Goal: Communication & Community: Answer question/provide support

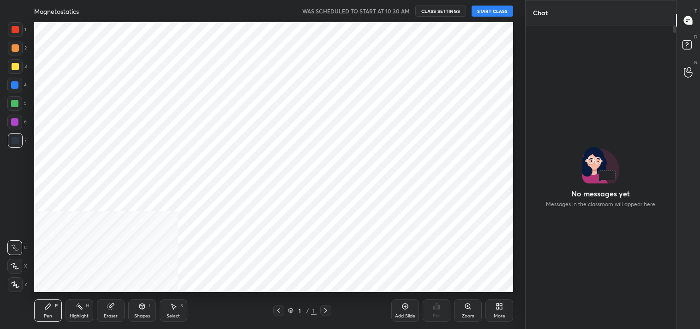
scroll to position [301, 148]
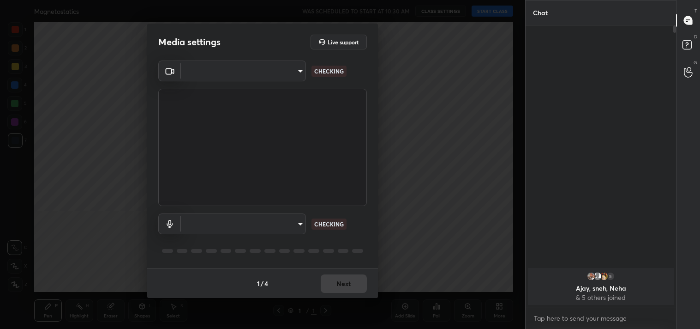
type input "64645b19d528b3ac785889237b1a364f3b7ccd5da23f372116afb1703458f4fd"
type input "default"
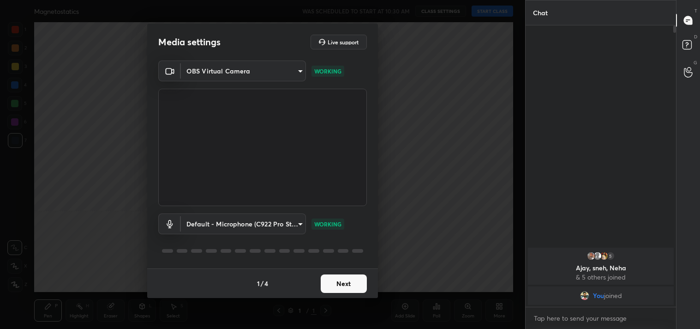
click at [339, 285] on button "Next" at bounding box center [344, 283] width 46 height 18
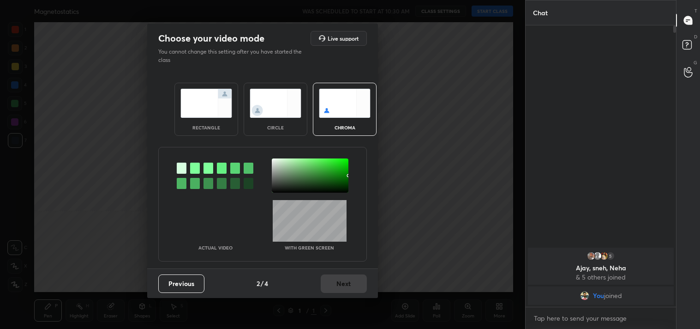
drag, startPoint x: 208, startPoint y: 105, endPoint x: 233, endPoint y: 132, distance: 36.6
click at [209, 105] on img at bounding box center [206, 103] width 52 height 29
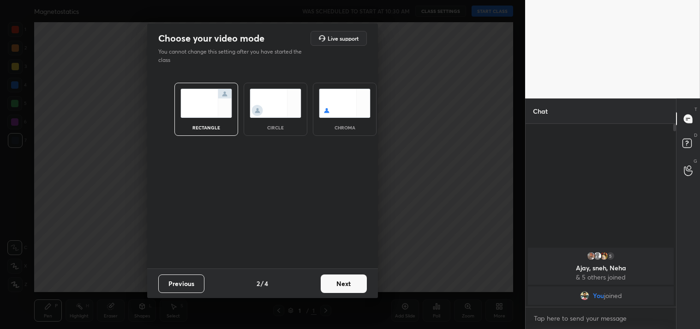
click at [341, 274] on div "Previous 2 / 4 Next" at bounding box center [262, 283] width 231 height 30
click at [341, 276] on button "Next" at bounding box center [344, 283] width 46 height 18
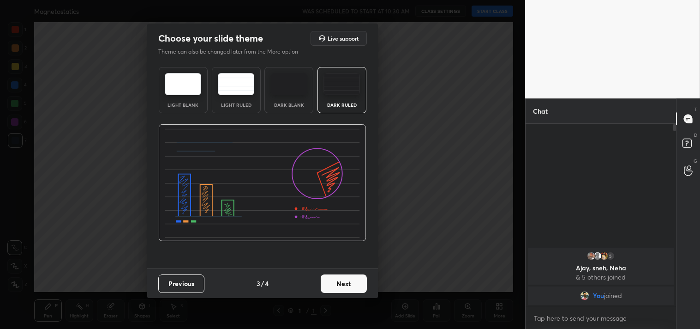
click at [338, 287] on button "Next" at bounding box center [344, 283] width 46 height 18
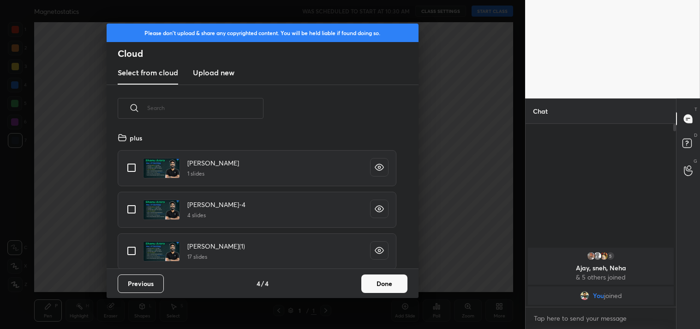
scroll to position [137, 296]
click at [134, 174] on input "grid" at bounding box center [131, 167] width 19 height 19
checkbox input "true"
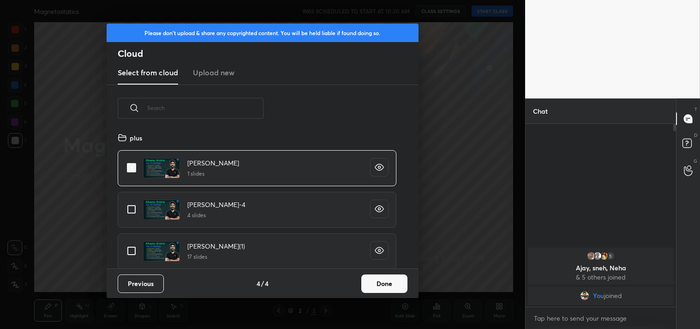
click at [389, 288] on button "Done" at bounding box center [384, 283] width 46 height 18
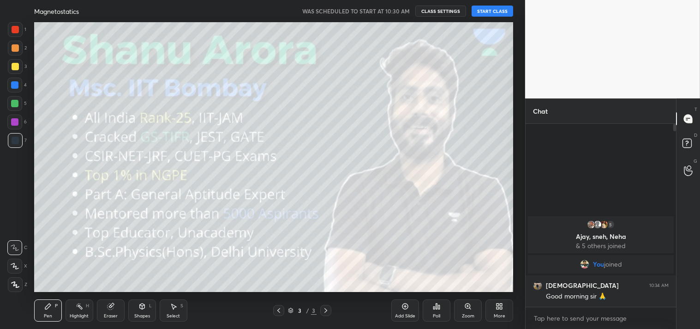
click at [491, 12] on button "START CLASS" at bounding box center [493, 11] width 42 height 11
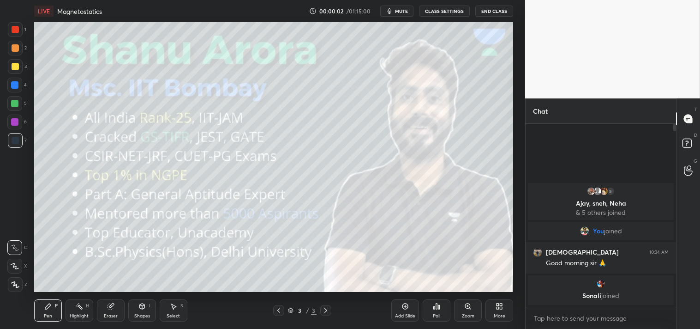
click at [398, 12] on span "mute" at bounding box center [401, 11] width 13 height 6
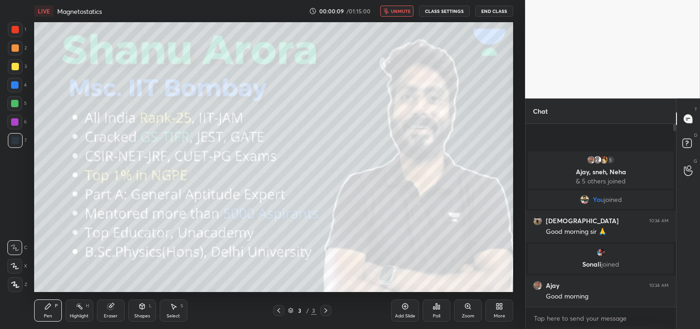
click at [384, 12] on button "unmute" at bounding box center [396, 11] width 33 height 11
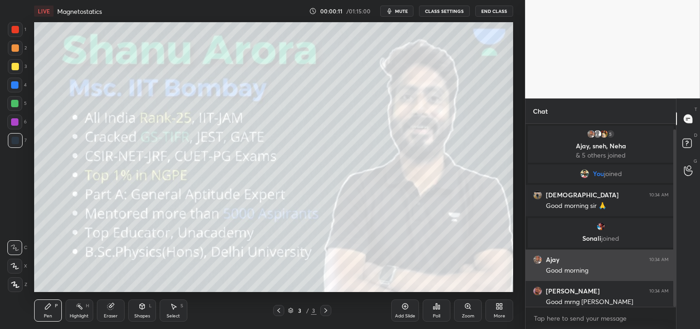
scroll to position [6, 0]
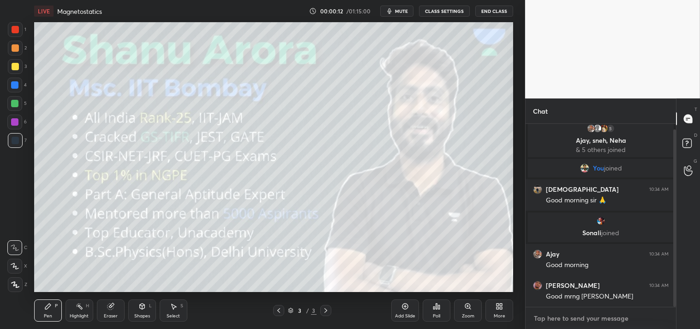
type textarea "x"
click at [565, 316] on textarea at bounding box center [601, 318] width 136 height 15
type textarea "2"
type textarea "x"
type textarea "2m"
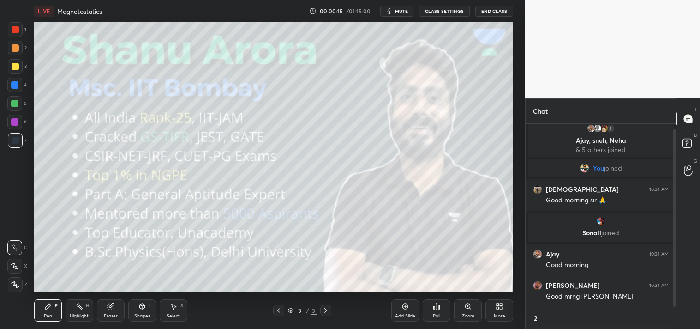
type textarea "x"
type textarea "2mi"
type textarea "x"
type textarea "2min"
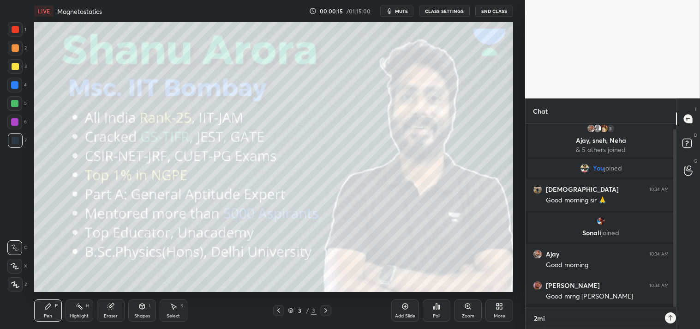
type textarea "x"
type textarea "2mins"
type textarea "x"
type textarea "2mins"
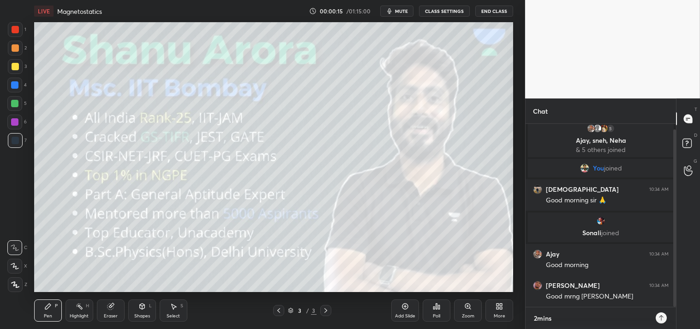
type textarea "x"
type textarea "2mins s"
type textarea "x"
type textarea "2mins st"
type textarea "x"
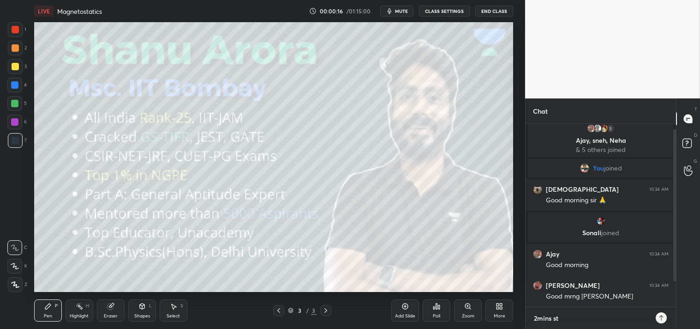
scroll to position [37, 0]
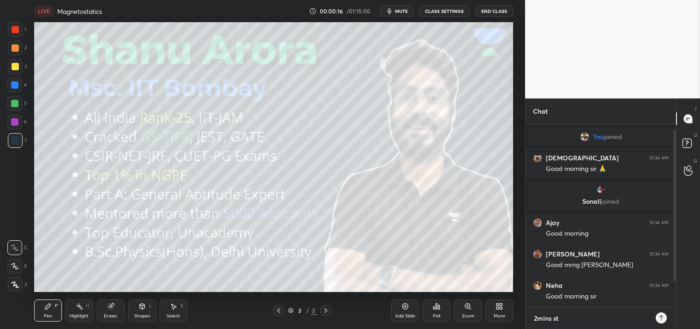
type textarea "2mins sta"
type textarea "x"
type textarea "2mins star"
type textarea "x"
type textarea "2mins start"
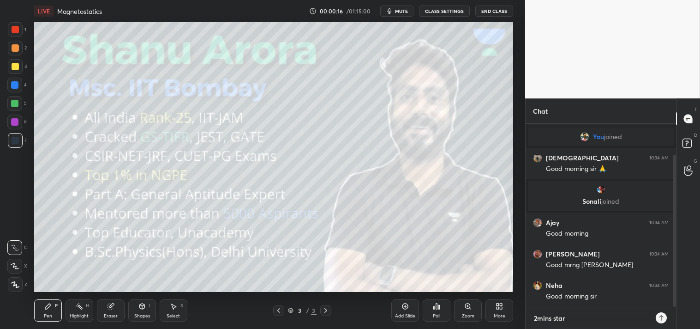
type textarea "x"
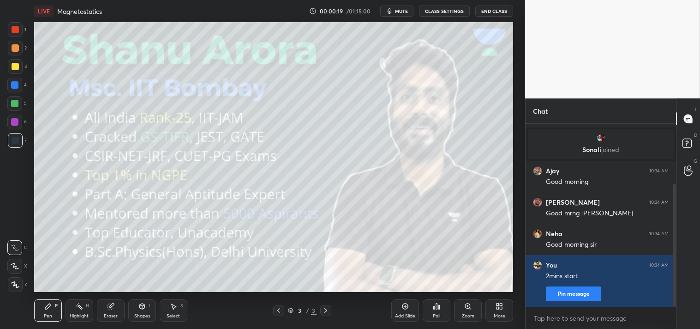
type textarea "x"
click at [396, 8] on span "mute" at bounding box center [401, 11] width 13 height 6
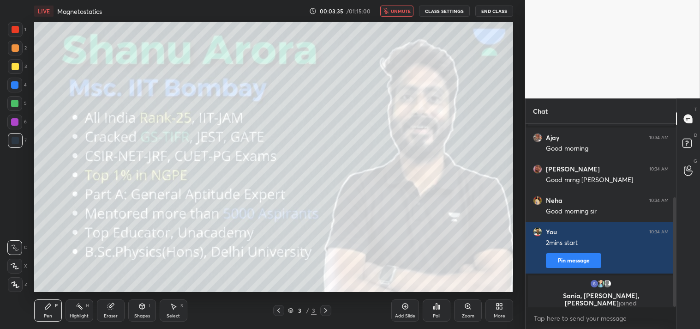
click at [399, 6] on button "unmute" at bounding box center [396, 11] width 33 height 11
click at [443, 11] on button "CLASS SETTINGS" at bounding box center [444, 11] width 51 height 11
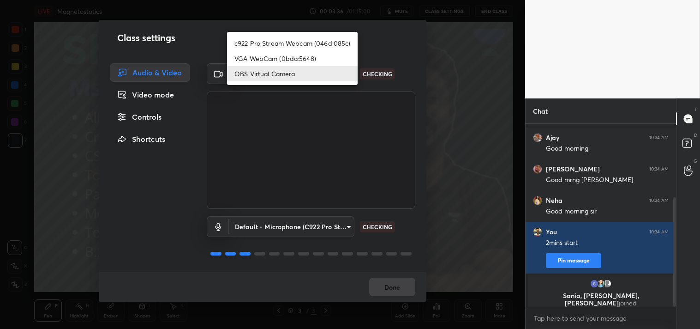
click at [258, 75] on body "1 2 3 4 5 6 7 C X Z C X Z E E Erase all H H LIVE Magnetostatics 00:03:36 / 01:1…" at bounding box center [350, 164] width 700 height 329
click at [252, 35] on ul "c922 Pro Stream Webcam (046d:085c) VGA WebCam (0bda:5648) OBS Virtual Camera" at bounding box center [292, 58] width 131 height 53
click at [253, 40] on li "c922 Pro Stream Webcam (046d:085c)" at bounding box center [292, 43] width 131 height 15
type input "77efdbe0d0591a5658d362a6e640cec0e2706c98c83ef82d39568dbf4875ff01"
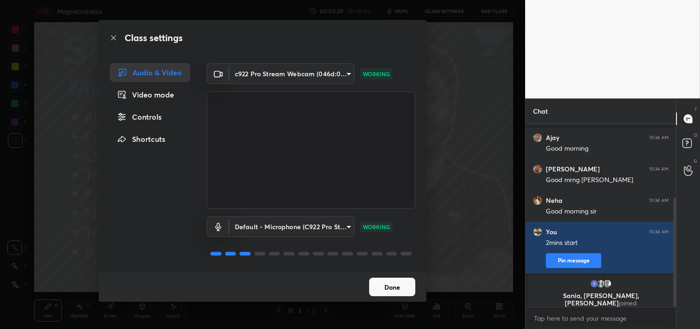
click at [387, 287] on button "Done" at bounding box center [392, 286] width 46 height 18
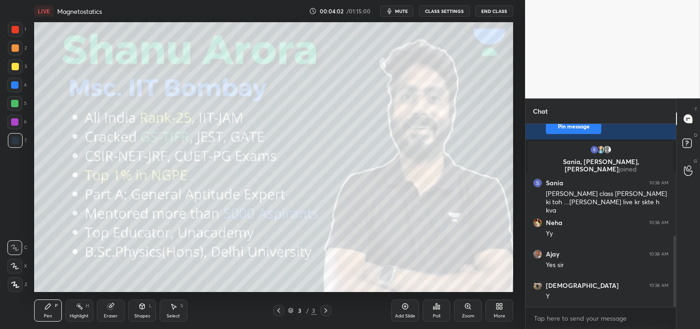
scroll to position [287, 0]
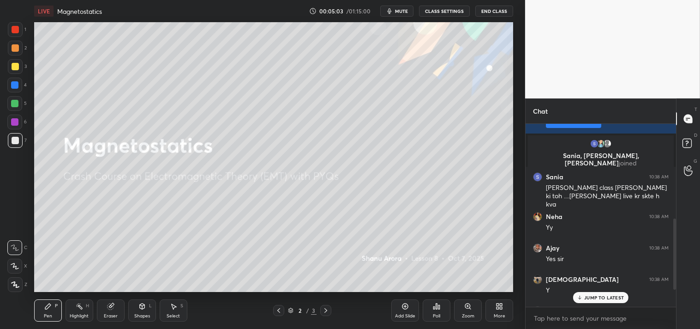
scroll to position [287, 0]
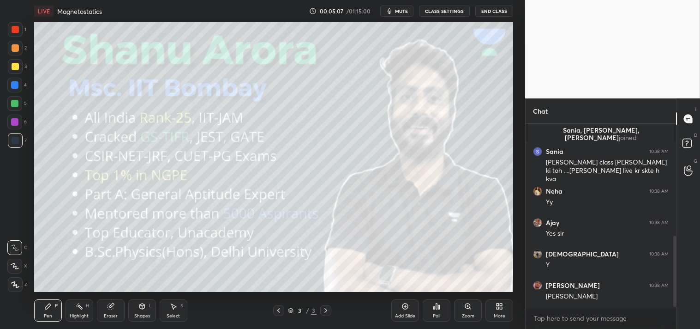
click at [407, 311] on div "Add Slide" at bounding box center [405, 310] width 28 height 22
click at [500, 311] on div "More" at bounding box center [500, 310] width 28 height 22
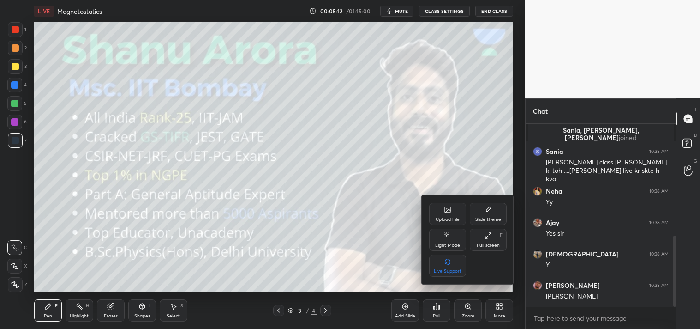
click at [442, 211] on div "Upload File" at bounding box center [447, 214] width 37 height 22
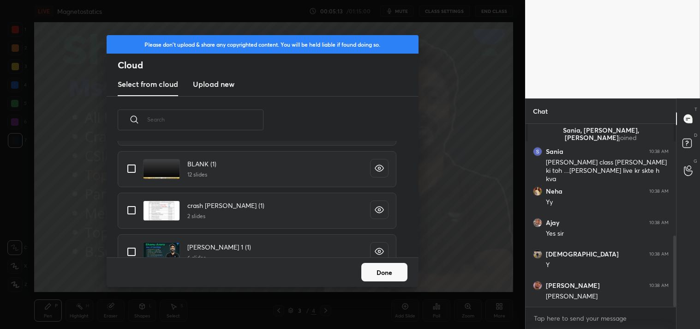
scroll to position [139, 0]
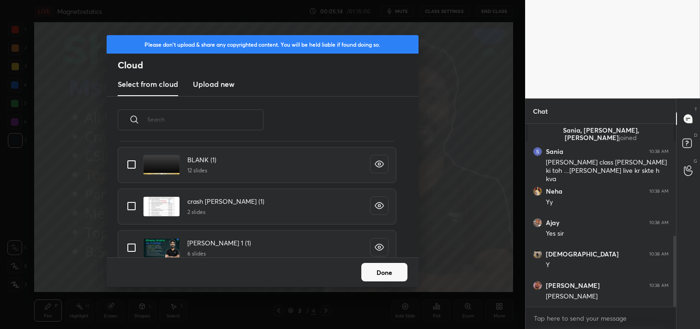
click at [128, 164] on input "grid" at bounding box center [131, 164] width 19 height 19
checkbox input "true"
drag, startPoint x: 377, startPoint y: 265, endPoint x: 381, endPoint y: 268, distance: 4.8
click at [377, 265] on button "Done" at bounding box center [384, 272] width 46 height 18
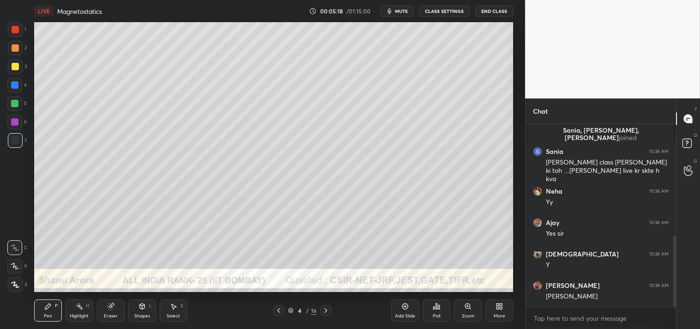
click at [8, 61] on div at bounding box center [15, 66] width 15 height 15
click at [145, 309] on icon at bounding box center [141, 305] width 7 height 7
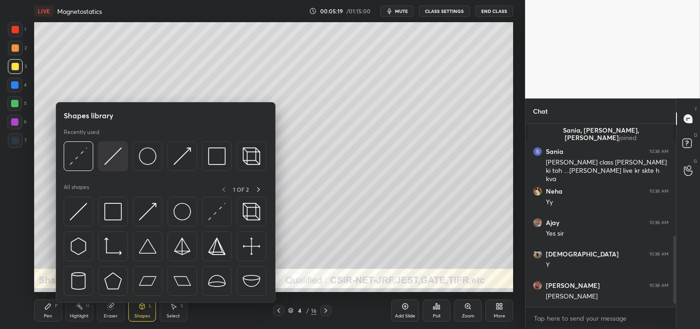
scroll to position [319, 0]
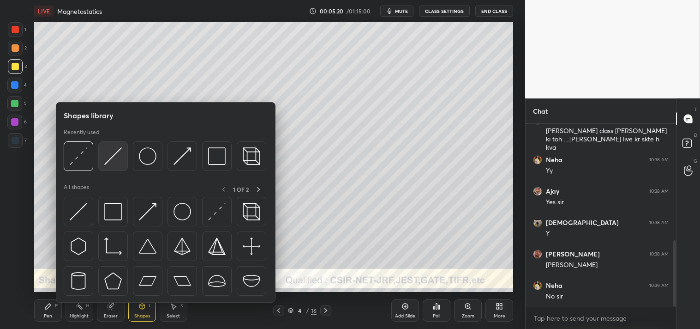
click at [113, 163] on img at bounding box center [113, 156] width 18 height 18
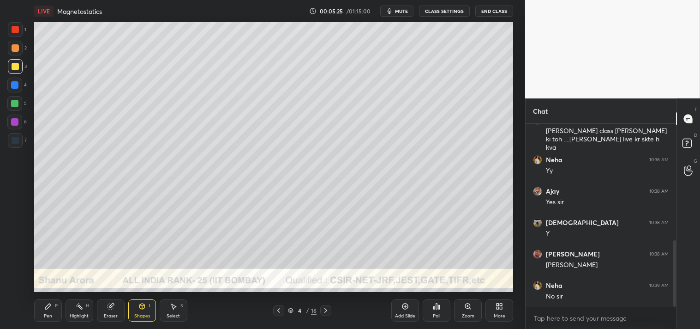
click at [459, 313] on div "Zoom" at bounding box center [468, 310] width 28 height 22
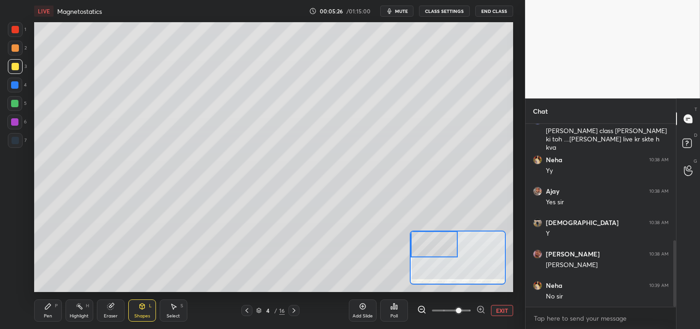
click at [52, 312] on div "Pen P" at bounding box center [48, 310] width 28 height 22
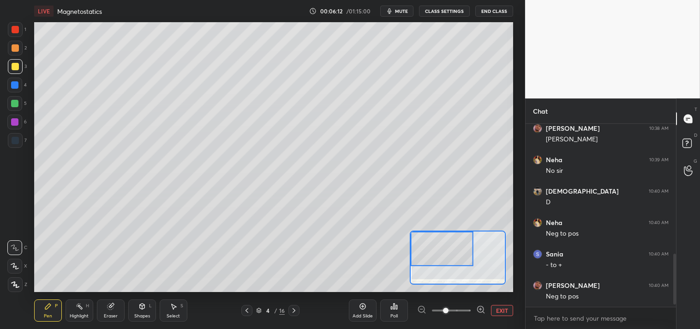
scroll to position [475, 0]
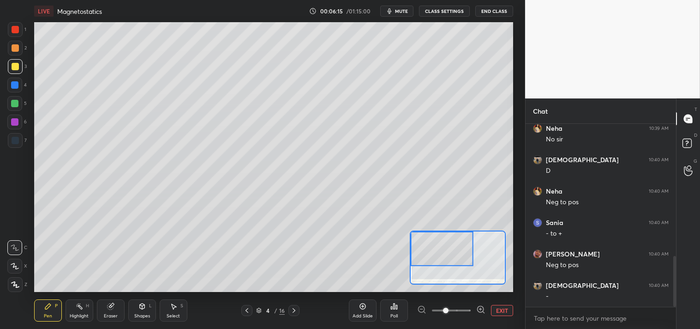
click at [497, 308] on button "EXIT" at bounding box center [502, 310] width 22 height 11
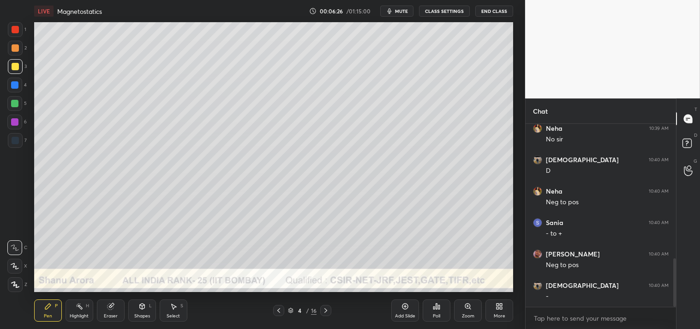
scroll to position [509, 0]
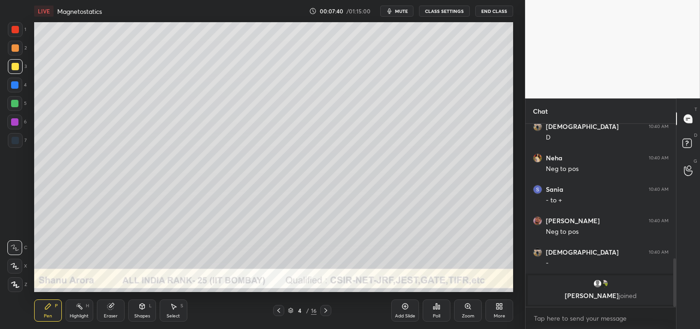
click at [0, 52] on div "1 2 3 4 5 6 7 C X Z C X Z E E Erase all H H" at bounding box center [15, 157] width 30 height 270
click at [23, 47] on div "2" at bounding box center [17, 48] width 19 height 15
click at [401, 8] on span "mute" at bounding box center [401, 11] width 13 height 6
click at [399, 15] on button "unmute" at bounding box center [396, 11] width 33 height 11
click at [100, 316] on div "Eraser" at bounding box center [111, 310] width 28 height 22
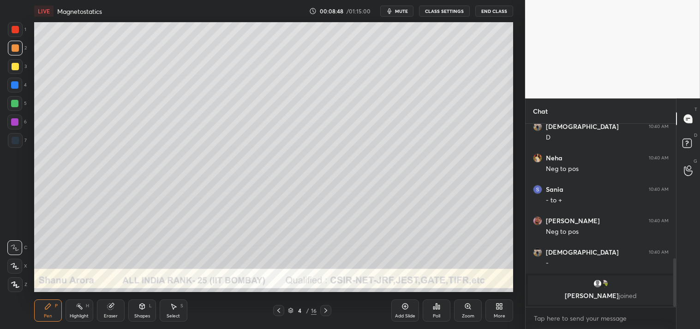
click at [106, 311] on div "Eraser" at bounding box center [111, 310] width 28 height 22
click at [39, 322] on div "Pen P Highlight H Eraser Shapes L Select S 4 / 16 Add Slide Poll Zoom More" at bounding box center [274, 310] width 480 height 37
click at [41, 319] on div "Pen P" at bounding box center [48, 310] width 28 height 22
click at [468, 310] on icon at bounding box center [467, 305] width 7 height 7
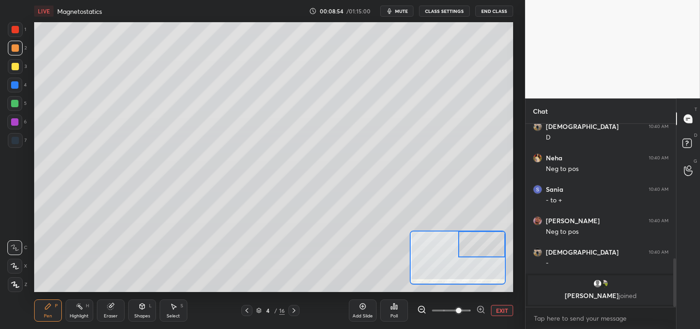
click at [137, 312] on div "Shapes L" at bounding box center [142, 310] width 28 height 22
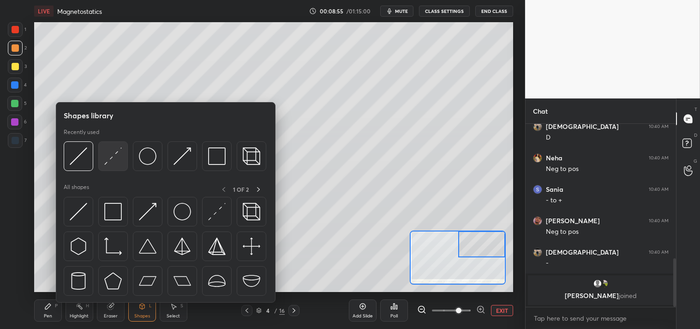
click at [114, 167] on div at bounding box center [113, 156] width 30 height 30
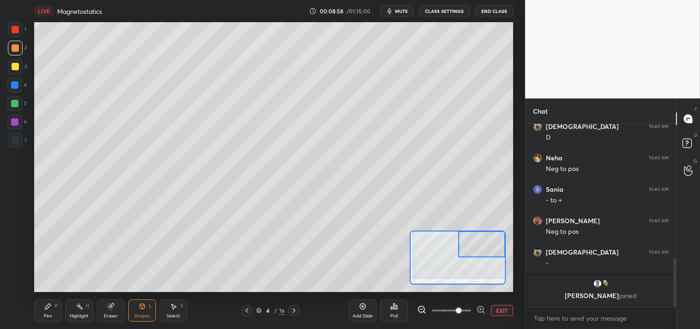
click at [39, 309] on div "Pen P" at bounding box center [48, 310] width 28 height 22
click at [47, 310] on icon at bounding box center [47, 305] width 7 height 7
click at [145, 308] on icon at bounding box center [141, 305] width 7 height 7
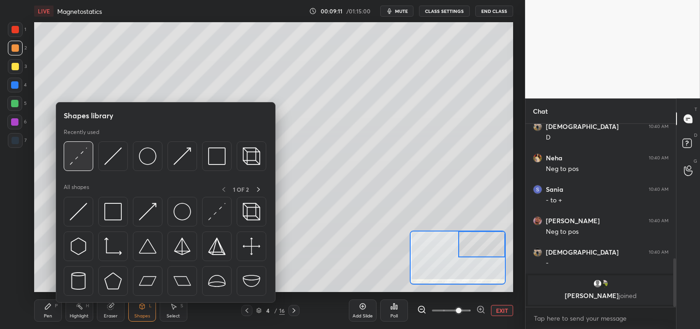
click at [78, 159] on img at bounding box center [79, 156] width 18 height 18
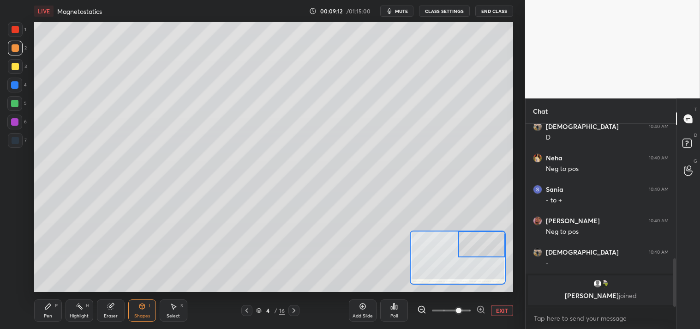
click at [18, 31] on div at bounding box center [15, 29] width 7 height 7
click at [50, 313] on div "Pen" at bounding box center [48, 315] width 8 height 5
click at [51, 312] on div "Pen P" at bounding box center [48, 310] width 28 height 22
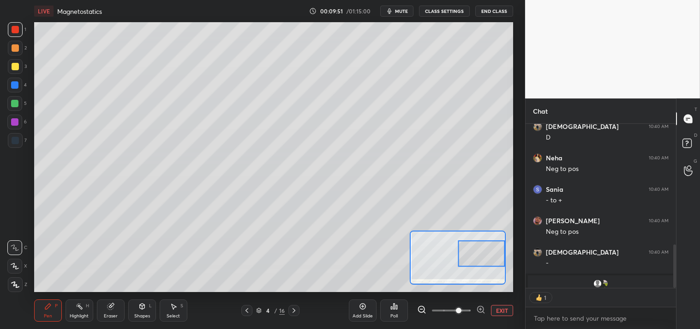
scroll to position [180, 148]
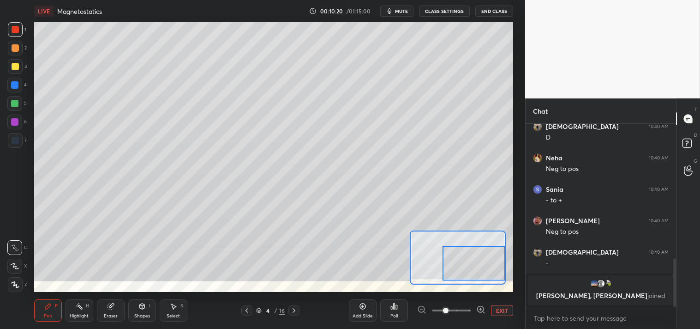
click at [14, 70] on div at bounding box center [15, 66] width 7 height 7
click at [14, 72] on div at bounding box center [15, 66] width 15 height 15
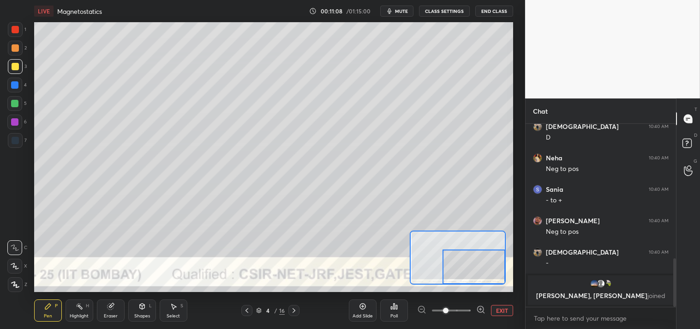
scroll to position [516, 0]
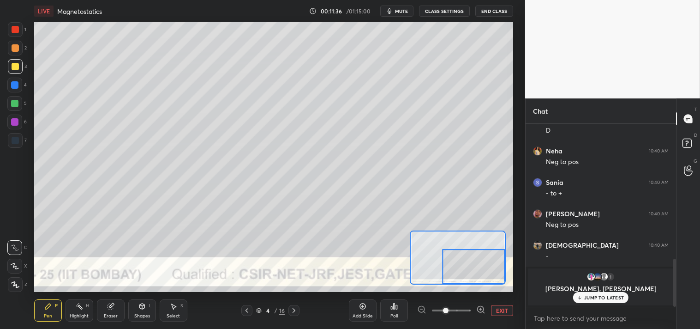
click at [603, 296] on p "JUMP TO LATEST" at bounding box center [604, 298] width 40 height 6
click at [562, 314] on textarea at bounding box center [601, 318] width 136 height 15
type textarea "x"
type textarea "l"
type textarea "x"
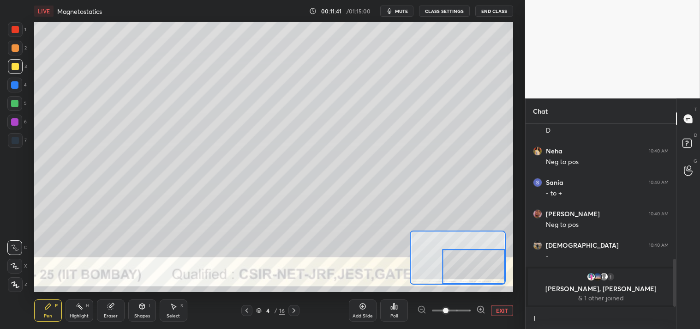
scroll to position [3, 2]
type textarea "li"
type textarea "x"
type textarea "lin"
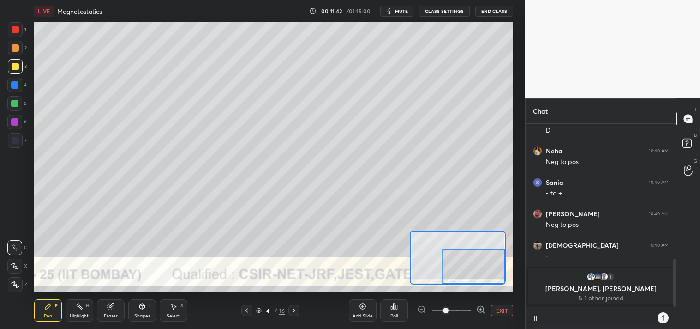
type textarea "x"
type textarea "link"
type textarea "x"
type textarea "linkt"
type textarea "x"
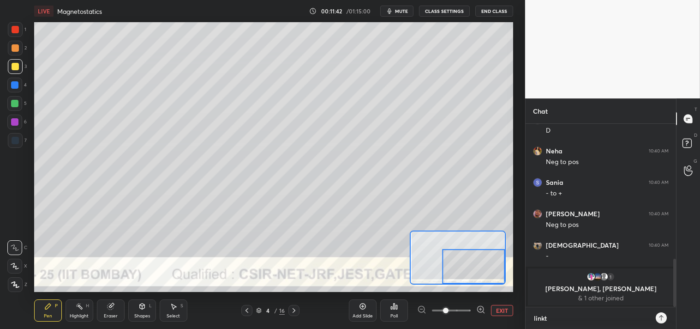
type textarea "linktr"
type textarea "x"
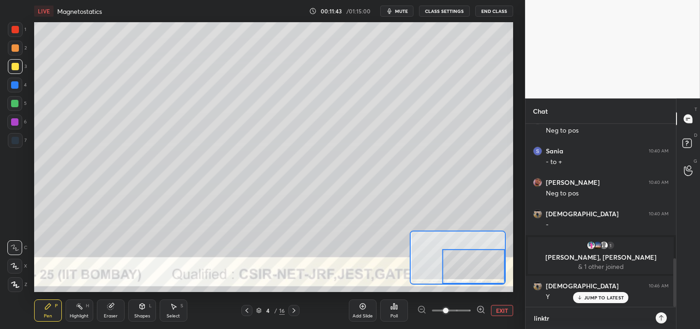
type textarea "linktr."
type textarea "x"
type textarea "linktr.e"
type textarea "x"
type textarea "[DOMAIN_NAME]"
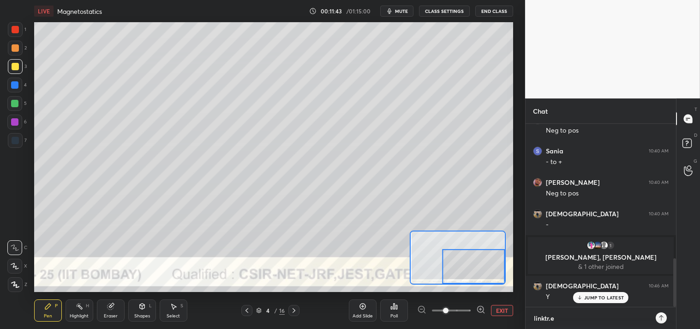
type textarea "x"
type textarea "[DOMAIN_NAME][URL]"
type textarea "x"
type textarea "[DOMAIN_NAME][URL]"
type textarea "x"
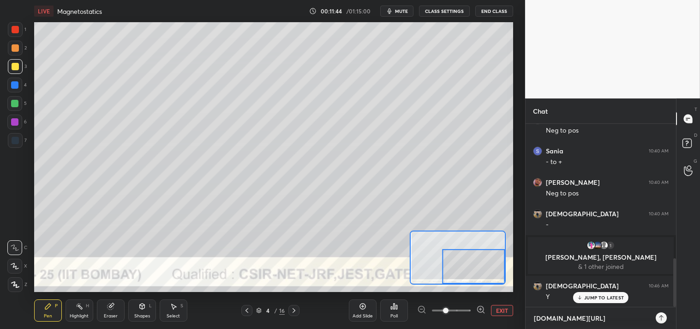
type textarea "[DOMAIN_NAME][URL]"
type textarea "x"
type textarea "[DOMAIN_NAME][URL]"
type textarea "x"
type textarea "[DOMAIN_NAME][URL]"
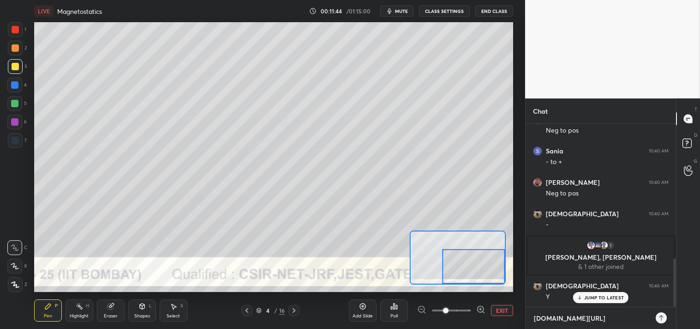
type textarea "x"
type textarea "[DOMAIN_NAME][URL][PERSON_NAME]"
type textarea "x"
type textarea "[DOMAIN_NAME][URL]"
type textarea "x"
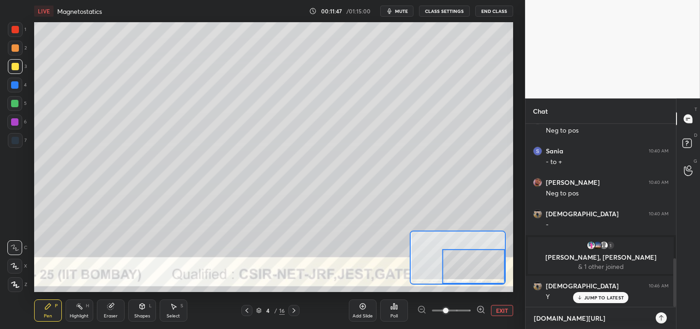
type textarea "[DOMAIN_NAME][URL]"
type textarea "x"
type textarea "[DOMAIN_NAME][URL]"
type textarea "x"
type textarea "[DOMAIN_NAME][URL]"
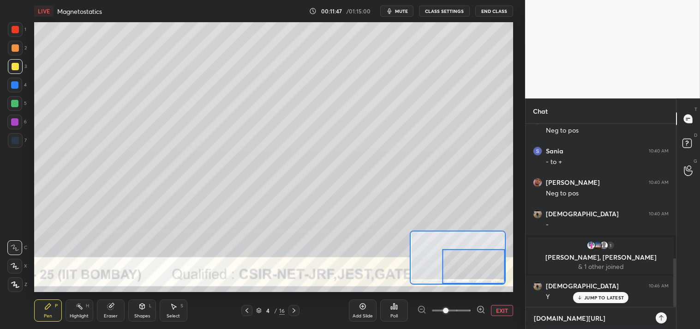
type textarea "x"
type textarea "[DOMAIN_NAME][URL]"
type textarea "x"
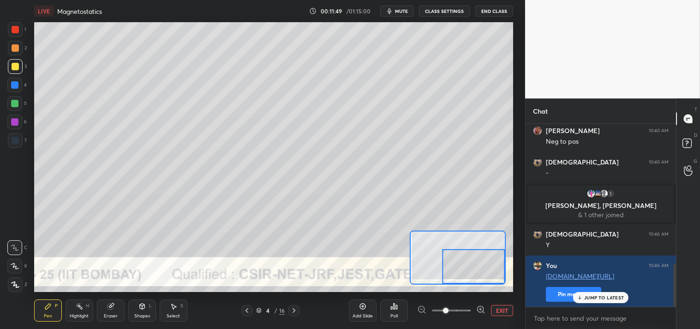
click at [564, 287] on div "[PERSON_NAME] 10:38 AM [PERSON_NAME] class [PERSON_NAME] ki toh ....[PERSON_NAM…" at bounding box center [601, 215] width 150 height 183
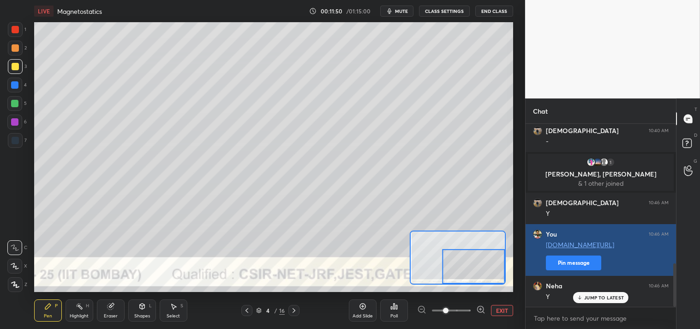
click at [578, 264] on button "Pin message" at bounding box center [573, 262] width 55 height 15
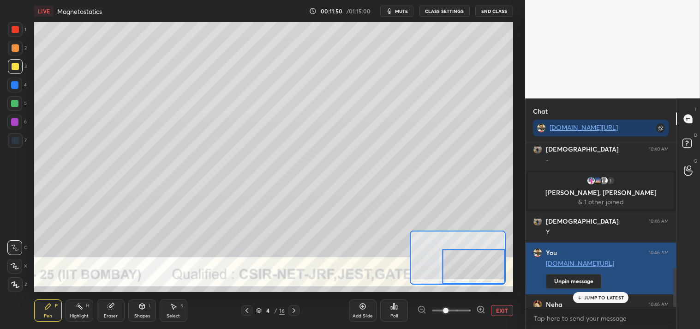
scroll to position [184, 148]
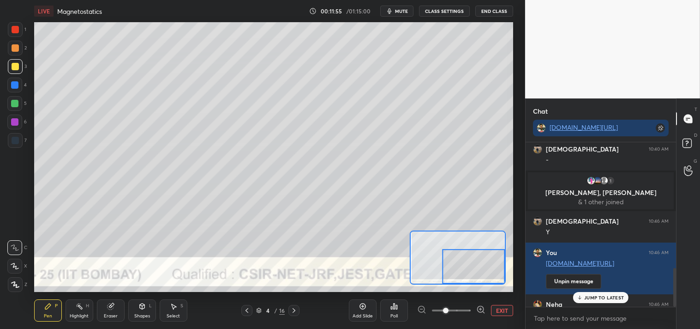
click at [501, 311] on button "EXIT" at bounding box center [502, 310] width 22 height 11
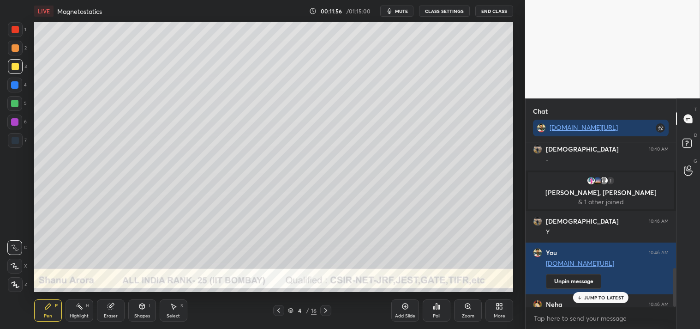
click at [402, 311] on div "Add Slide" at bounding box center [405, 310] width 28 height 22
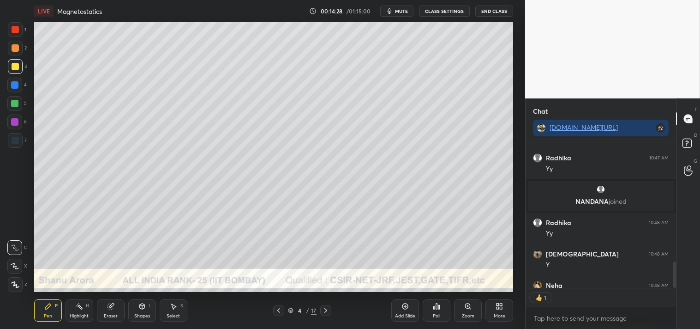
scroll to position [3, 2]
click at [77, 312] on div "Highlight H" at bounding box center [80, 310] width 28 height 22
click at [76, 316] on div "Highlight" at bounding box center [79, 315] width 19 height 5
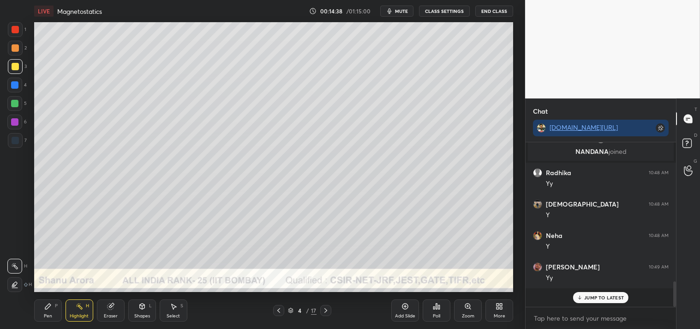
scroll to position [780, 0]
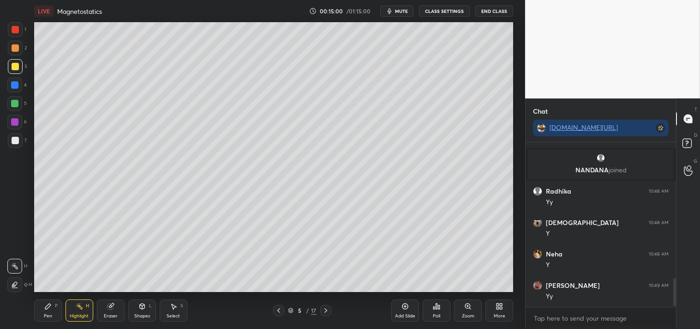
click at [54, 311] on div "Pen P" at bounding box center [48, 310] width 28 height 22
click at [407, 308] on icon at bounding box center [405, 305] width 7 height 7
click at [136, 305] on div "Shapes L" at bounding box center [142, 310] width 28 height 22
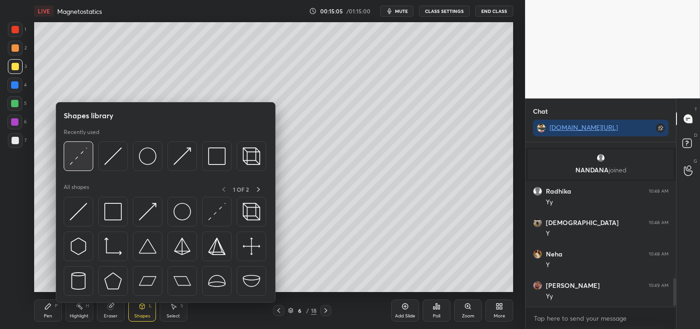
click at [79, 153] on img at bounding box center [79, 156] width 18 height 18
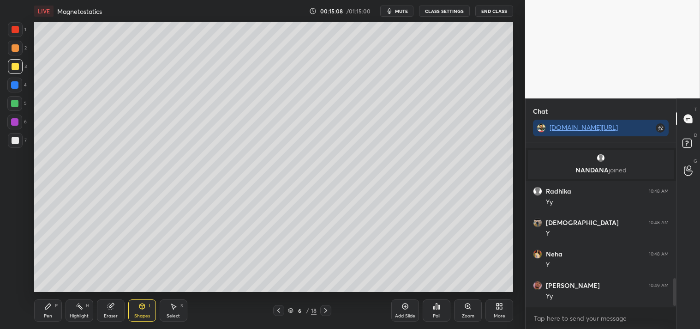
click at [109, 315] on div "Eraser" at bounding box center [111, 315] width 14 height 5
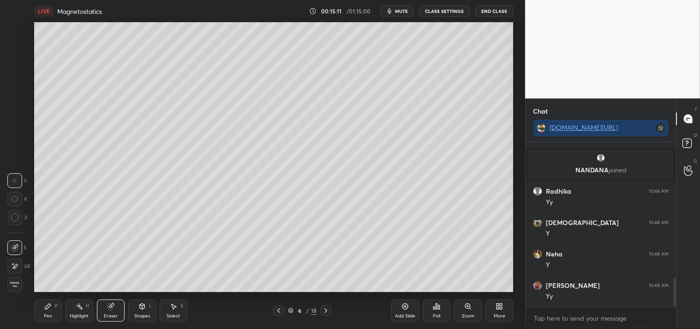
click at [49, 300] on div "Pen P" at bounding box center [48, 310] width 28 height 22
click at [50, 303] on icon at bounding box center [47, 305] width 7 height 7
click at [139, 311] on div "Shapes L" at bounding box center [142, 310] width 28 height 22
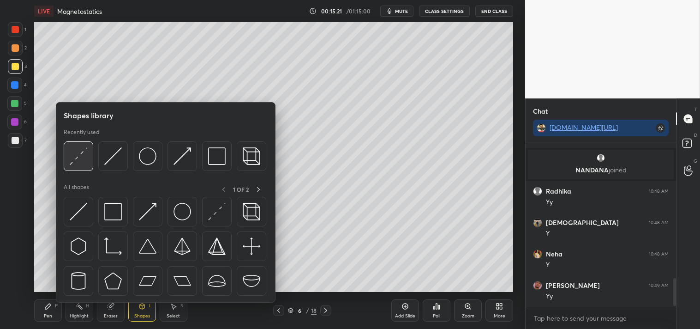
click at [80, 155] on img at bounding box center [79, 156] width 18 height 18
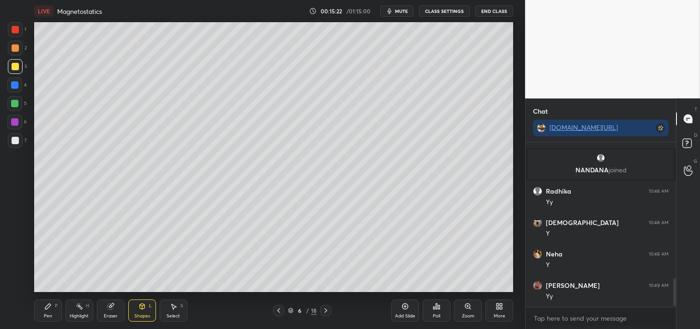
click at [16, 29] on div at bounding box center [15, 29] width 7 height 7
click at [51, 311] on div "Pen P" at bounding box center [48, 310] width 28 height 22
click at [16, 62] on div at bounding box center [15, 66] width 15 height 15
click at [12, 66] on div at bounding box center [15, 66] width 7 height 7
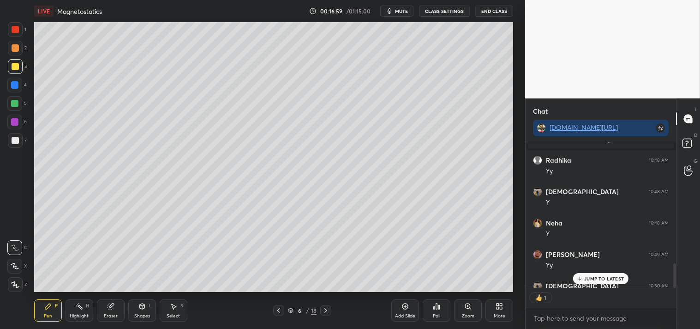
scroll to position [143, 148]
click at [111, 304] on icon at bounding box center [111, 305] width 5 height 5
click at [37, 311] on div "Pen P" at bounding box center [48, 310] width 28 height 22
click at [37, 312] on div "Pen P" at bounding box center [48, 310] width 28 height 22
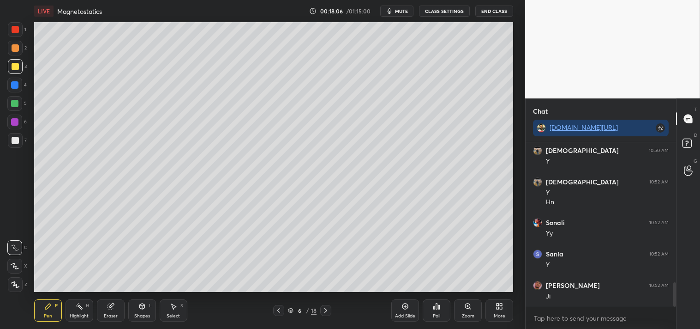
scroll to position [977, 0]
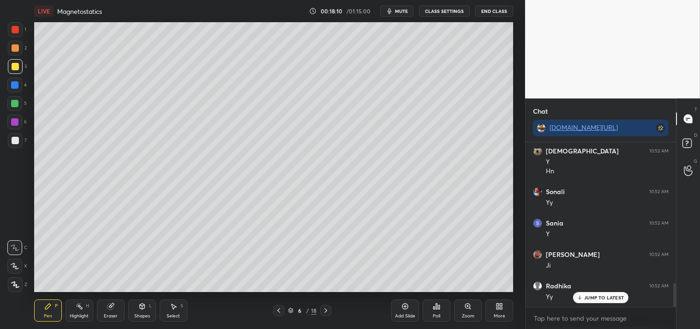
click at [406, 306] on icon at bounding box center [405, 306] width 3 height 3
click at [137, 297] on div "Pen P Highlight H Eraser Shapes L Select S 7 / 19 Add Slide Poll Zoom More" at bounding box center [274, 310] width 480 height 37
click at [143, 294] on div "Pen P Highlight H Eraser Shapes L Select S 7 / 19 Add Slide Poll Zoom More" at bounding box center [274, 310] width 480 height 37
click at [147, 303] on div "Shapes L" at bounding box center [142, 310] width 28 height 22
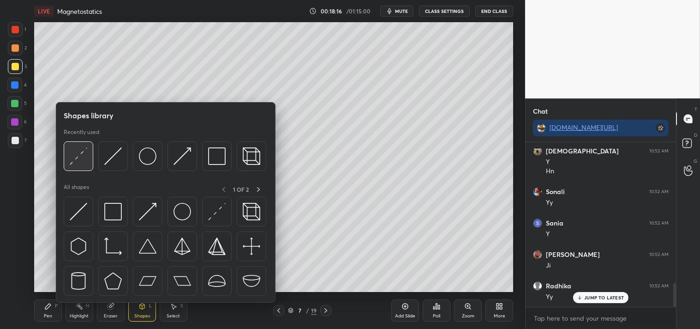
click at [74, 158] on img at bounding box center [79, 156] width 18 height 18
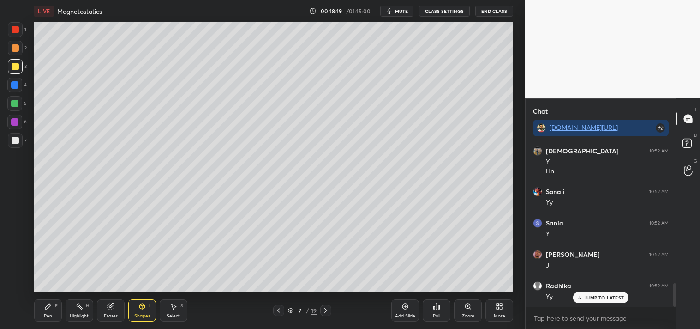
click at [45, 305] on icon at bounding box center [47, 305] width 7 height 7
click at [43, 302] on div "Pen P" at bounding box center [48, 310] width 28 height 22
click at [393, 12] on icon "button" at bounding box center [389, 10] width 7 height 7
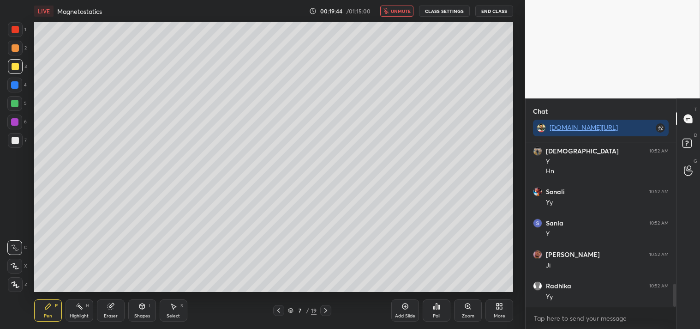
scroll to position [1011, 0]
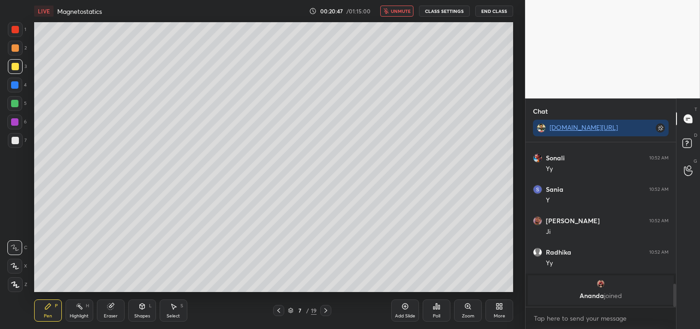
click at [404, 11] on span "unmute" at bounding box center [401, 11] width 20 height 6
click at [404, 11] on span "mute" at bounding box center [401, 11] width 13 height 6
click at [389, 10] on icon "button" at bounding box center [387, 11] width 6 height 6
click at [109, 304] on icon at bounding box center [110, 306] width 6 height 6
click at [102, 307] on div "Eraser" at bounding box center [111, 310] width 28 height 22
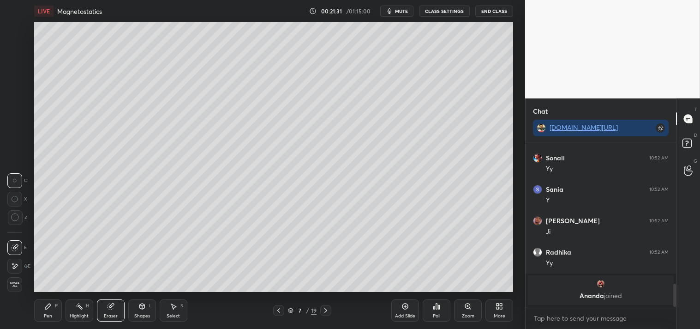
click at [20, 217] on div at bounding box center [15, 217] width 15 height 15
click at [24, 216] on div "Z" at bounding box center [17, 217] width 20 height 15
click at [37, 314] on div "Pen P" at bounding box center [48, 310] width 28 height 22
click at [15, 141] on div at bounding box center [15, 140] width 7 height 7
click at [150, 315] on div "Shapes L" at bounding box center [142, 310] width 28 height 22
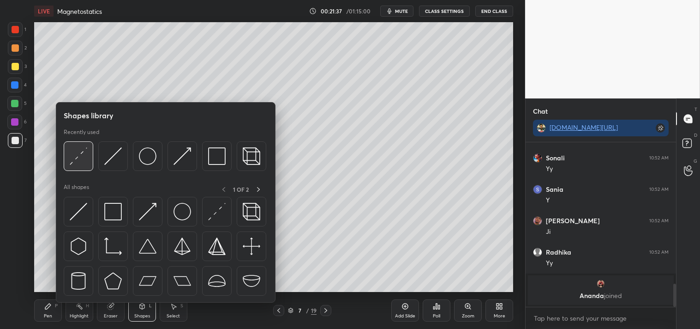
click at [78, 159] on img at bounding box center [79, 156] width 18 height 18
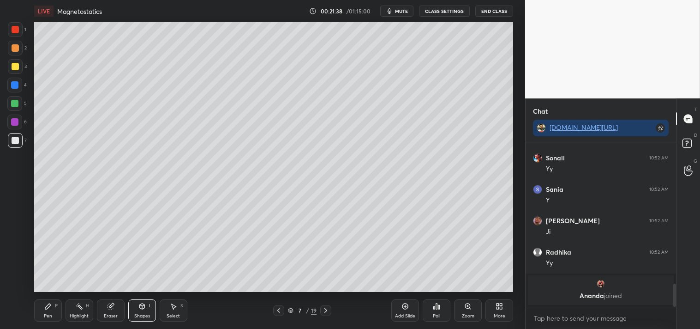
click at [42, 316] on div "Pen P" at bounding box center [48, 310] width 28 height 22
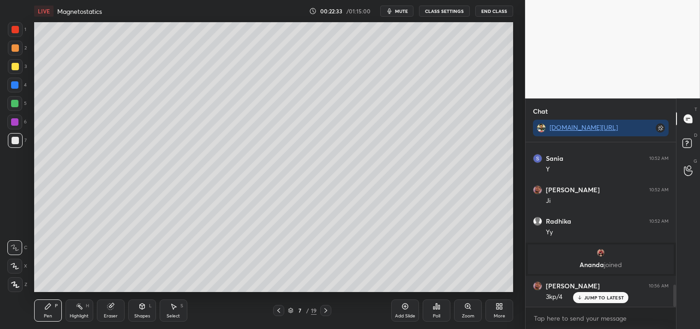
click at [112, 304] on icon at bounding box center [111, 305] width 5 height 5
click at [42, 312] on div "Pen P" at bounding box center [48, 310] width 28 height 22
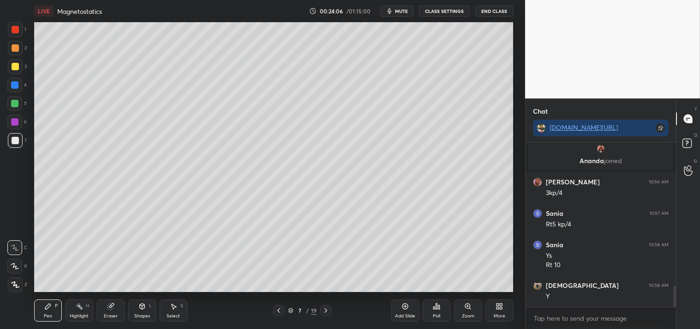
scroll to position [1177, 0]
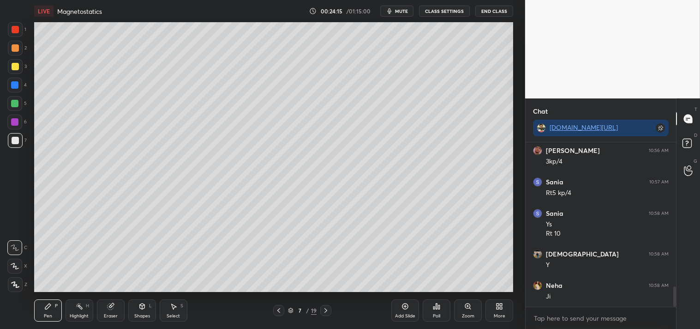
click at [404, 309] on icon at bounding box center [405, 305] width 7 height 7
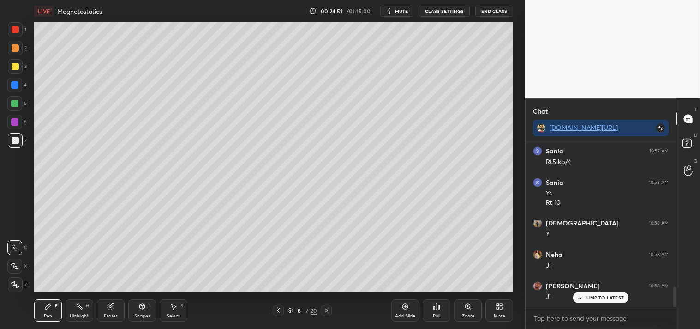
click at [137, 304] on div "Shapes L" at bounding box center [142, 310] width 28 height 22
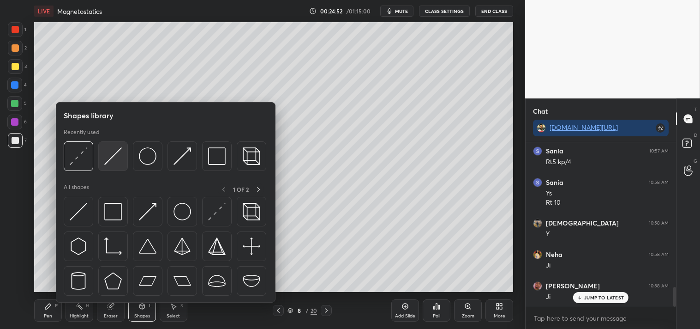
click at [119, 159] on img at bounding box center [113, 156] width 18 height 18
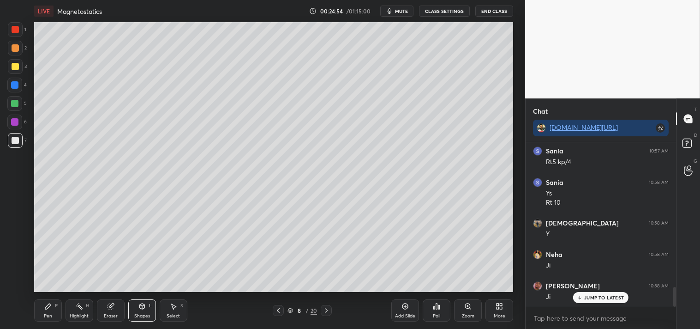
click at [47, 321] on div "Pen P" at bounding box center [48, 310] width 28 height 22
click at [456, 314] on div "Zoom" at bounding box center [468, 310] width 28 height 22
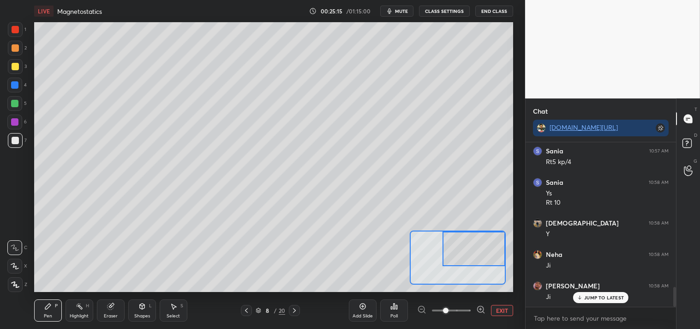
click at [12, 67] on div at bounding box center [15, 66] width 7 height 7
click at [14, 68] on div at bounding box center [15, 66] width 7 height 7
click at [500, 304] on div "Add Slide Poll EXIT" at bounding box center [431, 310] width 164 height 52
click at [503, 310] on button "EXIT" at bounding box center [502, 310] width 22 height 11
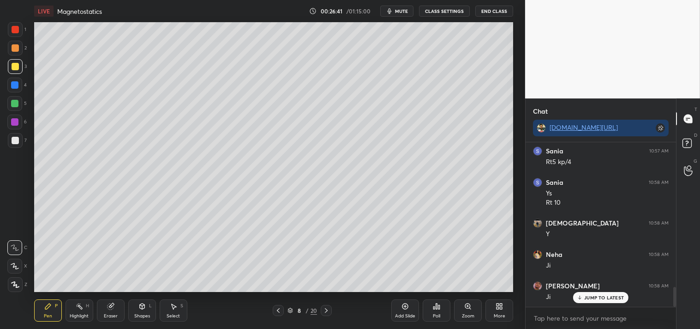
click at [76, 311] on div "Highlight H" at bounding box center [80, 310] width 28 height 22
click at [78, 310] on div "Highlight H" at bounding box center [80, 310] width 28 height 22
click at [469, 315] on div "Zoom" at bounding box center [468, 315] width 12 height 5
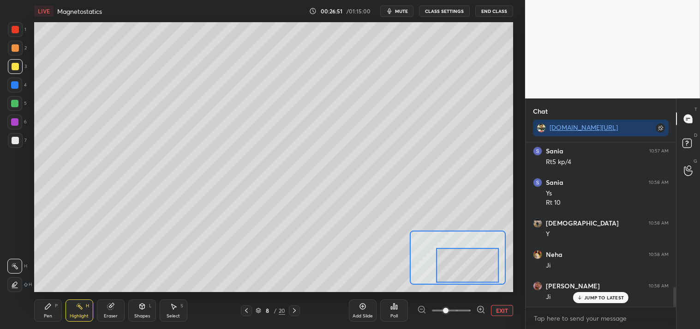
click at [481, 275] on div at bounding box center [468, 265] width 63 height 35
click at [42, 312] on div "Pen P" at bounding box center [48, 310] width 28 height 22
click at [504, 317] on div "Add Slide Poll EXIT" at bounding box center [431, 310] width 164 height 52
click at [502, 308] on button "EXIT" at bounding box center [502, 310] width 22 height 11
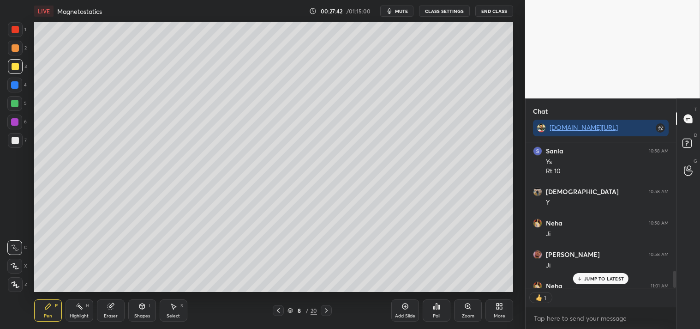
scroll to position [3, 2]
click at [86, 293] on div "Pen P Highlight H Eraser Shapes L Select S 8 / 20 Add Slide Poll Zoom More" at bounding box center [274, 310] width 480 height 37
click at [78, 306] on rect at bounding box center [80, 307] width 5 height 5
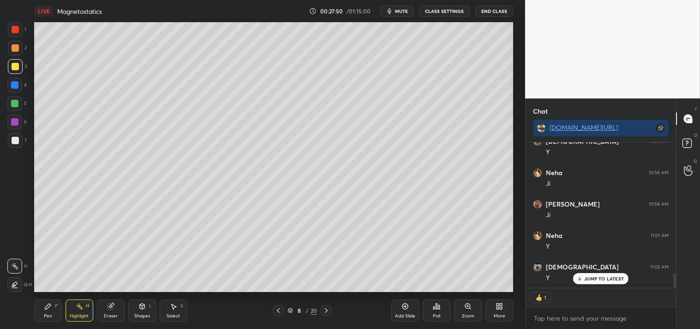
click at [39, 302] on div "Pen P" at bounding box center [48, 310] width 28 height 22
click at [42, 309] on div "Pen P" at bounding box center [48, 310] width 28 height 22
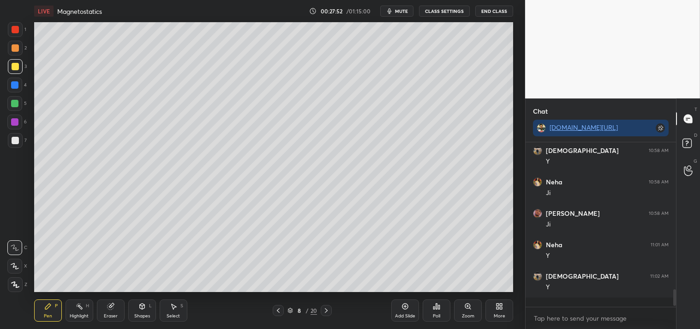
scroll to position [1271, 0]
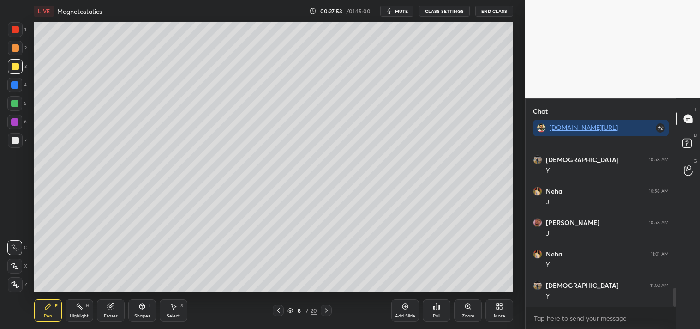
click at [405, 304] on icon at bounding box center [405, 305] width 7 height 7
click at [127, 310] on div "Pen P Highlight H Eraser Shapes L Select S" at bounding box center [123, 310] width 179 height 22
click at [137, 307] on div "Shapes L" at bounding box center [142, 310] width 28 height 22
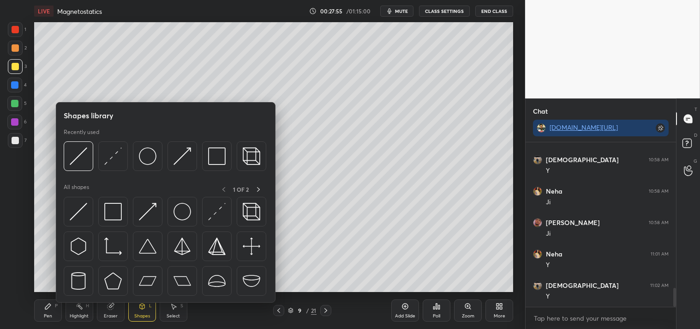
click at [109, 137] on div "Recently used" at bounding box center [165, 152] width 203 height 48
click at [114, 155] on img at bounding box center [113, 156] width 18 height 18
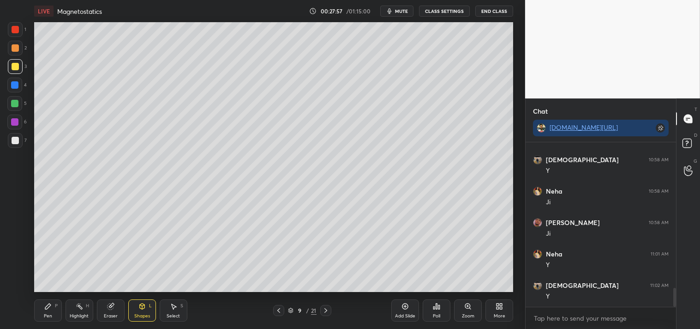
click at [458, 313] on div "Zoom" at bounding box center [468, 310] width 28 height 22
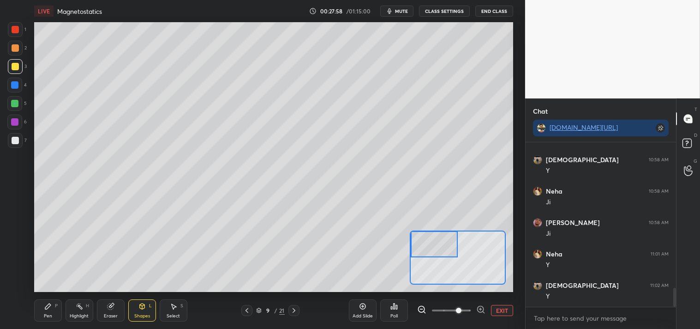
click at [44, 307] on icon at bounding box center [47, 305] width 7 height 7
click at [90, 305] on div "Highlight H" at bounding box center [80, 310] width 28 height 22
click at [101, 308] on div "Eraser" at bounding box center [111, 310] width 28 height 22
click at [104, 307] on div "Eraser" at bounding box center [111, 310] width 28 height 22
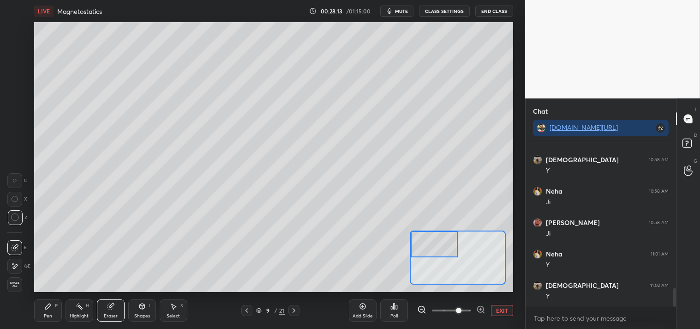
click at [42, 305] on div "Pen P" at bounding box center [48, 310] width 28 height 22
click at [394, 6] on button "mute" at bounding box center [396, 11] width 33 height 11
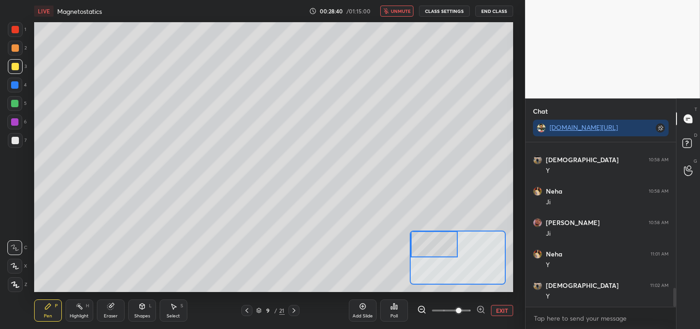
click at [400, 15] on button "unmute" at bounding box center [396, 11] width 33 height 11
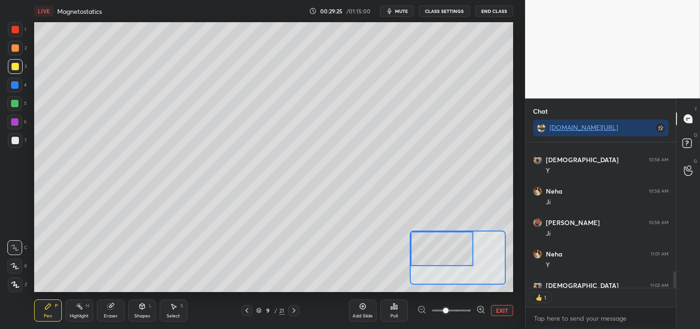
scroll to position [3, 2]
click at [144, 311] on div "Shapes L" at bounding box center [142, 310] width 28 height 22
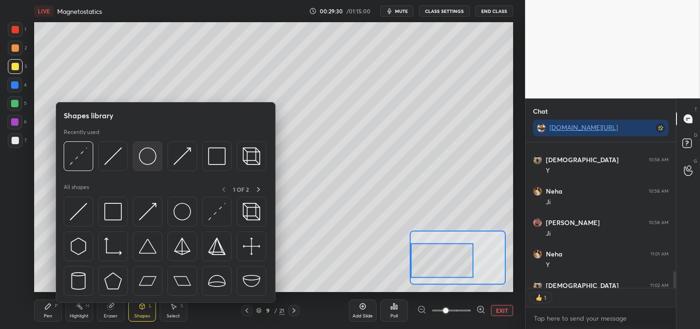
click at [143, 157] on img at bounding box center [148, 156] width 18 height 18
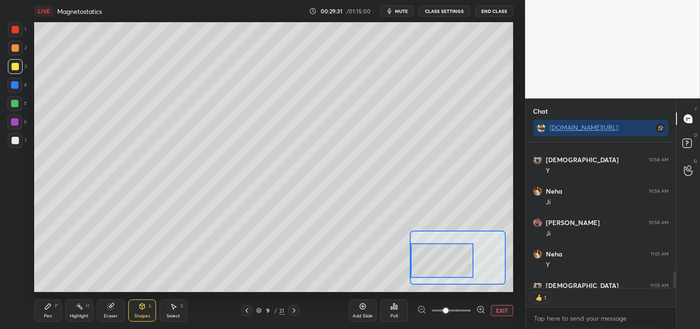
click at [114, 309] on div "Eraser" at bounding box center [111, 310] width 28 height 22
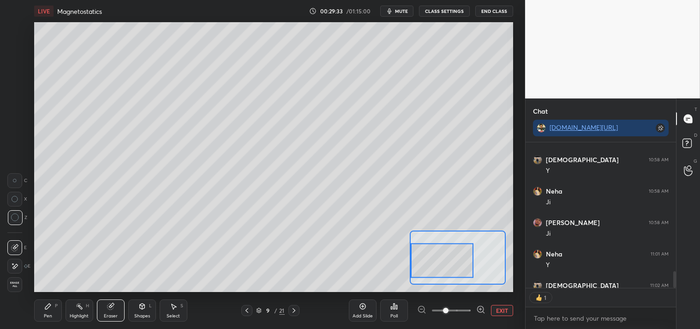
click at [43, 302] on div "Pen P" at bounding box center [48, 310] width 28 height 22
click at [42, 294] on div "Pen P Highlight H Eraser Shapes L Select S 9 / 21 Add Slide Poll EXIT" at bounding box center [274, 310] width 480 height 37
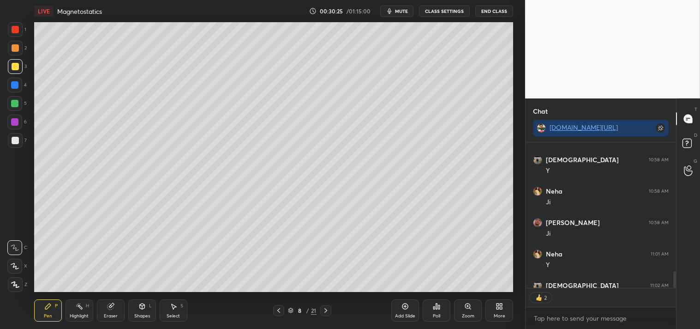
click at [76, 301] on div "Highlight H" at bounding box center [80, 310] width 28 height 22
click at [79, 310] on icon at bounding box center [79, 305] width 7 height 7
click at [45, 296] on div "Pen P Highlight H Eraser Shapes L Select S 9 / 21 Add Slide Poll Zoom More" at bounding box center [274, 310] width 480 height 37
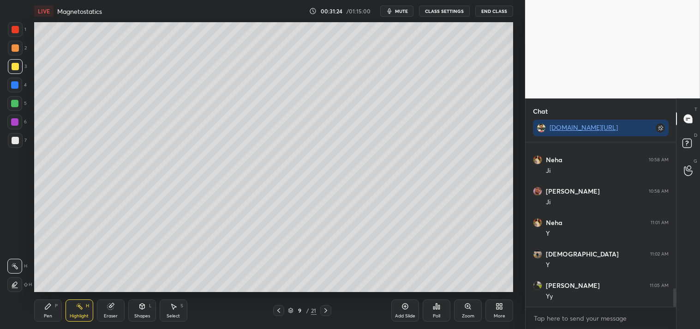
click at [33, 315] on div "LIVE Magnetostatics 00:31:24 / 01:15:00 mute CLASS SETTINGS End Class Setting u…" at bounding box center [274, 164] width 488 height 329
click at [37, 312] on div "Pen P" at bounding box center [48, 310] width 28 height 22
click at [395, 8] on button "mute" at bounding box center [396, 11] width 33 height 11
type textarea "x"
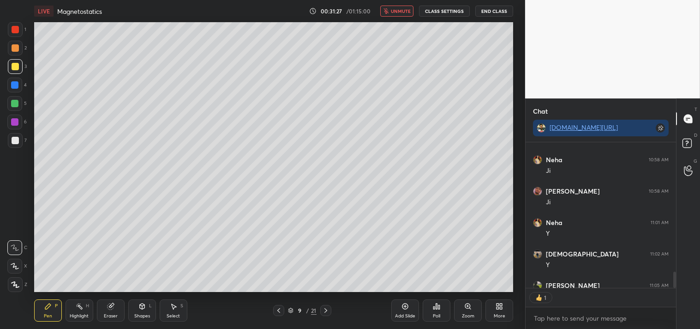
click at [436, 11] on button "CLASS SETTINGS" at bounding box center [444, 11] width 51 height 11
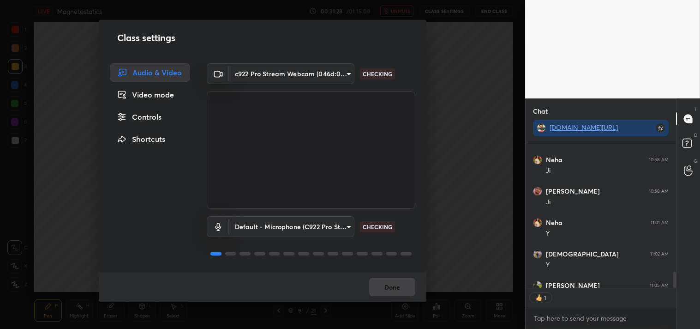
click at [289, 72] on body "1 2 3 4 5 6 7 C X Z C X Z E E Erase all H H LIVE Magnetostatics 00:31:28 / 01:1…" at bounding box center [350, 164] width 700 height 329
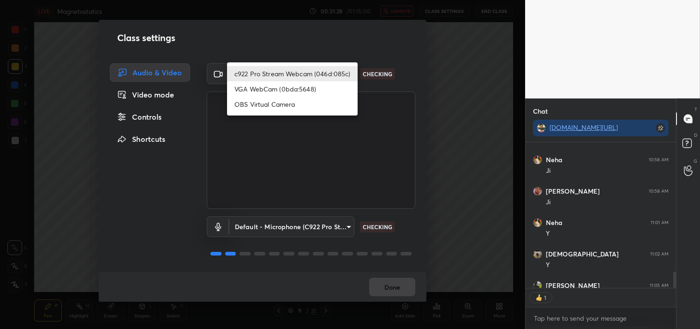
click at [273, 102] on li "OBS Virtual Camera" at bounding box center [292, 103] width 131 height 15
type input "64645b19d528b3ac785889237b1a364f3b7ccd5da23f372116afb1703458f4fd"
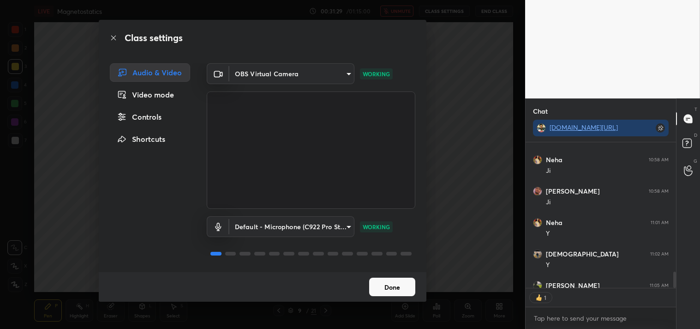
click at [391, 286] on button "Done" at bounding box center [392, 286] width 46 height 18
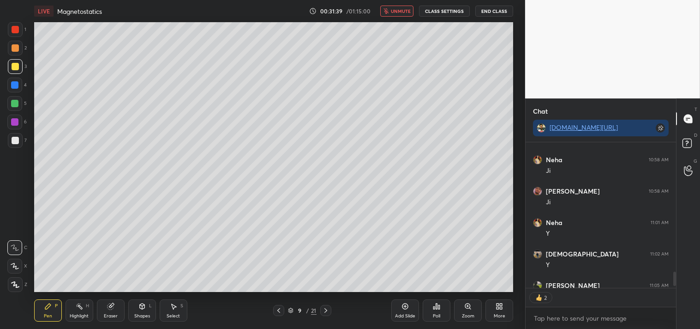
type textarea "x"
click at [398, 15] on button "unmute" at bounding box center [396, 11] width 33 height 11
click at [443, 11] on button "CLASS SETTINGS" at bounding box center [444, 11] width 51 height 11
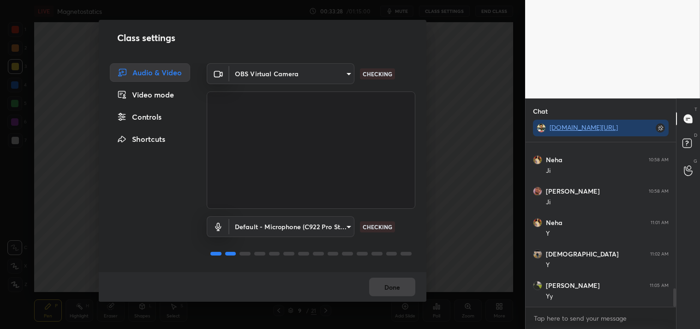
click at [291, 72] on body "1 2 3 4 5 6 7 C X Z C X Z E E Erase all H H LIVE Magnetostatics 00:33:28 / 01:1…" at bounding box center [350, 164] width 700 height 329
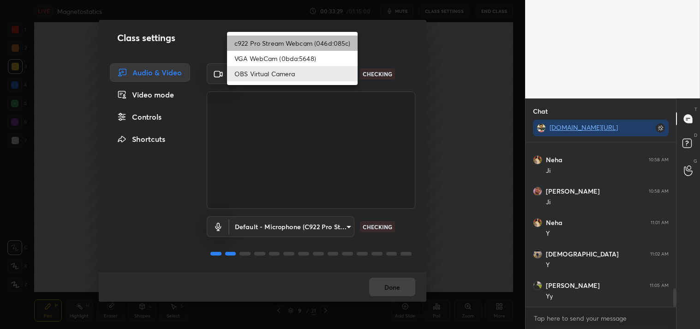
click at [242, 40] on li "c922 Pro Stream Webcam (046d:085c)" at bounding box center [292, 43] width 131 height 15
type input "77efdbe0d0591a5658d362a6e640cec0e2706c98c83ef82d39568dbf4875ff01"
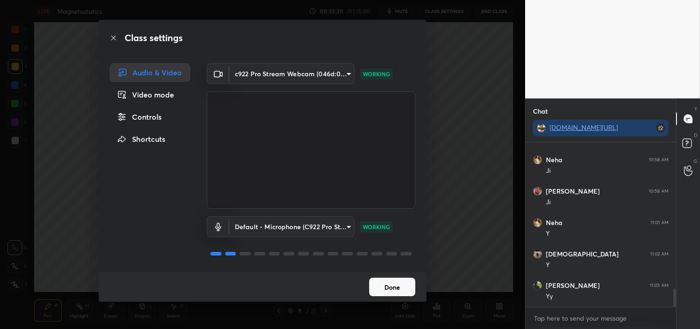
click at [388, 285] on button "Done" at bounding box center [392, 286] width 46 height 18
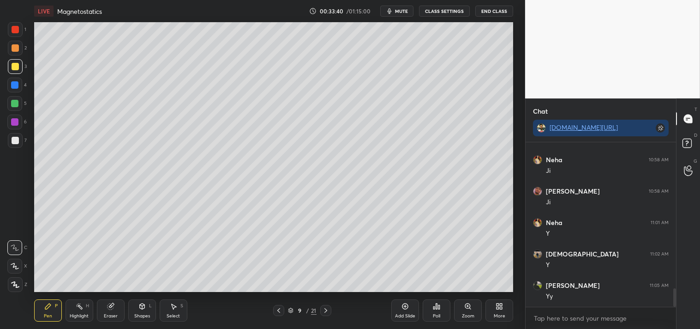
click at [106, 314] on div "Eraser" at bounding box center [111, 315] width 14 height 5
click at [112, 316] on div "Eraser" at bounding box center [111, 315] width 14 height 5
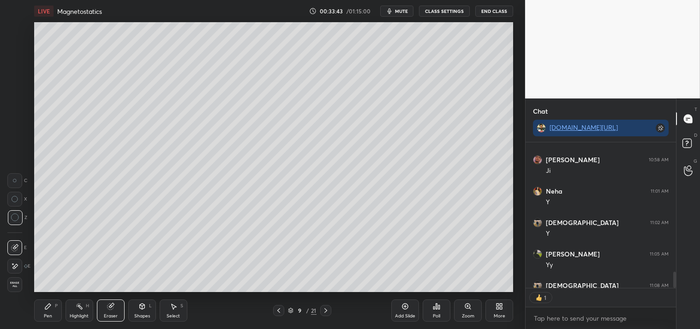
scroll to position [3, 2]
click at [48, 309] on icon at bounding box center [47, 305] width 7 height 7
click at [47, 308] on icon at bounding box center [48, 306] width 6 height 6
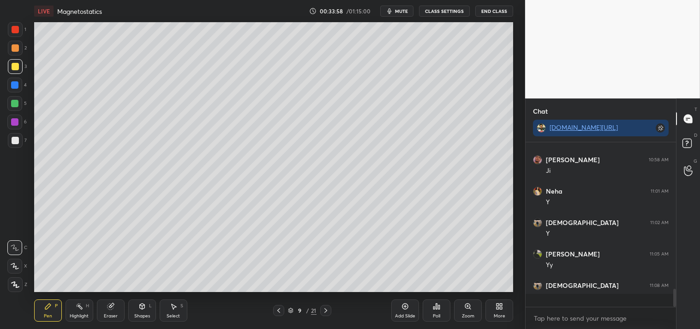
scroll to position [1334, 0]
click at [144, 310] on div "Shapes L" at bounding box center [142, 310] width 28 height 22
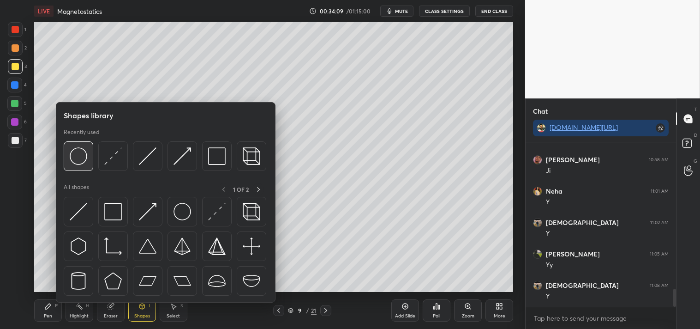
click at [76, 160] on img at bounding box center [79, 156] width 18 height 18
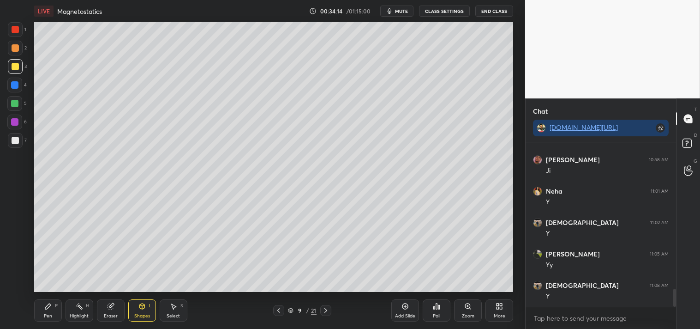
click at [55, 305] on div "P" at bounding box center [56, 305] width 3 height 5
click at [53, 304] on div "Pen P" at bounding box center [48, 310] width 28 height 22
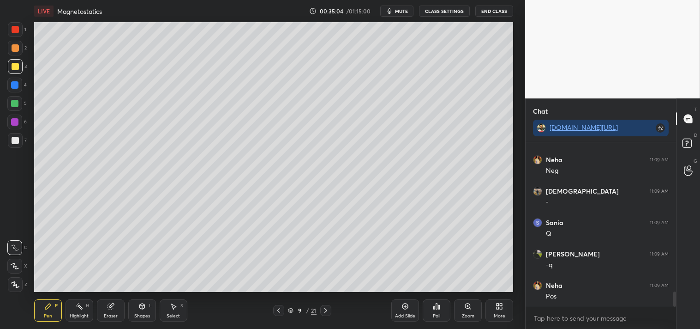
scroll to position [1617, 0]
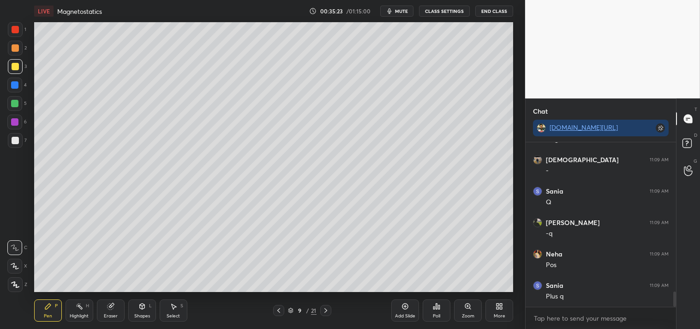
click at [13, 139] on div at bounding box center [15, 140] width 7 height 7
click at [14, 139] on div at bounding box center [15, 140] width 7 height 7
click at [73, 307] on div "Highlight H" at bounding box center [80, 310] width 28 height 22
click at [76, 307] on icon at bounding box center [79, 305] width 7 height 7
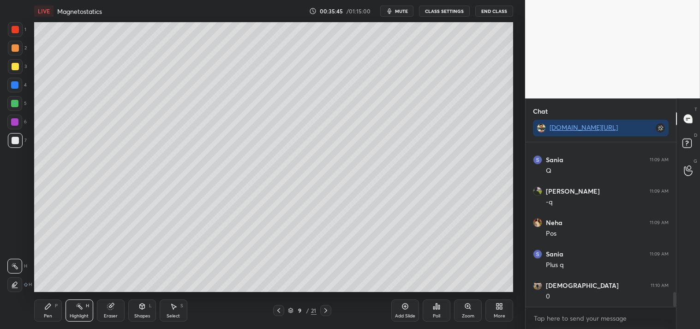
scroll to position [1679, 0]
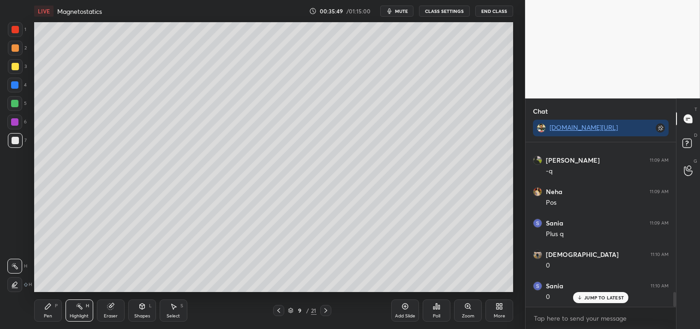
click at [37, 313] on div "Pen P" at bounding box center [48, 310] width 28 height 22
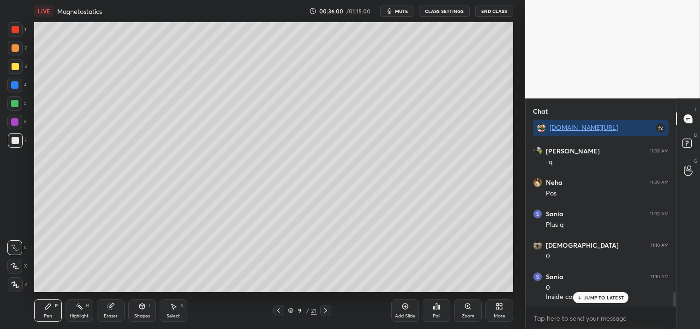
click at [81, 310] on div "Highlight H" at bounding box center [80, 310] width 28 height 22
click at [82, 305] on icon at bounding box center [79, 305] width 7 height 7
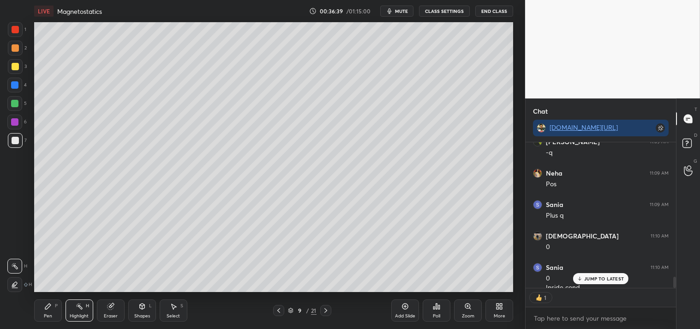
scroll to position [1748, 0]
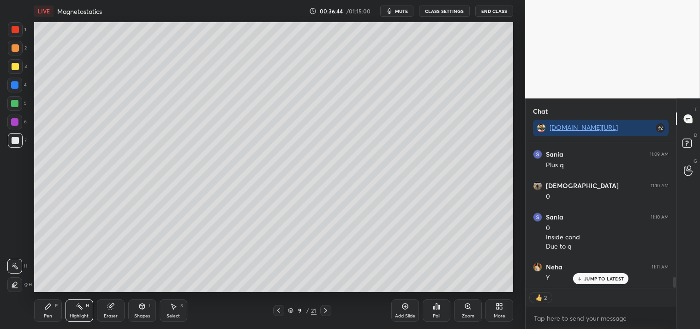
click at [407, 306] on icon at bounding box center [405, 305] width 7 height 7
click at [140, 311] on div "Shapes L" at bounding box center [142, 310] width 28 height 22
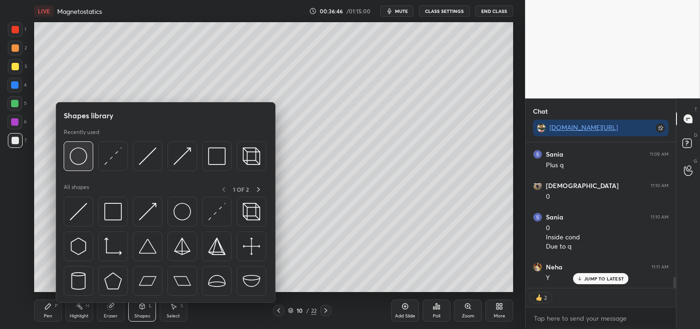
click at [72, 157] on img at bounding box center [79, 156] width 18 height 18
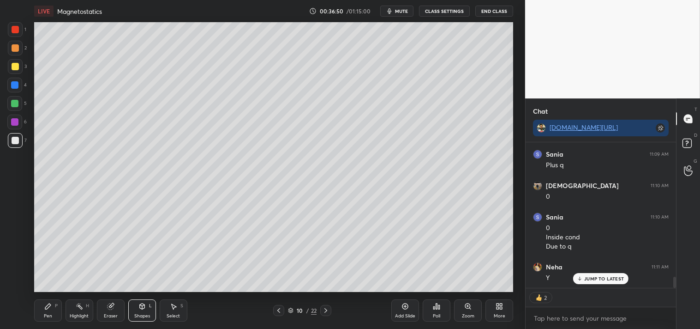
click at [42, 301] on div "Pen P" at bounding box center [48, 310] width 28 height 22
click at [45, 302] on icon at bounding box center [47, 305] width 7 height 7
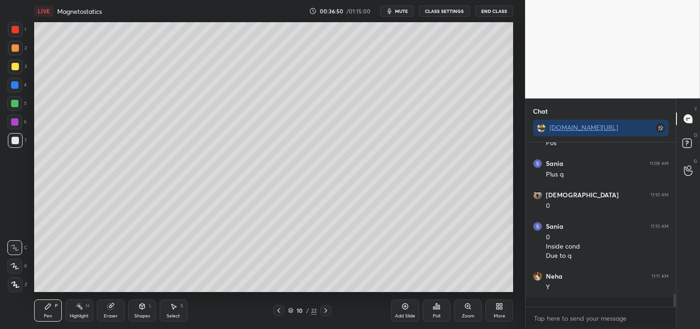
scroll to position [1729, 0]
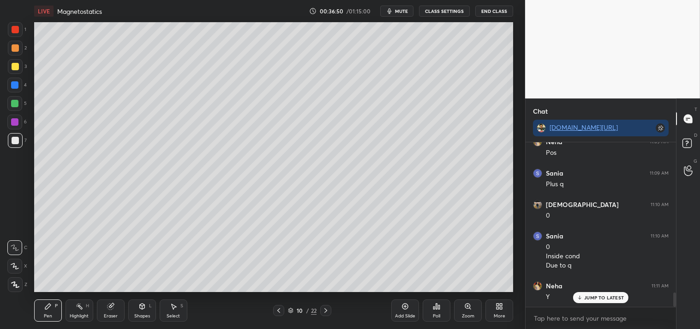
click at [145, 308] on icon at bounding box center [141, 305] width 7 height 7
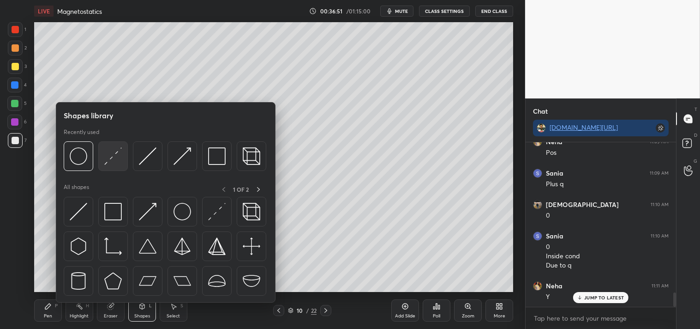
click at [111, 164] on img at bounding box center [113, 156] width 18 height 18
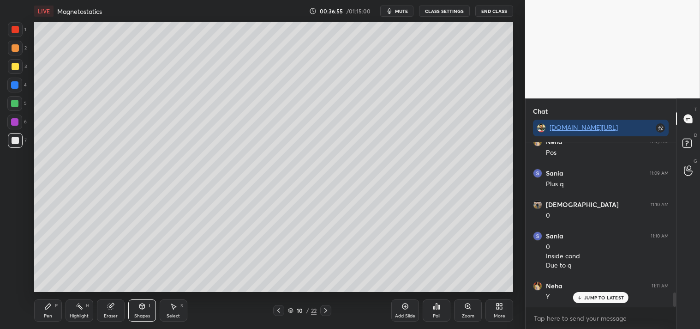
click at [43, 319] on div "Pen P" at bounding box center [48, 310] width 28 height 22
click at [44, 316] on div "Pen" at bounding box center [48, 315] width 8 height 5
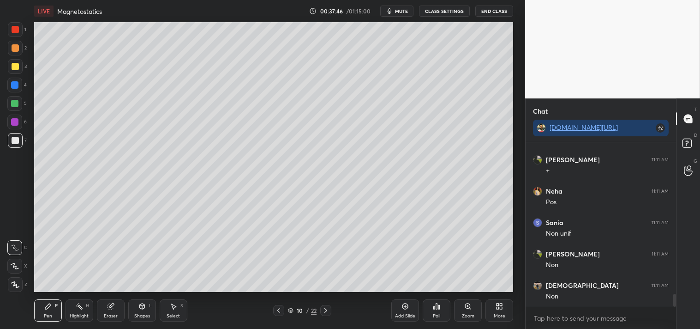
scroll to position [1980, 0]
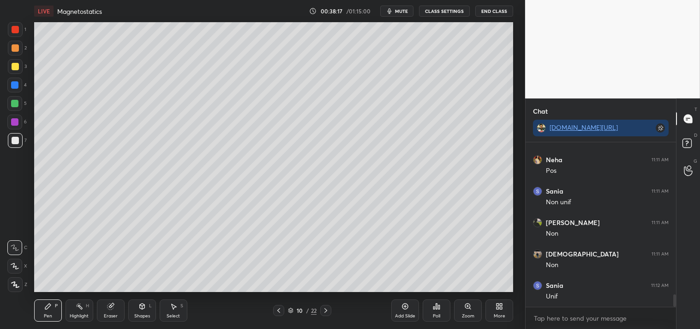
click at [86, 298] on div "Pen P Highlight H Eraser Shapes L Select S 10 / 22 Add Slide Poll Zoom More" at bounding box center [274, 310] width 480 height 37
click at [87, 302] on div "Highlight H" at bounding box center [80, 310] width 28 height 22
click at [40, 311] on div "Pen P" at bounding box center [48, 310] width 28 height 22
click at [40, 316] on div "Pen P" at bounding box center [48, 310] width 28 height 22
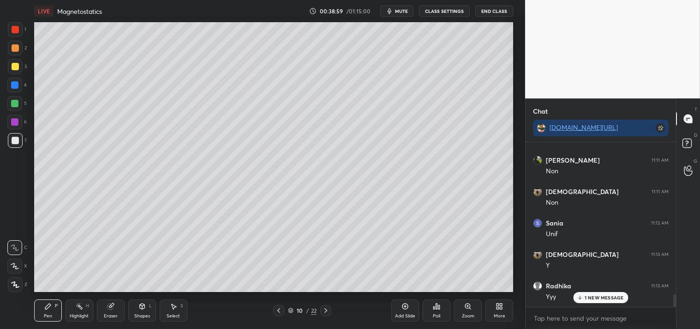
scroll to position [2075, 0]
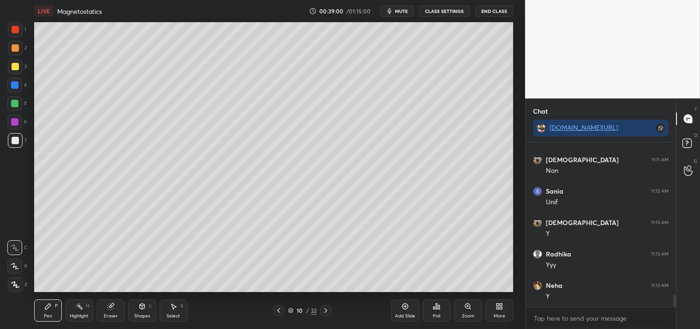
click at [407, 307] on icon at bounding box center [405, 305] width 7 height 7
click at [140, 307] on icon at bounding box center [141, 306] width 5 height 6
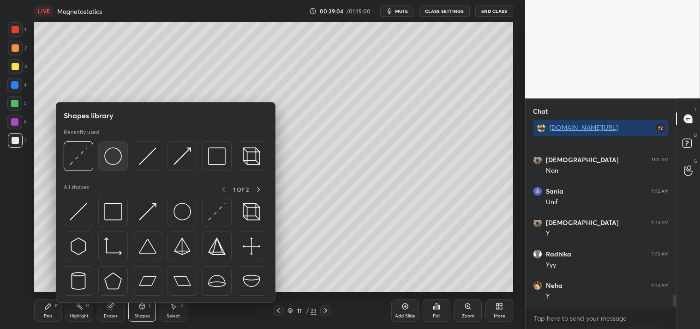
click at [115, 155] on img at bounding box center [113, 156] width 18 height 18
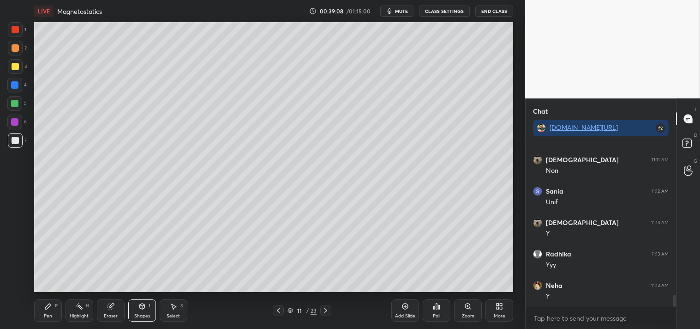
click at [51, 299] on div "Pen P" at bounding box center [48, 310] width 28 height 22
click at [48, 298] on div "Pen P Highlight H Eraser Shapes L Select S 11 / 23 Add Slide Poll Zoom More" at bounding box center [274, 310] width 480 height 37
click at [12, 63] on div at bounding box center [15, 66] width 7 height 7
click at [16, 69] on div at bounding box center [15, 66] width 7 height 7
click at [400, 11] on span "mute" at bounding box center [401, 11] width 13 height 6
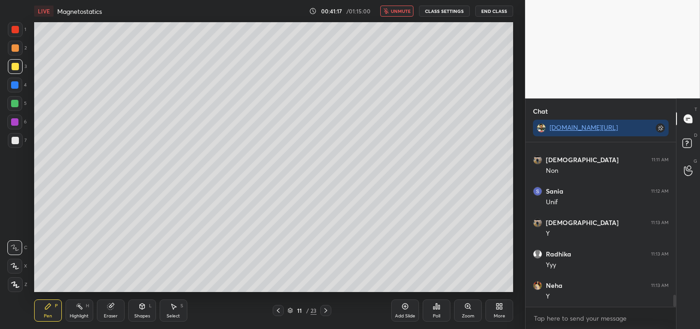
scroll to position [2107, 0]
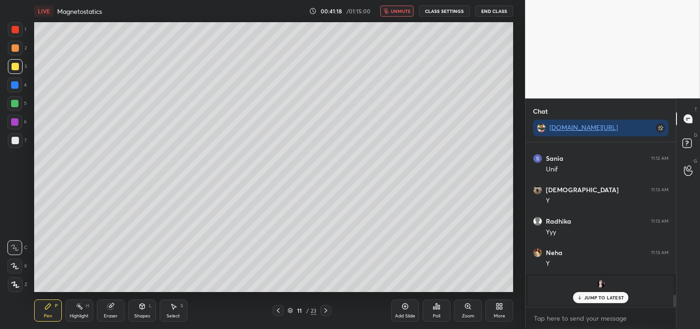
click at [398, 11] on span "unmute" at bounding box center [401, 11] width 20 height 6
click at [113, 309] on icon at bounding box center [110, 305] width 7 height 7
click at [113, 310] on div "Eraser" at bounding box center [111, 310] width 28 height 22
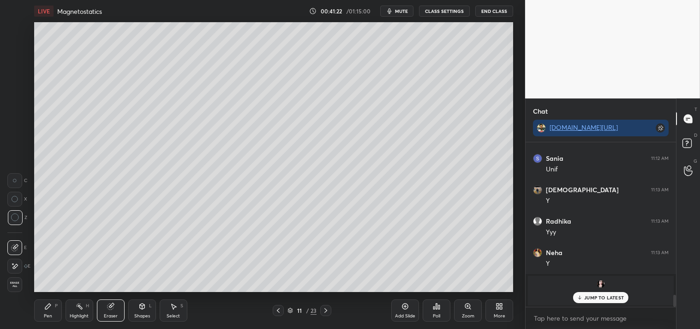
click at [47, 317] on div "Pen" at bounding box center [48, 315] width 8 height 5
click at [38, 315] on div "Pen P" at bounding box center [48, 310] width 28 height 22
click at [589, 296] on p "JUMP TO LATEST" at bounding box center [604, 298] width 40 height 6
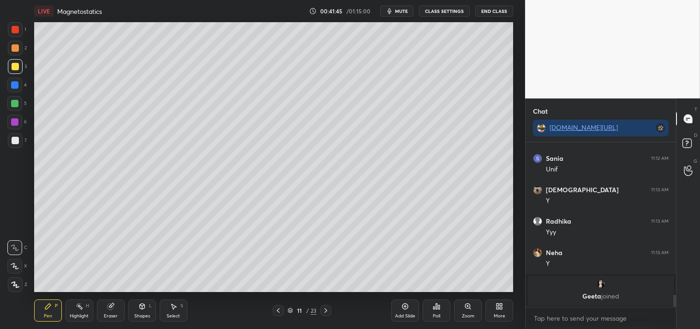
scroll to position [1714, 0]
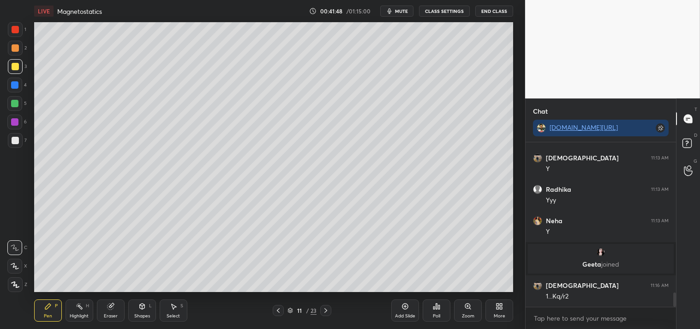
click at [12, 141] on div at bounding box center [15, 140] width 7 height 7
click at [12, 144] on div at bounding box center [15, 140] width 15 height 15
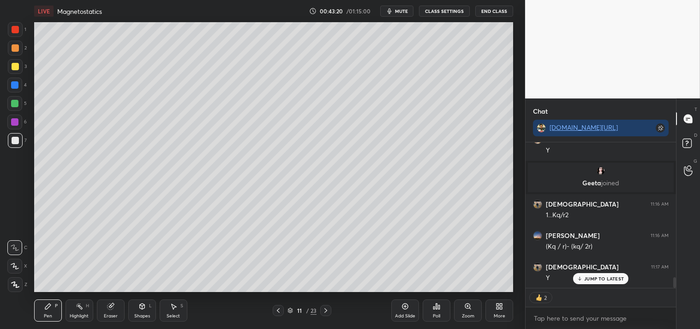
scroll to position [1826, 0]
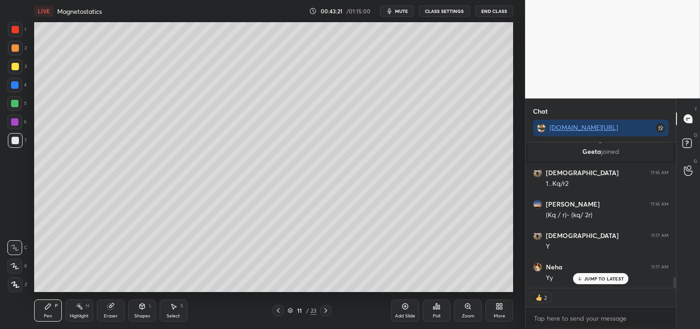
click at [401, 310] on div "Add Slide" at bounding box center [405, 310] width 28 height 22
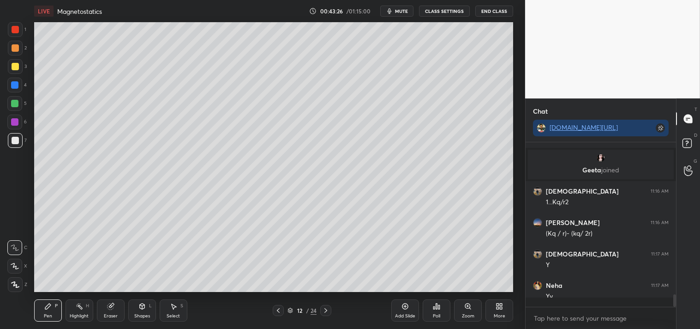
scroll to position [1807, 0]
click at [83, 308] on div "Highlight H" at bounding box center [80, 310] width 28 height 22
click at [48, 308] on icon at bounding box center [48, 306] width 6 height 6
click at [47, 307] on icon at bounding box center [48, 306] width 6 height 6
click at [17, 66] on div at bounding box center [15, 66] width 7 height 7
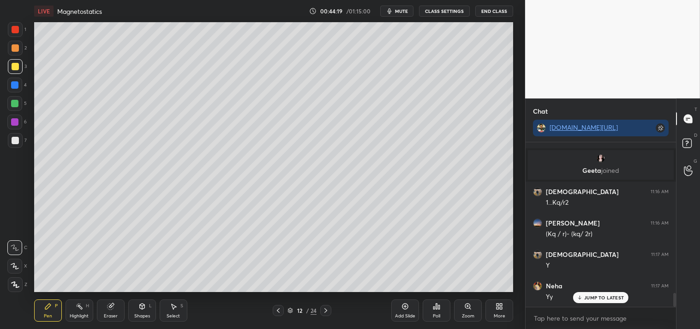
click at [16, 70] on div at bounding box center [15, 66] width 15 height 15
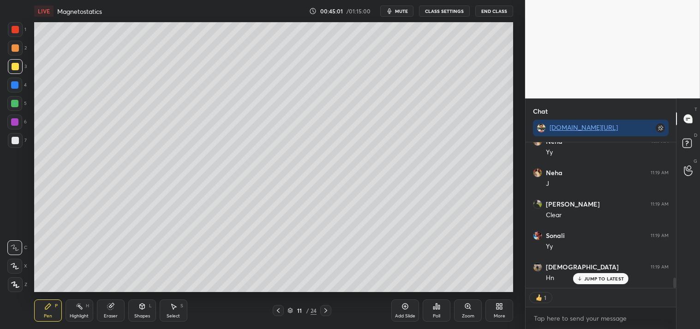
scroll to position [1933, 0]
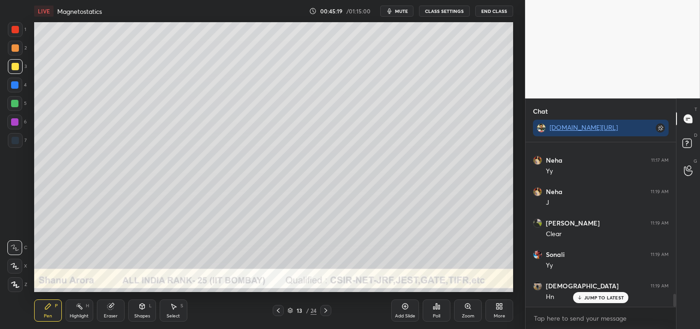
click at [136, 307] on div "Shapes L" at bounding box center [142, 310] width 28 height 22
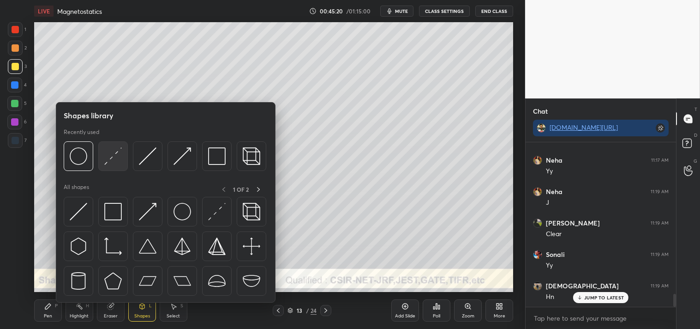
click at [111, 154] on img at bounding box center [113, 156] width 18 height 18
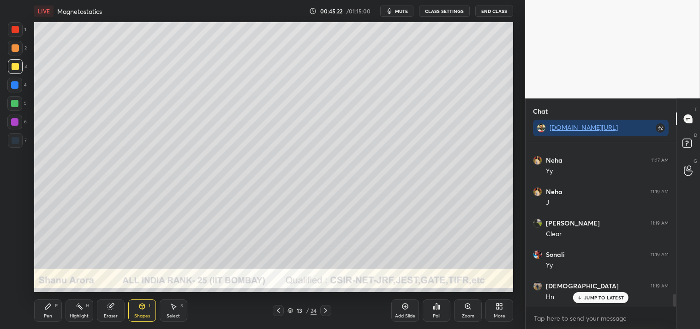
click at [460, 310] on div "Zoom" at bounding box center [468, 310] width 28 height 22
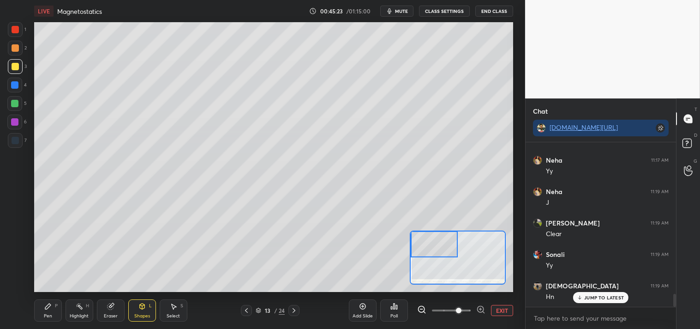
click at [40, 317] on div "Pen P" at bounding box center [48, 310] width 28 height 22
click at [144, 310] on icon at bounding box center [141, 305] width 7 height 7
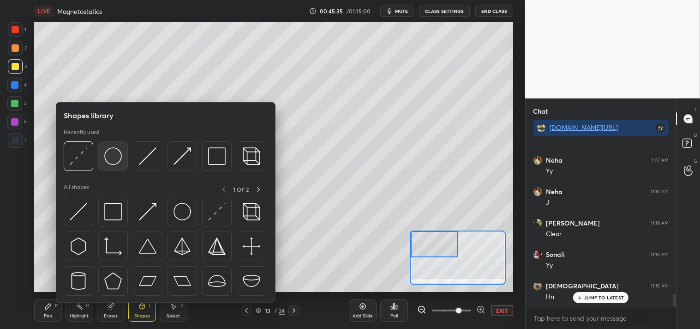
click at [117, 156] on img at bounding box center [113, 156] width 18 height 18
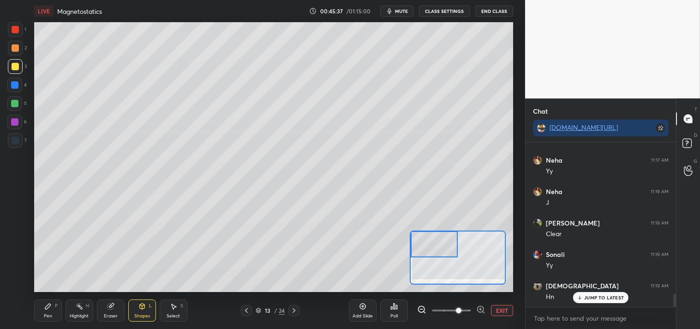
click at [42, 307] on div "Pen P" at bounding box center [48, 310] width 28 height 22
click at [42, 311] on div "Pen P" at bounding box center [48, 310] width 28 height 22
click at [82, 307] on rect at bounding box center [80, 307] width 5 height 5
click at [84, 306] on div "Highlight H" at bounding box center [80, 310] width 28 height 22
click at [46, 310] on div "Pen P" at bounding box center [48, 310] width 28 height 22
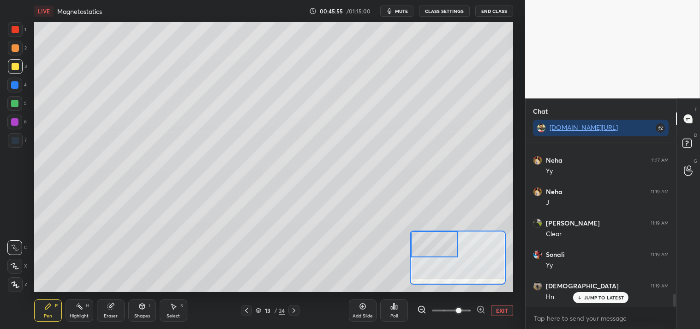
click at [41, 314] on div "Pen P" at bounding box center [48, 310] width 28 height 22
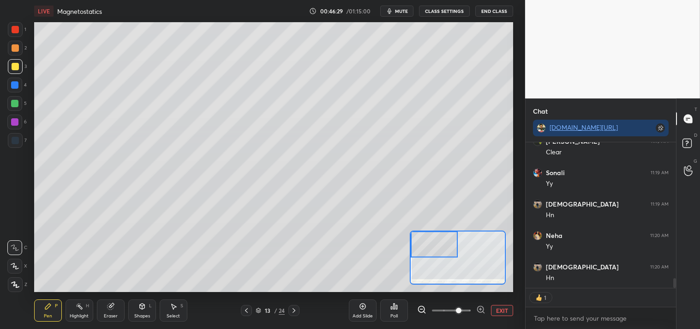
scroll to position [2046, 0]
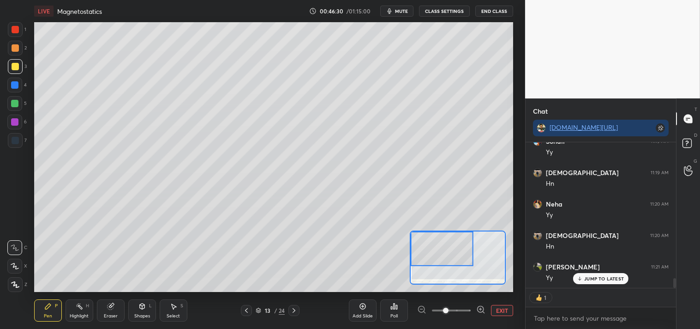
click at [141, 302] on icon at bounding box center [141, 305] width 7 height 7
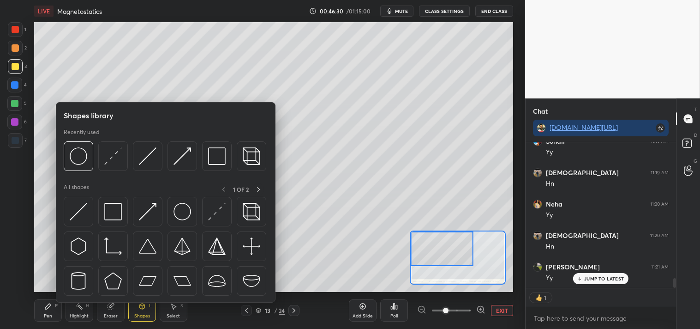
click at [83, 165] on div at bounding box center [79, 156] width 30 height 30
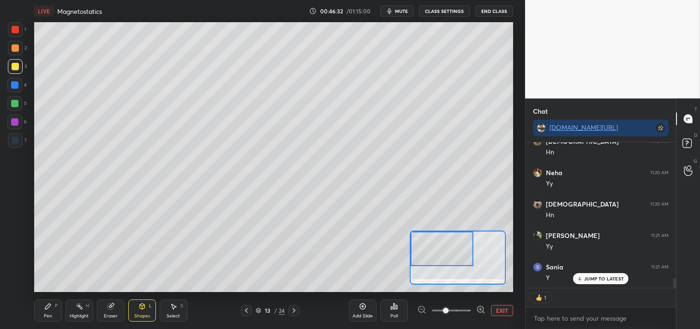
scroll to position [2109, 0]
click at [45, 308] on icon at bounding box center [48, 306] width 6 height 6
click at [44, 303] on icon at bounding box center [47, 305] width 7 height 7
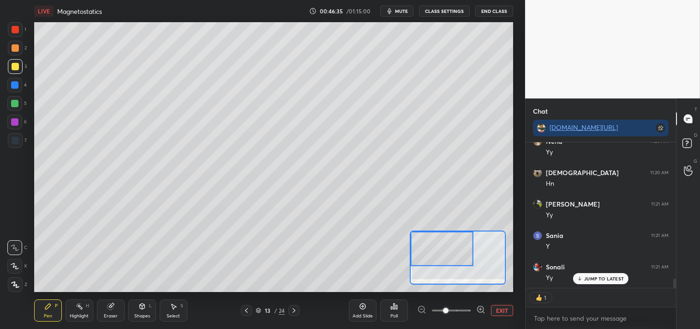
scroll to position [2090, 0]
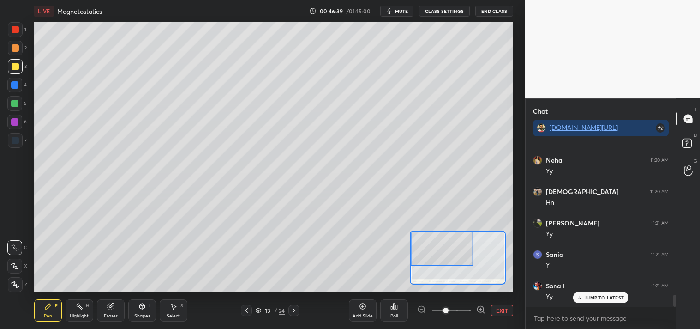
click at [79, 308] on icon at bounding box center [79, 305] width 7 height 7
click at [116, 318] on div "Eraser" at bounding box center [111, 315] width 14 height 5
click at [44, 312] on div "Pen P" at bounding box center [48, 310] width 28 height 22
click at [16, 89] on div at bounding box center [14, 85] width 15 height 15
click at [15, 92] on div "4" at bounding box center [16, 87] width 19 height 18
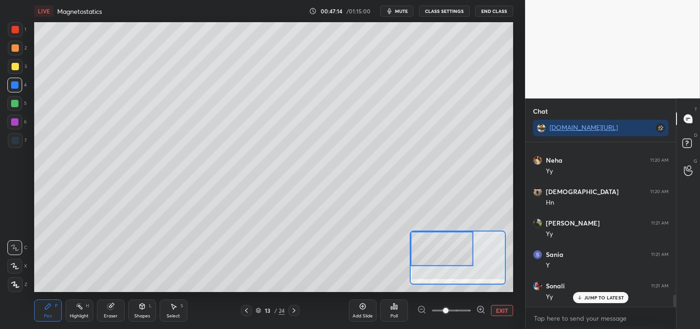
click at [77, 307] on icon at bounding box center [79, 305] width 7 height 7
click at [71, 301] on div "Highlight H" at bounding box center [80, 310] width 28 height 22
click at [48, 302] on icon at bounding box center [47, 305] width 7 height 7
click at [45, 301] on div "Pen P" at bounding box center [48, 310] width 28 height 22
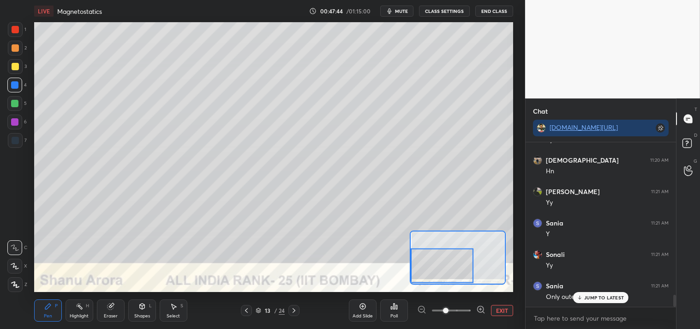
click at [144, 317] on div "Shapes" at bounding box center [142, 315] width 16 height 5
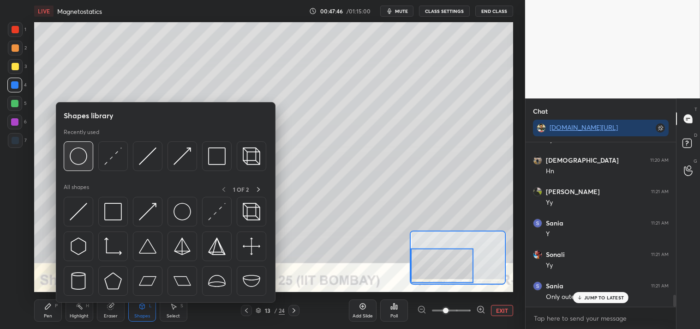
click at [84, 162] on img at bounding box center [79, 156] width 18 height 18
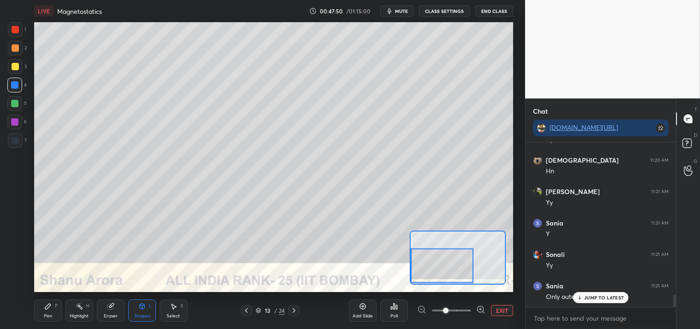
click at [47, 308] on icon at bounding box center [48, 306] width 6 height 6
click at [48, 311] on div "Pen P" at bounding box center [48, 310] width 28 height 22
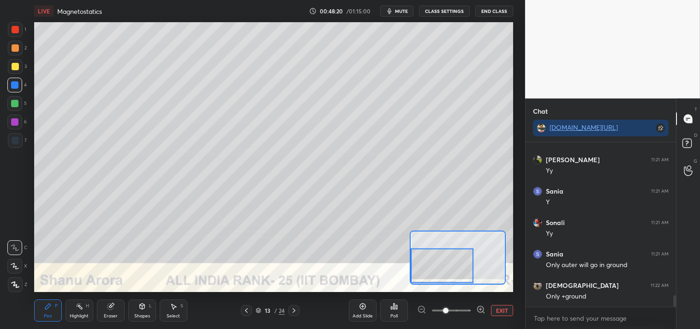
click at [18, 62] on div at bounding box center [15, 66] width 15 height 15
click at [18, 68] on div at bounding box center [15, 66] width 15 height 15
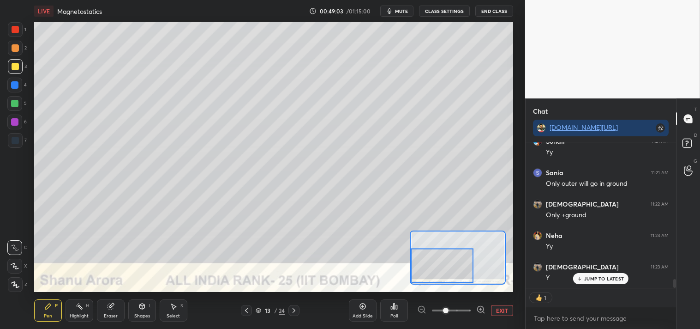
scroll to position [2216, 0]
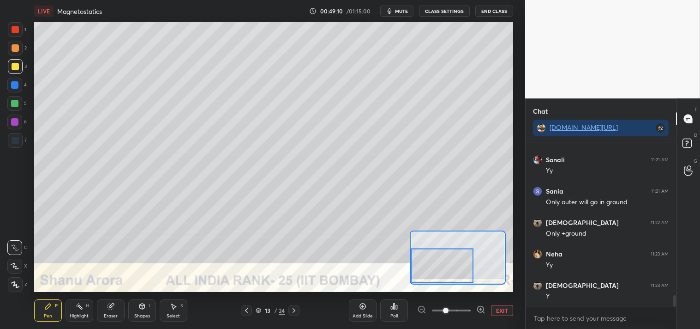
click at [506, 308] on button "EXIT" at bounding box center [502, 310] width 22 height 11
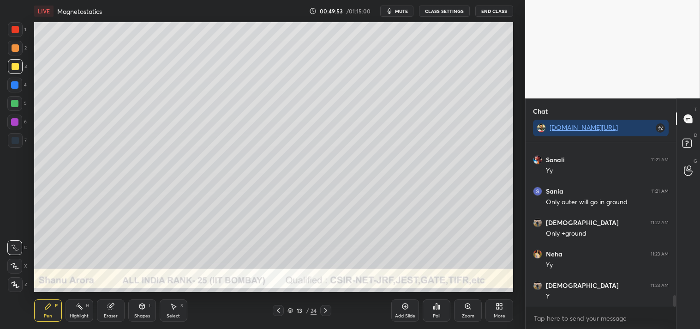
click at [17, 49] on div at bounding box center [15, 47] width 7 height 7
click at [466, 306] on icon at bounding box center [467, 305] width 5 height 5
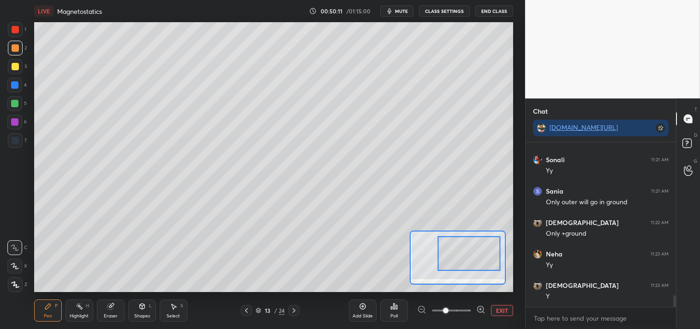
click at [487, 247] on div at bounding box center [469, 253] width 63 height 35
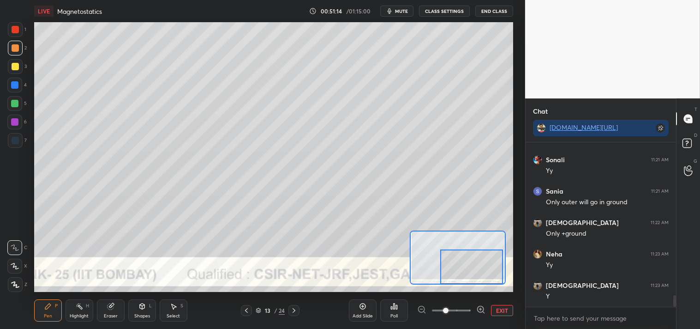
click at [494, 309] on button "EXIT" at bounding box center [502, 310] width 22 height 11
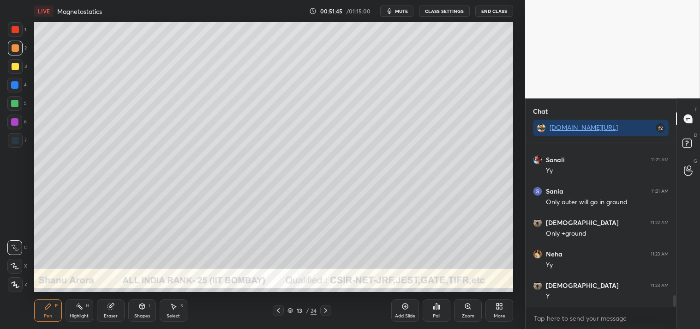
click at [408, 317] on div "Add Slide" at bounding box center [405, 315] width 20 height 5
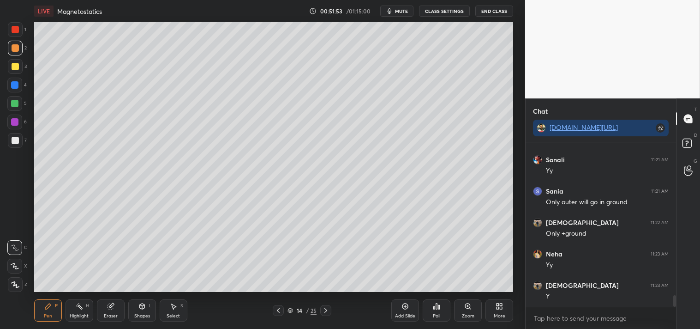
click at [131, 306] on div "Shapes L" at bounding box center [142, 310] width 28 height 22
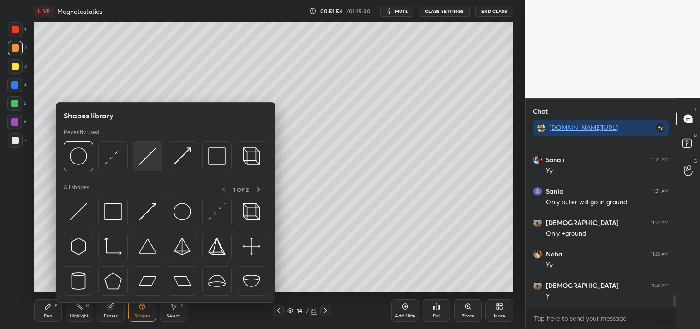
click at [146, 159] on img at bounding box center [148, 156] width 18 height 18
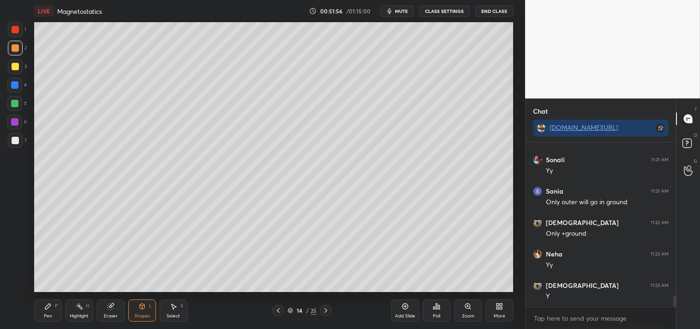
click at [42, 312] on div "Pen P" at bounding box center [48, 310] width 28 height 22
click at [51, 310] on div "Pen P" at bounding box center [48, 310] width 28 height 22
click at [10, 142] on div at bounding box center [15, 140] width 15 height 15
click at [136, 305] on div "Shapes L" at bounding box center [142, 310] width 28 height 22
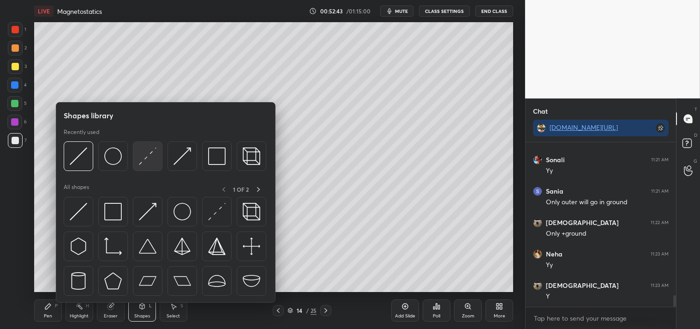
click at [152, 164] on img at bounding box center [148, 156] width 18 height 18
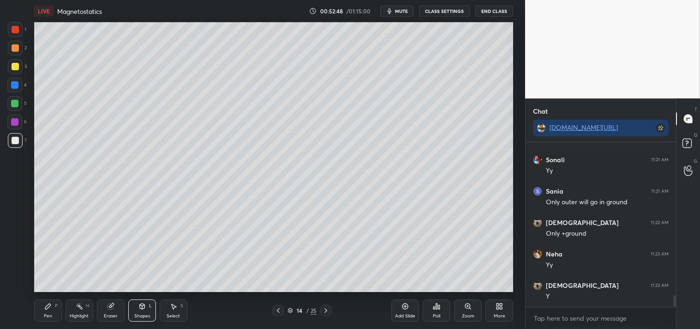
click at [38, 311] on div "Pen P" at bounding box center [48, 310] width 28 height 22
click at [32, 319] on div "LIVE Magnetostatics 00:52:48 / 01:15:00 mute CLASS SETTINGS End Class Setting u…" at bounding box center [274, 164] width 488 height 329
click at [79, 313] on div "Highlight" at bounding box center [79, 315] width 19 height 5
click at [54, 309] on div "Pen P" at bounding box center [48, 310] width 28 height 22
click at [50, 307] on icon at bounding box center [47, 305] width 7 height 7
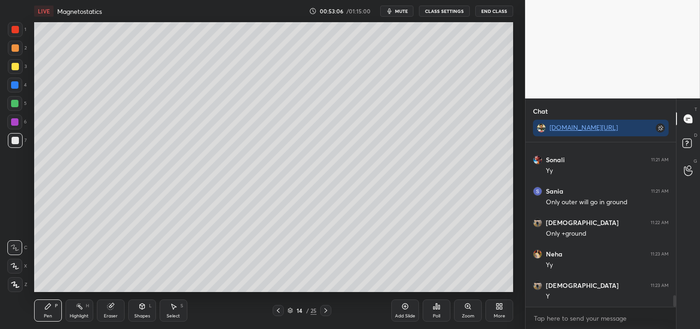
click at [75, 316] on div "Highlight" at bounding box center [79, 315] width 19 height 5
click at [12, 66] on div at bounding box center [15, 66] width 7 height 7
click at [11, 74] on div "3" at bounding box center [17, 68] width 19 height 18
click at [28, 309] on div "1 2 3 4 5 6 7 C X Z C X Z E E Erase all H H LIVE Magnetostatics 00:54:00 / 01:1…" at bounding box center [259, 164] width 518 height 329
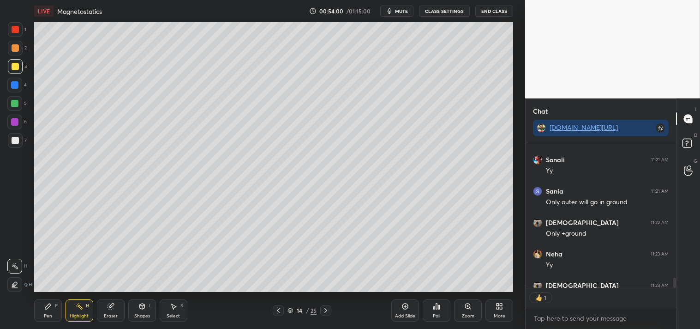
click at [38, 312] on div "Pen P" at bounding box center [48, 310] width 28 height 22
click at [44, 313] on div "Pen" at bounding box center [48, 315] width 8 height 5
click at [81, 316] on div "Highlight" at bounding box center [79, 315] width 19 height 5
click at [77, 311] on div "Highlight H" at bounding box center [80, 310] width 28 height 22
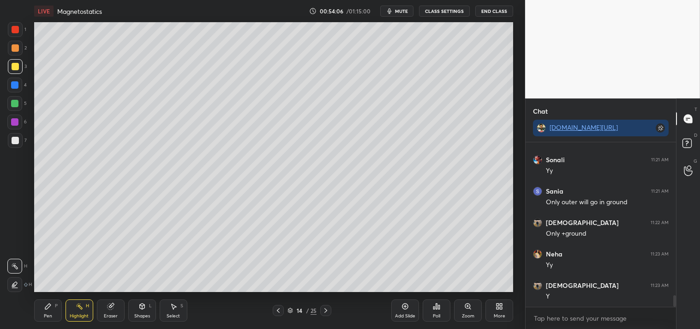
click at [42, 307] on div "Pen P" at bounding box center [48, 310] width 28 height 22
click at [45, 301] on div "Pen P" at bounding box center [48, 310] width 28 height 22
click at [112, 316] on div "Eraser" at bounding box center [111, 315] width 14 height 5
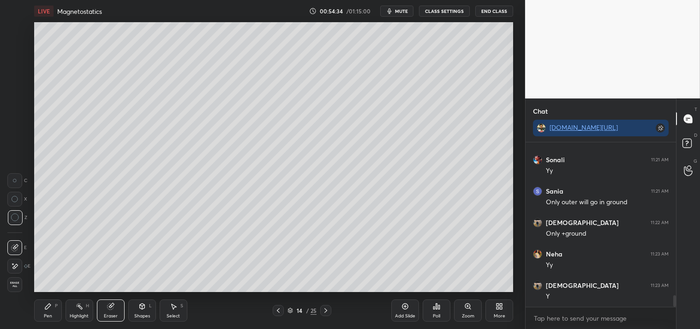
click at [57, 306] on div "P" at bounding box center [56, 305] width 3 height 5
click at [58, 310] on div "Pen P" at bounding box center [48, 310] width 28 height 22
click at [70, 315] on div "Highlight" at bounding box center [79, 315] width 19 height 5
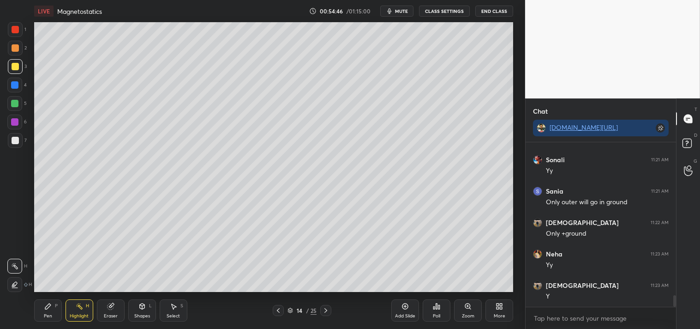
click at [50, 317] on div "Pen" at bounding box center [48, 315] width 8 height 5
click at [48, 319] on div "Pen P" at bounding box center [48, 310] width 28 height 22
click at [403, 289] on div "Add Slide Poll Zoom More" at bounding box center [452, 310] width 122 height 52
click at [414, 285] on div "Add Slide Poll Zoom More" at bounding box center [452, 310] width 122 height 52
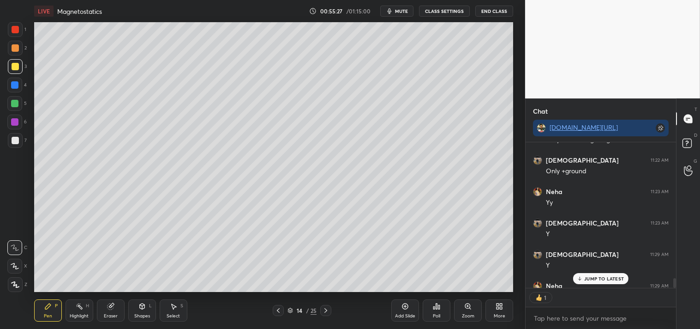
scroll to position [3, 2]
click at [407, 313] on div "Add Slide" at bounding box center [405, 315] width 20 height 5
click at [134, 304] on div "Shapes L" at bounding box center [142, 310] width 28 height 22
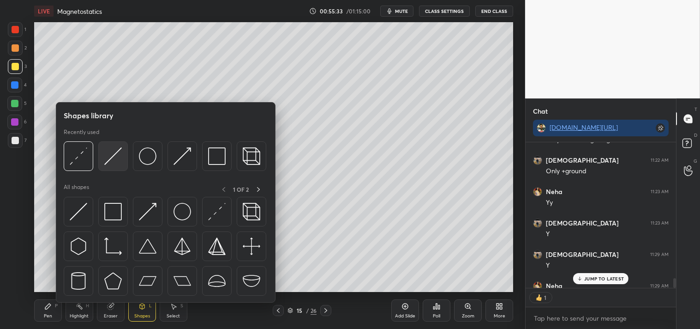
click at [120, 161] on img at bounding box center [113, 156] width 18 height 18
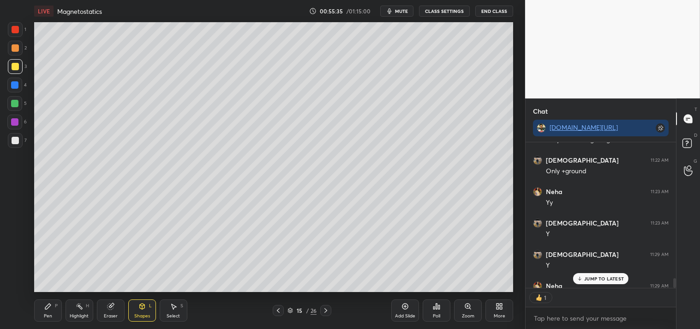
click at [52, 308] on div "Pen P" at bounding box center [48, 310] width 28 height 22
click at [55, 307] on div "P" at bounding box center [56, 305] width 3 height 5
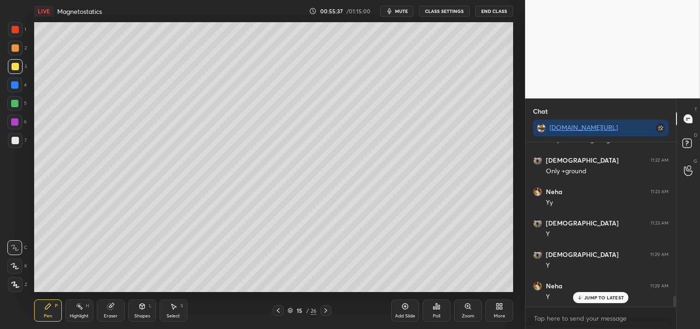
scroll to position [2278, 0]
click at [142, 303] on icon at bounding box center [141, 306] width 5 height 6
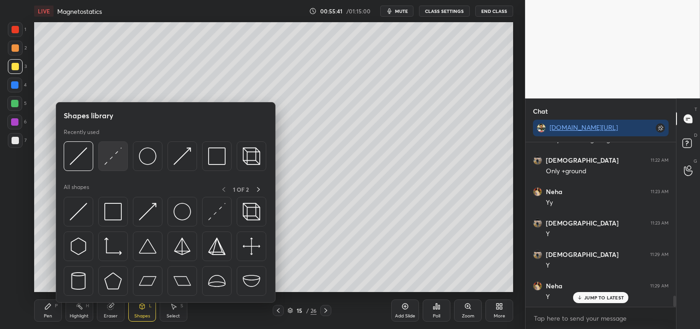
click at [119, 152] on img at bounding box center [113, 156] width 18 height 18
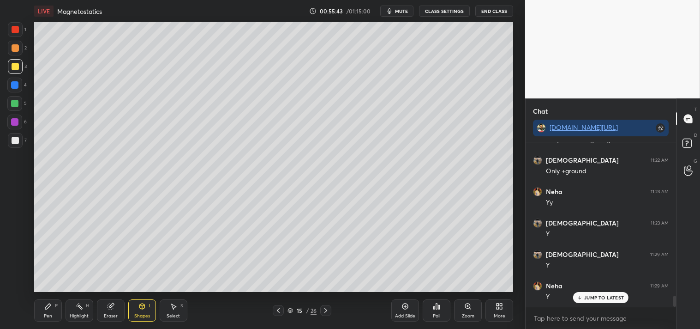
click at [43, 307] on div "Pen P" at bounding box center [48, 310] width 28 height 22
click at [50, 304] on icon at bounding box center [48, 306] width 6 height 6
click at [409, 7] on button "mute" at bounding box center [396, 11] width 33 height 11
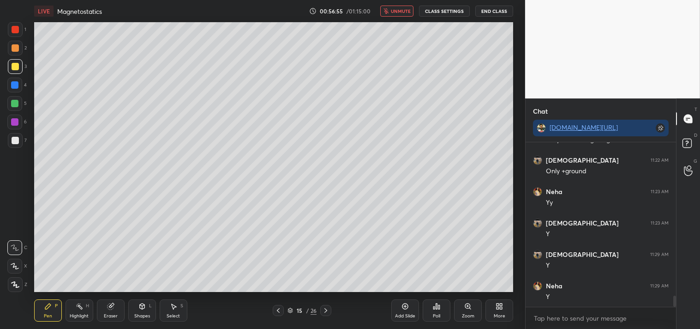
scroll to position [2310, 0]
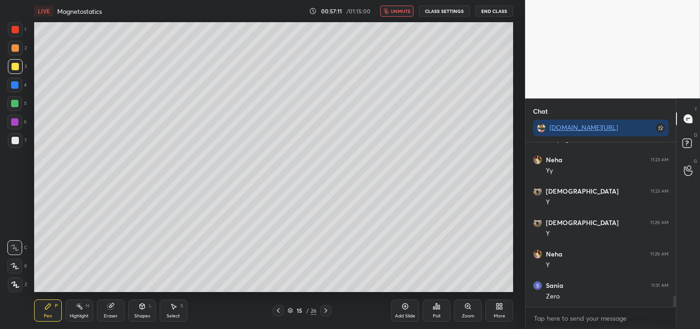
click at [394, 6] on button "unmute" at bounding box center [396, 11] width 33 height 11
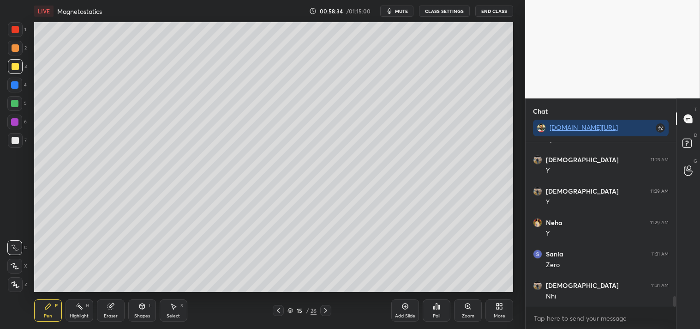
click at [396, 11] on span "mute" at bounding box center [401, 11] width 13 height 6
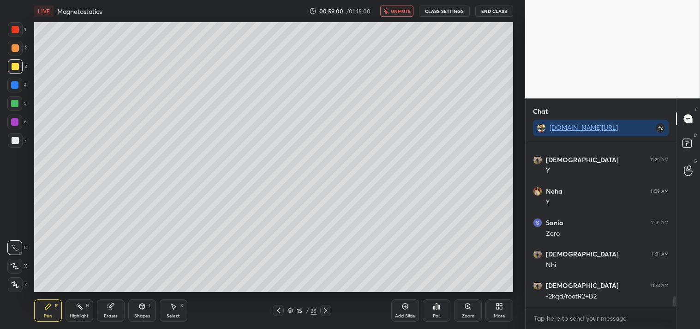
click at [392, 12] on span "unmute" at bounding box center [401, 11] width 20 height 6
click at [112, 310] on div "Eraser" at bounding box center [111, 310] width 28 height 22
click at [111, 312] on div "Eraser" at bounding box center [111, 310] width 28 height 22
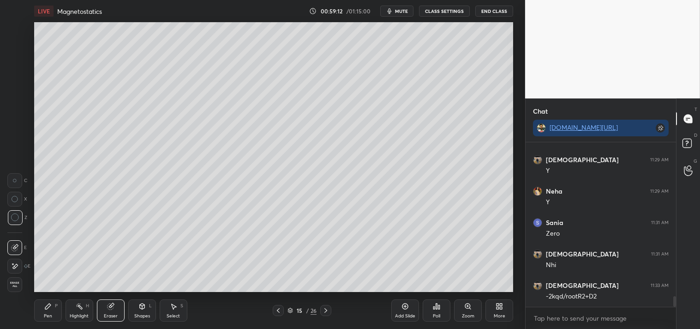
click at [44, 304] on icon at bounding box center [47, 305] width 7 height 7
click at [48, 311] on div "Pen P" at bounding box center [48, 310] width 28 height 22
click at [48, 310] on div "Pen P" at bounding box center [48, 310] width 28 height 22
click at [144, 308] on icon at bounding box center [141, 305] width 7 height 7
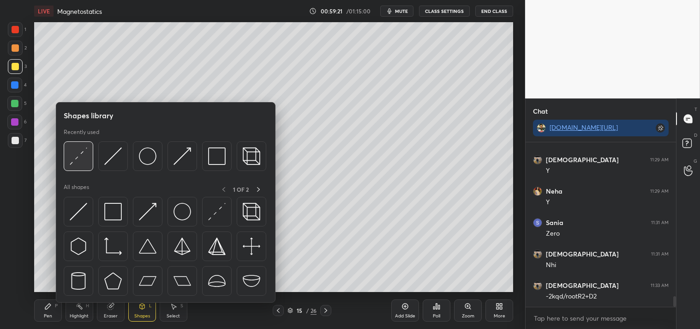
click at [77, 154] on img at bounding box center [79, 156] width 18 height 18
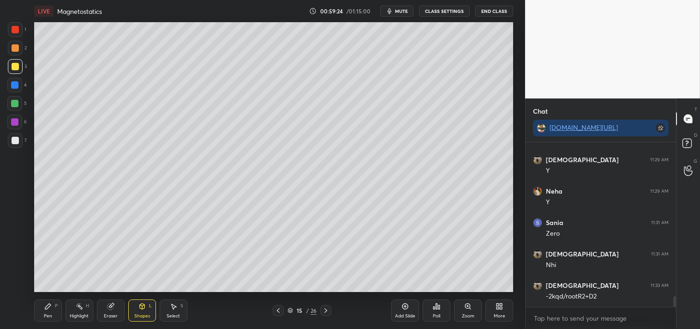
click at [38, 301] on div "Pen P" at bounding box center [48, 310] width 28 height 22
click at [44, 303] on icon at bounding box center [47, 305] width 7 height 7
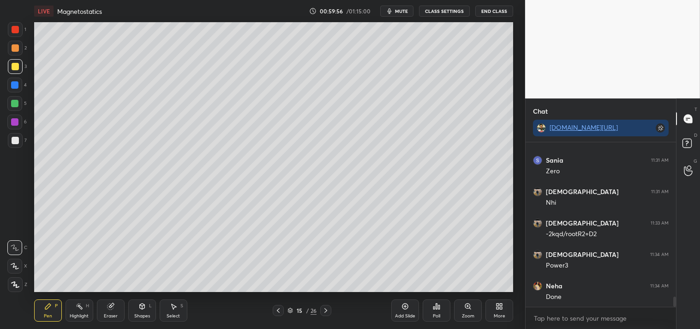
scroll to position [2467, 0]
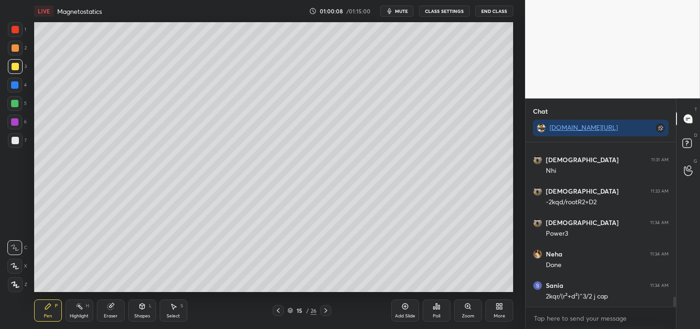
click at [112, 307] on icon at bounding box center [110, 306] width 6 height 6
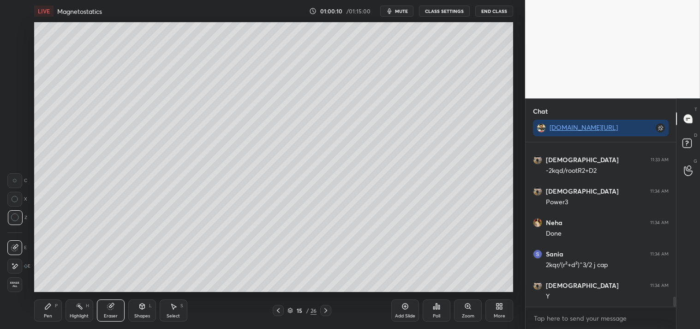
click at [32, 315] on div "LIVE Magnetostatics 01:00:10 / 01:15:00 mute CLASS SETTINGS End Class Setting u…" at bounding box center [274, 164] width 488 height 329
click at [37, 316] on div "Pen P" at bounding box center [48, 310] width 28 height 22
click at [114, 315] on div "Eraser" at bounding box center [111, 315] width 14 height 5
click at [113, 315] on div "Eraser" at bounding box center [111, 315] width 14 height 5
click at [43, 315] on div "Pen P" at bounding box center [48, 310] width 28 height 22
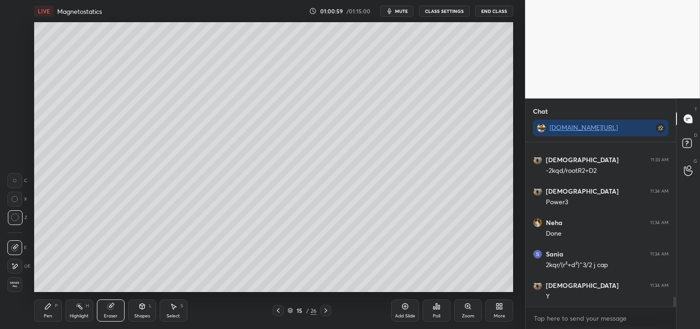
click at [37, 318] on div "Pen P" at bounding box center [48, 310] width 28 height 22
click at [136, 307] on div "Shapes L" at bounding box center [142, 310] width 28 height 22
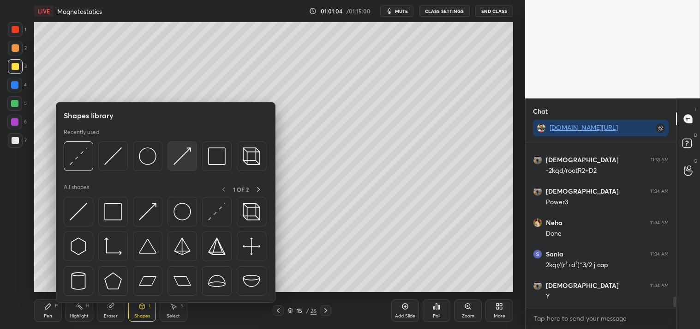
click at [175, 162] on img at bounding box center [183, 156] width 18 height 18
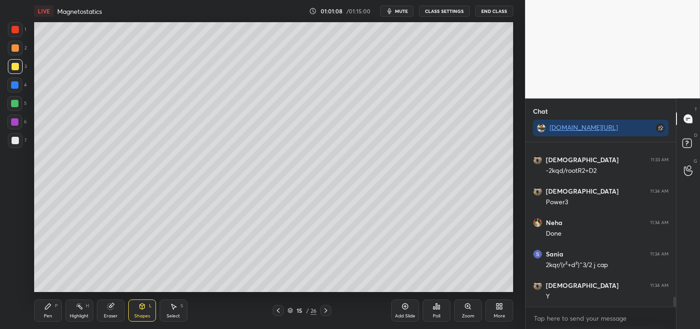
click at [46, 308] on icon at bounding box center [48, 306] width 6 height 6
click at [48, 306] on icon at bounding box center [48, 306] width 6 height 6
click at [464, 304] on icon at bounding box center [467, 305] width 7 height 7
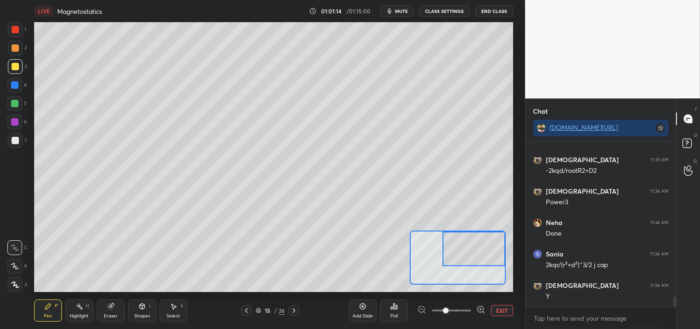
click at [15, 137] on div at bounding box center [15, 140] width 7 height 7
click at [18, 137] on div at bounding box center [15, 140] width 7 height 7
click at [502, 309] on button "EXIT" at bounding box center [502, 310] width 22 height 11
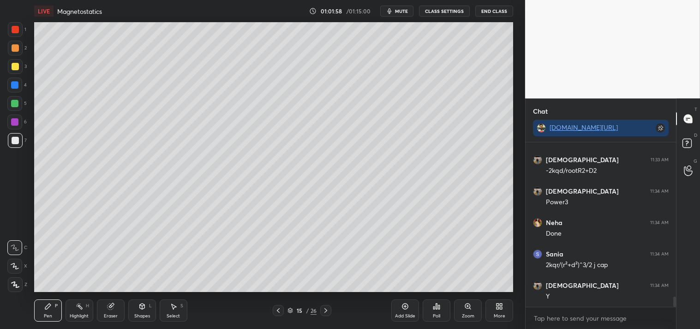
click at [399, 12] on span "mute" at bounding box center [401, 11] width 13 height 6
click at [397, 10] on span "unmute" at bounding box center [401, 11] width 20 height 6
click at [467, 311] on div "Zoom" at bounding box center [468, 310] width 28 height 22
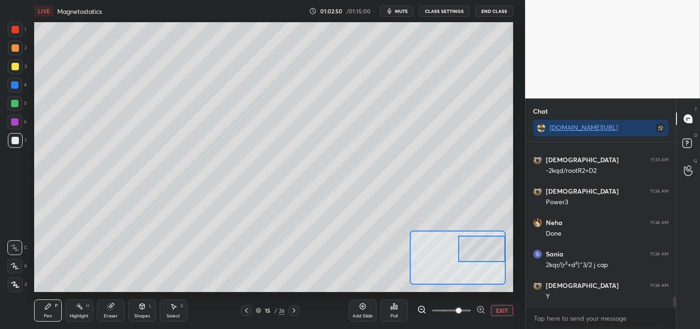
click at [502, 305] on button "EXIT" at bounding box center [502, 310] width 22 height 11
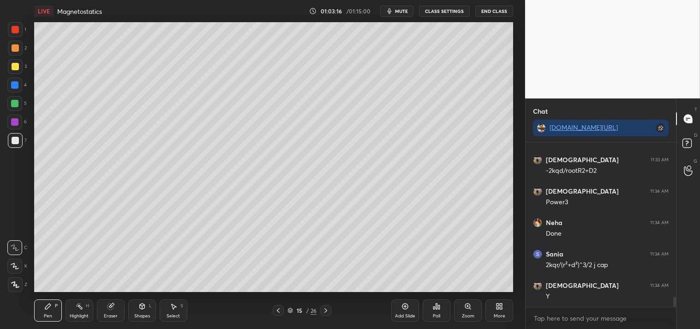
click at [473, 307] on div "Zoom" at bounding box center [468, 310] width 28 height 22
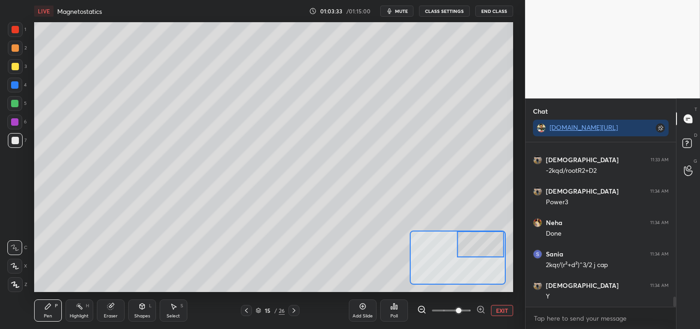
click at [508, 311] on button "EXIT" at bounding box center [502, 310] width 22 height 11
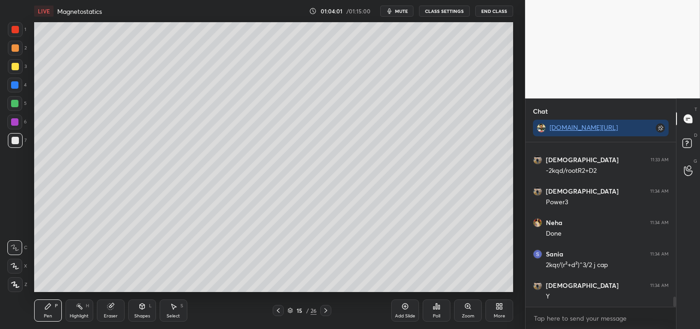
click at [105, 310] on div "Eraser" at bounding box center [111, 310] width 28 height 22
click at [51, 315] on div "Pen" at bounding box center [48, 315] width 8 height 5
click at [104, 310] on div "Eraser" at bounding box center [111, 310] width 28 height 22
click at [40, 305] on div "Pen P" at bounding box center [48, 310] width 28 height 22
click at [48, 308] on icon at bounding box center [47, 305] width 7 height 7
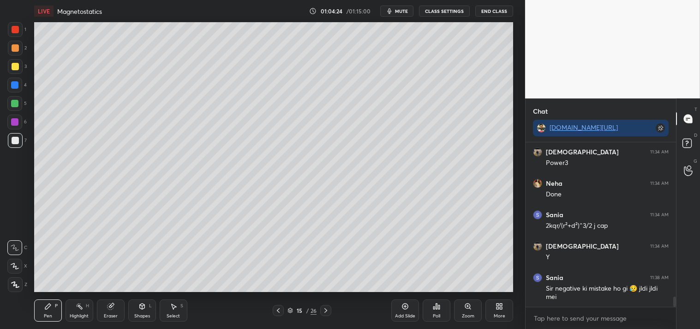
scroll to position [2569, 0]
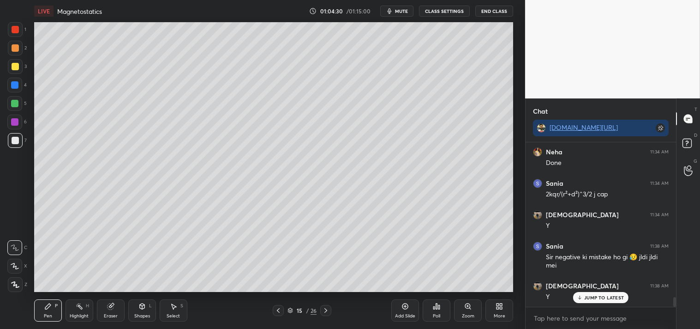
click at [518, 241] on div "Setting up your live class Poll for secs No correct answer Start poll" at bounding box center [274, 157] width 488 height 270
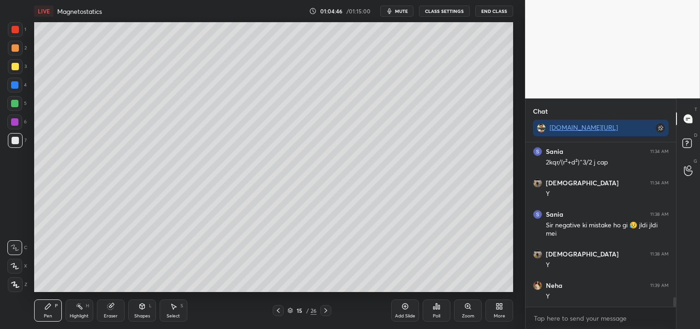
scroll to position [2632, 0]
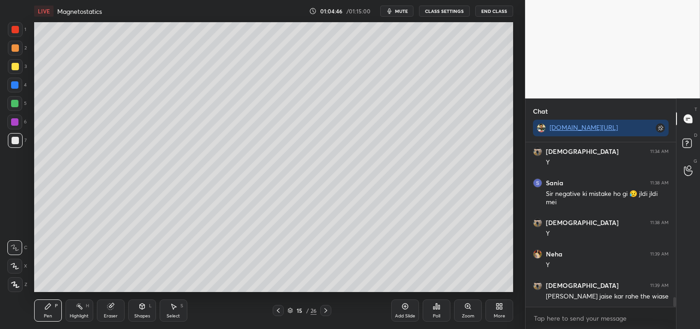
click at [407, 310] on icon at bounding box center [405, 305] width 7 height 7
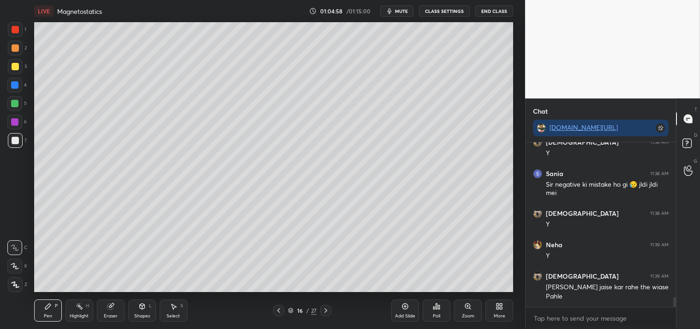
scroll to position [2673, 0]
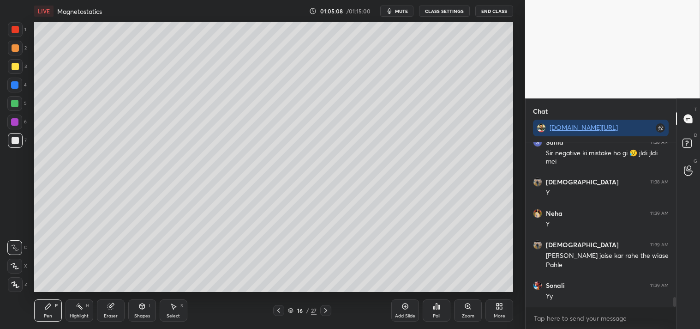
click at [104, 305] on div "Eraser" at bounding box center [111, 310] width 28 height 22
click at [45, 307] on icon at bounding box center [48, 306] width 6 height 6
click at [50, 306] on icon at bounding box center [47, 305] width 7 height 7
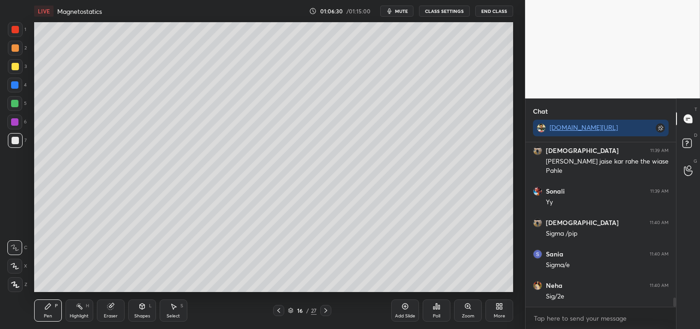
scroll to position [2798, 0]
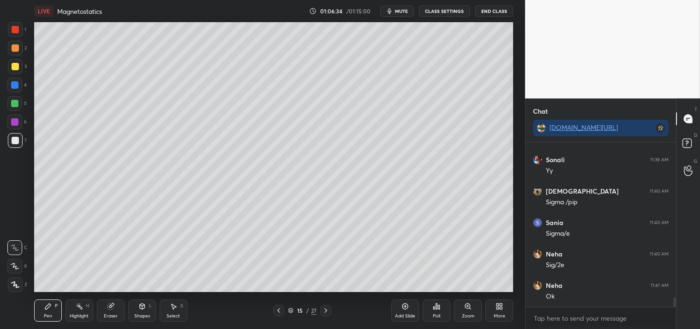
click at [91, 299] on div "Highlight H" at bounding box center [80, 310] width 28 height 22
click at [85, 302] on div "Highlight H" at bounding box center [80, 310] width 28 height 22
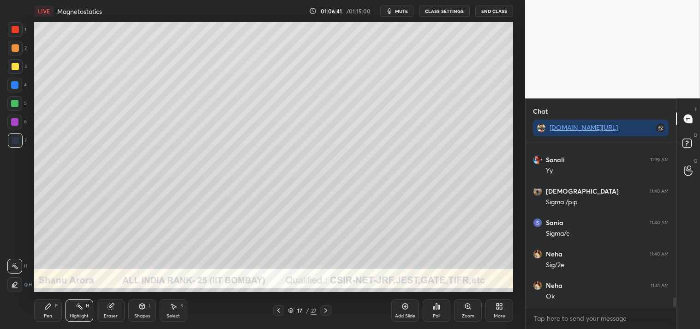
click at [8, 66] on div at bounding box center [15, 66] width 15 height 15
click at [16, 63] on div at bounding box center [15, 66] width 7 height 7
click at [49, 313] on div "Pen" at bounding box center [48, 315] width 8 height 5
click at [45, 305] on icon at bounding box center [47, 305] width 7 height 7
click at [136, 305] on div "Shapes L" at bounding box center [142, 310] width 28 height 22
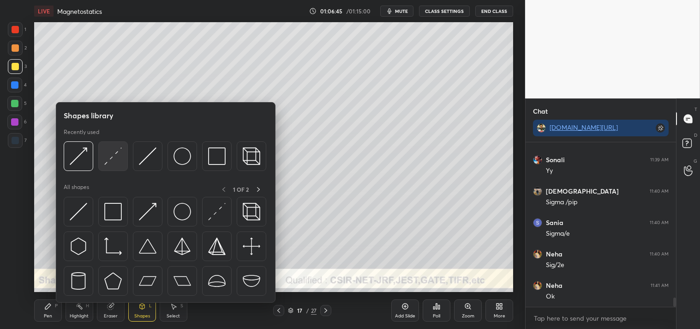
click at [116, 149] on img at bounding box center [113, 156] width 18 height 18
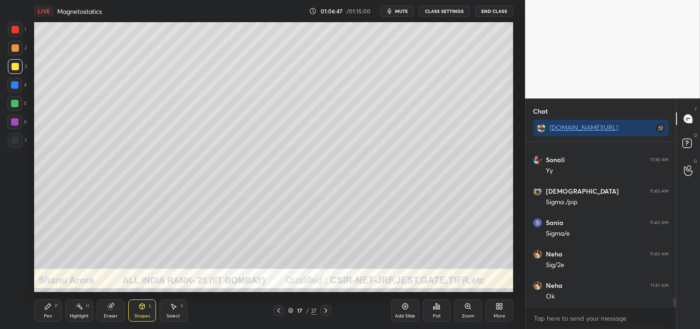
click at [144, 307] on icon at bounding box center [141, 306] width 5 height 6
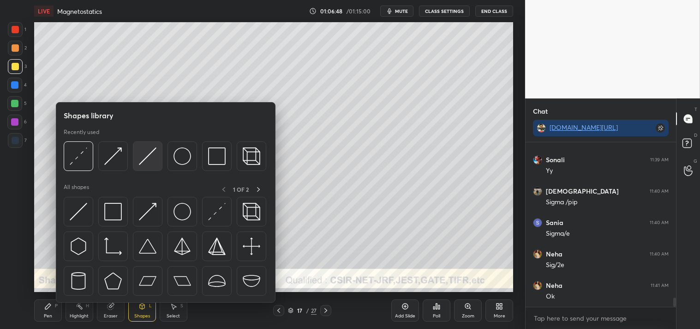
click at [145, 163] on img at bounding box center [148, 156] width 18 height 18
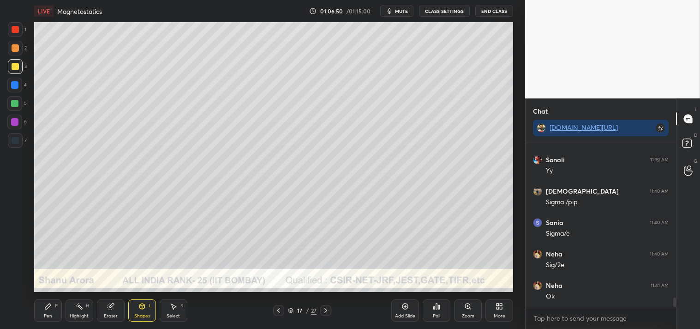
click at [43, 308] on div "Pen P" at bounding box center [48, 310] width 28 height 22
click at [46, 304] on icon at bounding box center [47, 305] width 7 height 7
click at [146, 308] on div "Shapes L" at bounding box center [142, 310] width 28 height 22
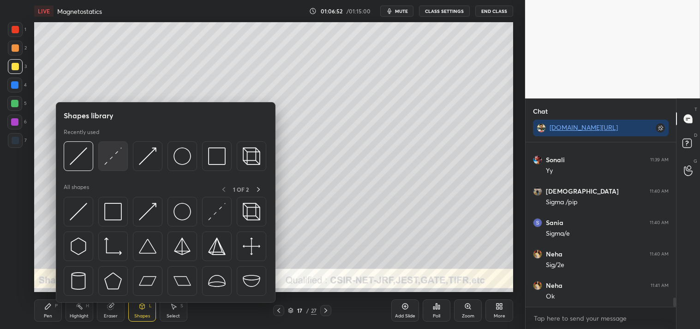
click at [116, 156] on img at bounding box center [113, 156] width 18 height 18
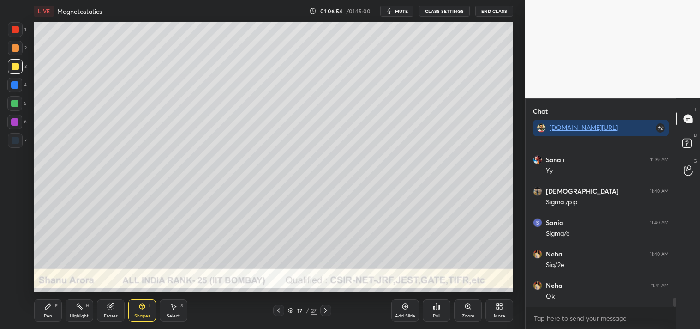
click at [48, 306] on icon at bounding box center [48, 306] width 6 height 6
click at [48, 301] on div "Pen P" at bounding box center [48, 310] width 28 height 22
click at [17, 41] on div at bounding box center [15, 48] width 15 height 15
click at [12, 47] on div at bounding box center [15, 47] width 7 height 7
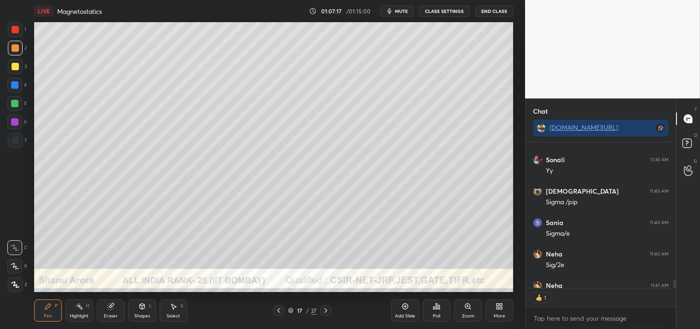
click at [72, 306] on div "Highlight H" at bounding box center [80, 310] width 28 height 22
click at [54, 308] on div "Pen P" at bounding box center [48, 310] width 28 height 22
click at [74, 308] on div "Highlight H" at bounding box center [80, 310] width 28 height 22
click at [74, 313] on div "Highlight" at bounding box center [79, 315] width 19 height 5
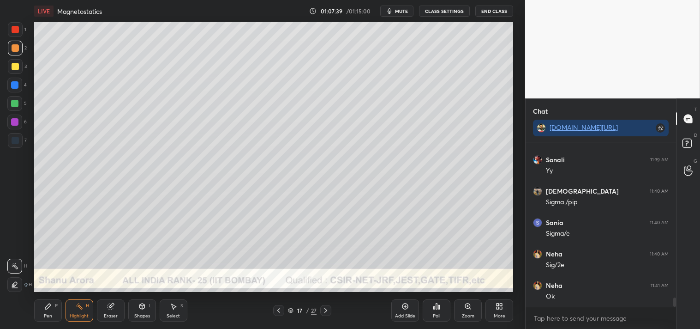
click at [48, 307] on icon at bounding box center [48, 306] width 6 height 6
click at [50, 308] on icon at bounding box center [47, 305] width 7 height 7
click at [145, 306] on icon at bounding box center [141, 305] width 7 height 7
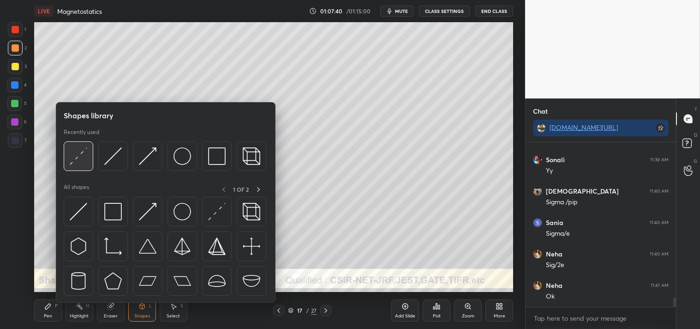
click at [84, 157] on img at bounding box center [79, 156] width 18 height 18
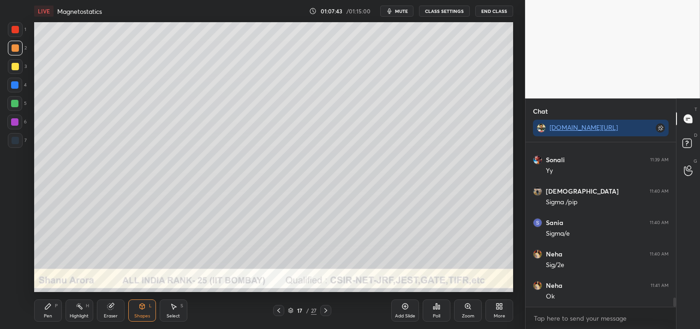
click at [45, 307] on icon at bounding box center [47, 305] width 7 height 7
click at [77, 308] on icon at bounding box center [79, 305] width 7 height 7
click at [74, 311] on div "Highlight H" at bounding box center [80, 310] width 28 height 22
click at [55, 302] on div "Pen P" at bounding box center [48, 310] width 28 height 22
click at [48, 299] on div "Pen P" at bounding box center [48, 310] width 28 height 22
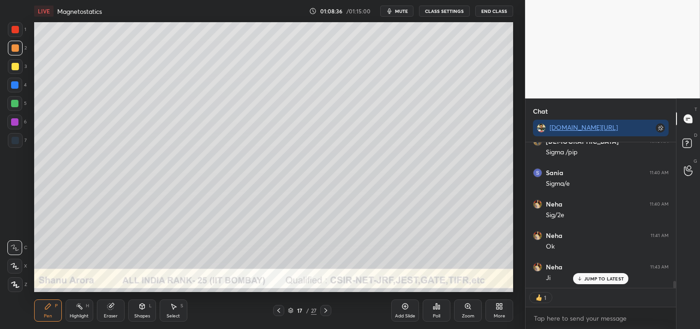
scroll to position [2880, 0]
click at [404, 308] on icon at bounding box center [406, 306] width 6 height 6
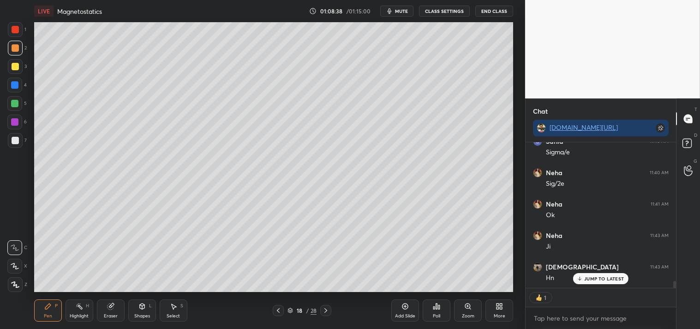
click at [12, 139] on div at bounding box center [15, 140] width 7 height 7
click at [17, 135] on div at bounding box center [15, 140] width 15 height 15
click at [139, 309] on icon at bounding box center [141, 305] width 7 height 7
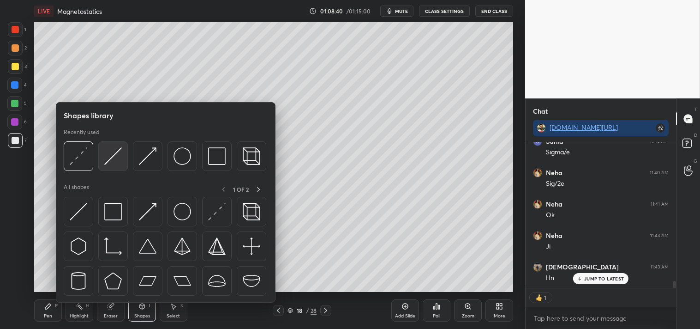
click at [111, 148] on img at bounding box center [113, 156] width 18 height 18
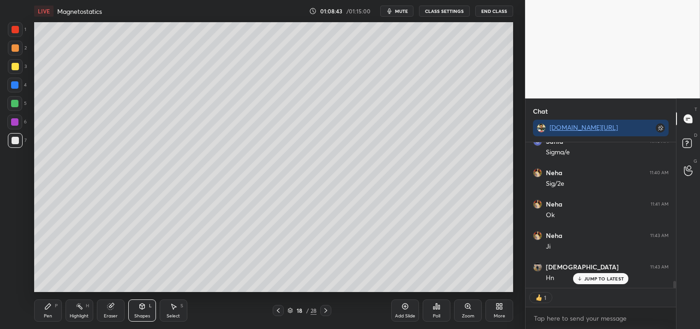
click at [39, 313] on div "Pen P" at bounding box center [48, 310] width 28 height 22
click at [45, 313] on div "Pen" at bounding box center [48, 315] width 8 height 5
type textarea "x"
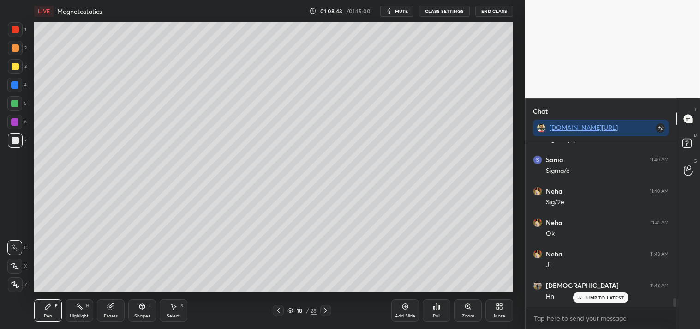
scroll to position [2861, 0]
click at [16, 68] on div at bounding box center [15, 66] width 7 height 7
click at [388, 10] on icon "button" at bounding box center [389, 10] width 7 height 7
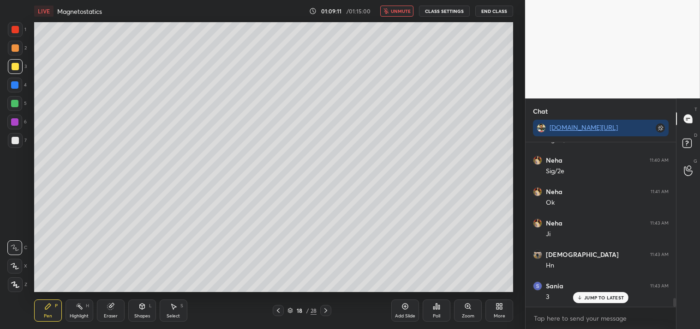
click at [395, 12] on span "unmute" at bounding box center [401, 11] width 20 height 6
click at [137, 320] on div "Shapes L" at bounding box center [142, 310] width 28 height 22
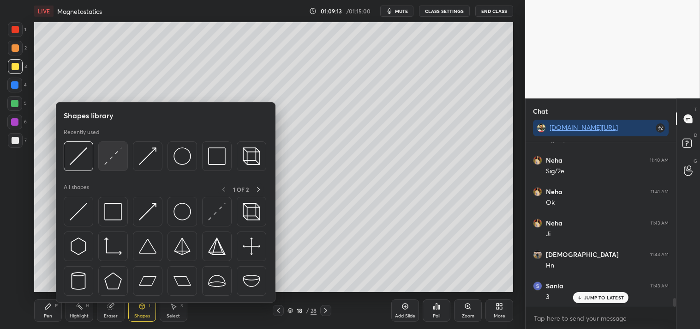
click at [109, 158] on img at bounding box center [113, 156] width 18 height 18
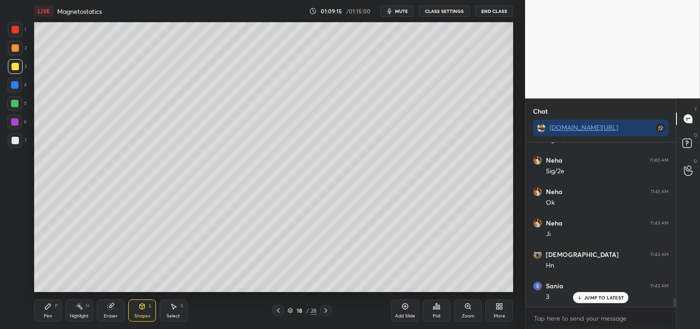
scroll to position [2924, 0]
click at [45, 314] on div "Pen" at bounding box center [48, 315] width 8 height 5
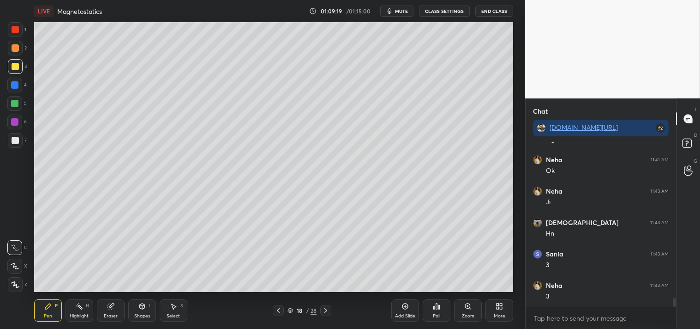
click at [50, 306] on icon at bounding box center [48, 306] width 6 height 6
click at [401, 14] on span "mute" at bounding box center [401, 11] width 13 height 6
click at [403, 11] on span "unmute" at bounding box center [401, 11] width 20 height 6
click at [396, 14] on button "mute" at bounding box center [396, 11] width 33 height 11
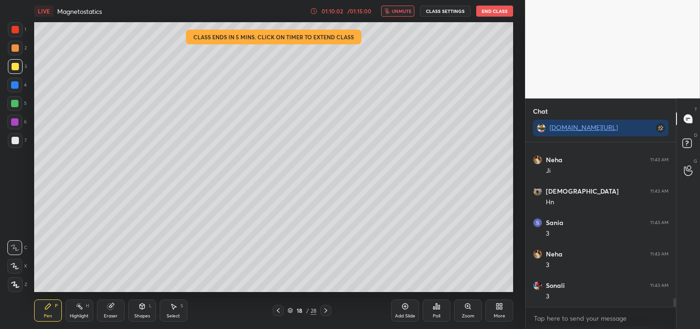
click at [397, 13] on span "unmute" at bounding box center [402, 11] width 20 height 6
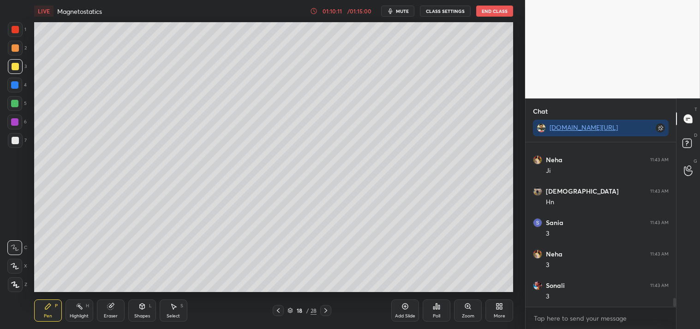
click at [399, 12] on span "mute" at bounding box center [402, 11] width 13 height 6
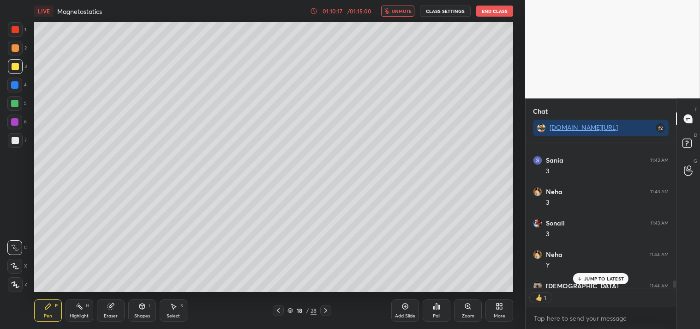
scroll to position [3, 2]
click at [402, 10] on span "unmute" at bounding box center [402, 11] width 20 height 6
click at [51, 306] on icon at bounding box center [47, 305] width 7 height 7
click at [46, 311] on div "Pen P" at bounding box center [48, 310] width 28 height 22
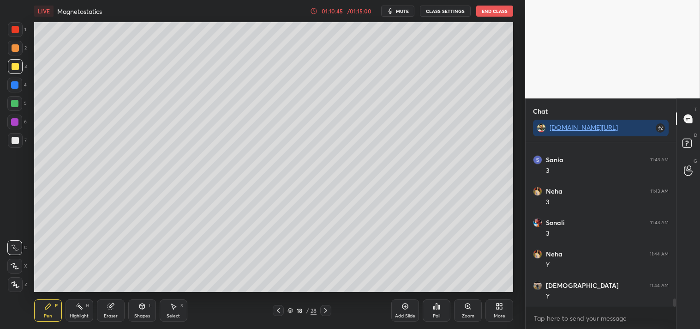
click at [402, 315] on div "Add Slide" at bounding box center [405, 315] width 20 height 5
click at [144, 310] on icon at bounding box center [141, 305] width 7 height 7
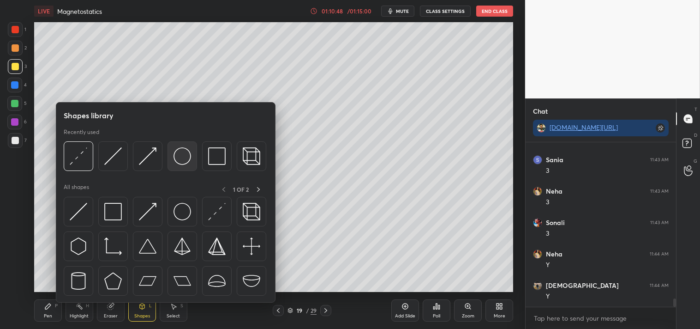
click at [182, 156] on img at bounding box center [183, 156] width 18 height 18
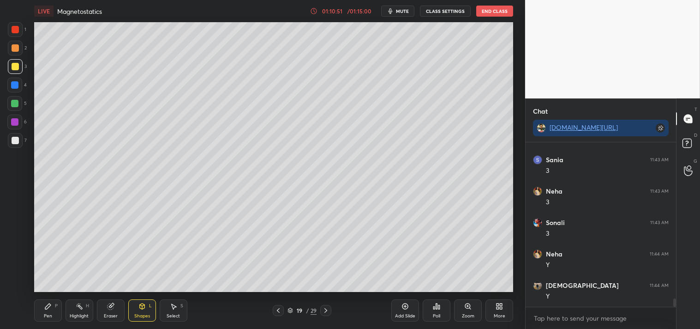
click at [46, 311] on div "Pen P" at bounding box center [48, 310] width 28 height 22
click at [54, 312] on div "Pen P" at bounding box center [48, 310] width 28 height 22
click at [140, 309] on icon at bounding box center [141, 305] width 7 height 7
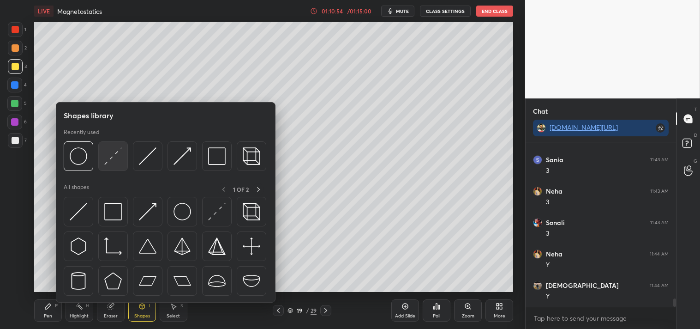
click at [108, 160] on img at bounding box center [113, 156] width 18 height 18
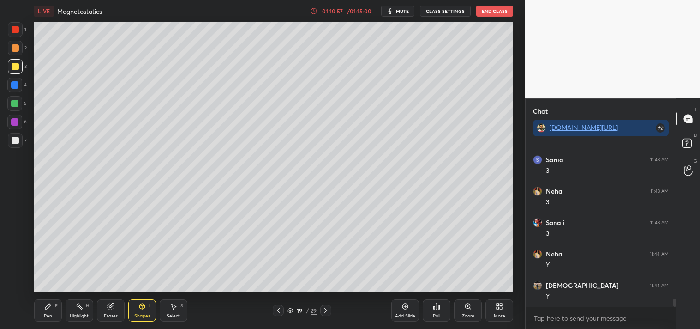
click at [48, 301] on div "Pen P" at bounding box center [48, 310] width 28 height 22
click at [52, 304] on div "Pen P" at bounding box center [48, 310] width 28 height 22
click at [172, 316] on div "Select" at bounding box center [173, 315] width 13 height 5
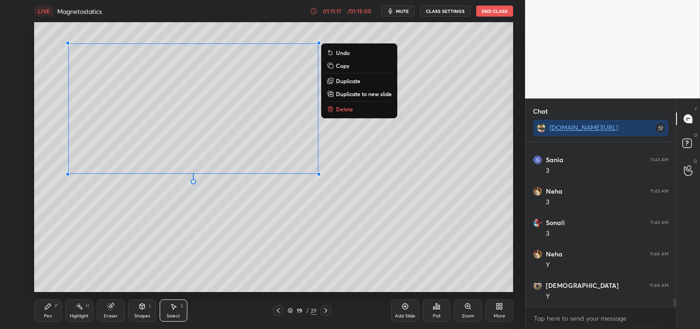
click at [126, 251] on div "0 ° Undo Copy Duplicate Duplicate to new slide Delete" at bounding box center [274, 157] width 480 height 270
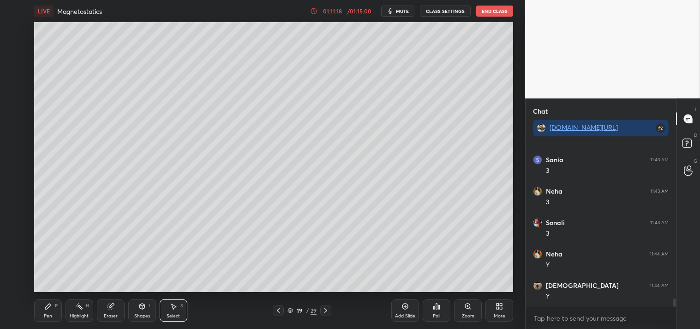
click at [48, 314] on div "Pen" at bounding box center [48, 315] width 8 height 5
click at [46, 313] on div "Pen" at bounding box center [48, 315] width 8 height 5
click at [109, 303] on icon at bounding box center [110, 306] width 6 height 6
click at [48, 316] on div "Pen" at bounding box center [48, 315] width 8 height 5
click at [39, 305] on div "Pen P" at bounding box center [48, 310] width 28 height 22
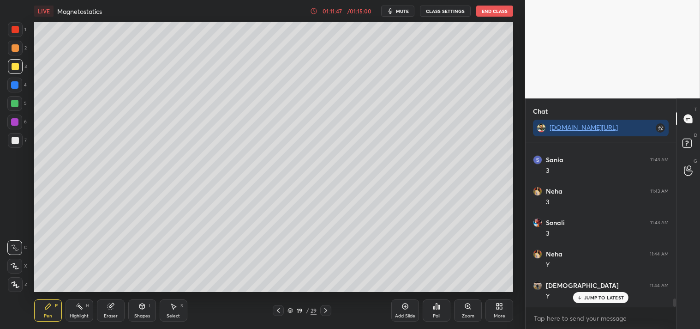
scroll to position [3049, 0]
click at [144, 311] on div "Shapes L" at bounding box center [142, 310] width 28 height 22
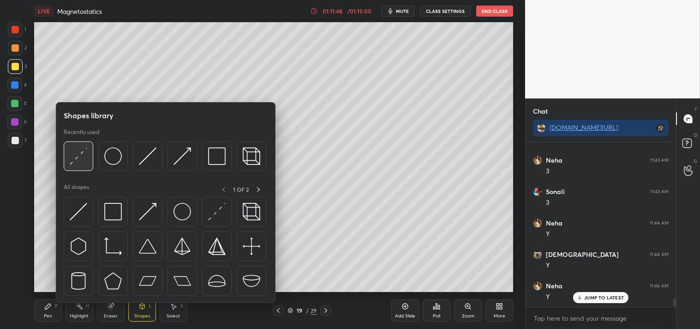
click at [84, 164] on img at bounding box center [79, 156] width 18 height 18
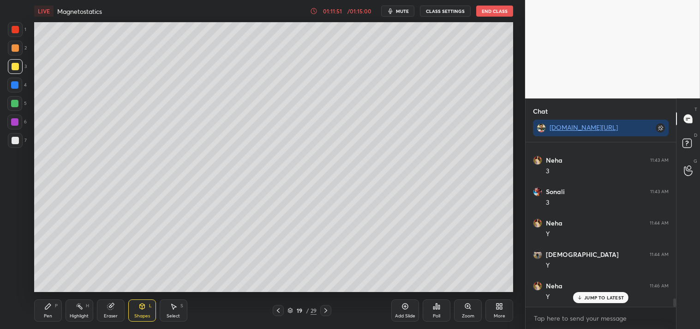
click at [45, 313] on div "Pen" at bounding box center [48, 315] width 8 height 5
click at [47, 313] on div "Pen" at bounding box center [48, 315] width 8 height 5
click at [17, 140] on div at bounding box center [15, 140] width 7 height 7
click at [74, 310] on div "Highlight H" at bounding box center [80, 310] width 28 height 22
click at [81, 308] on rect at bounding box center [80, 307] width 5 height 5
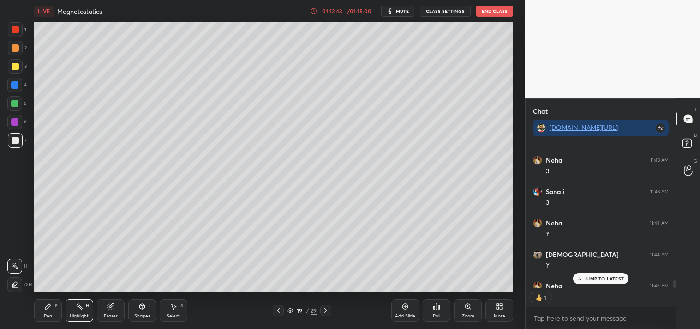
scroll to position [3, 2]
click at [45, 305] on icon at bounding box center [47, 305] width 7 height 7
click at [42, 312] on div "Pen P" at bounding box center [48, 310] width 28 height 22
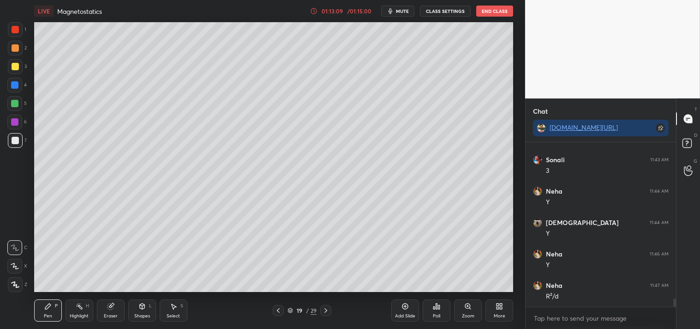
click at [140, 311] on div "Shapes L" at bounding box center [142, 310] width 28 height 22
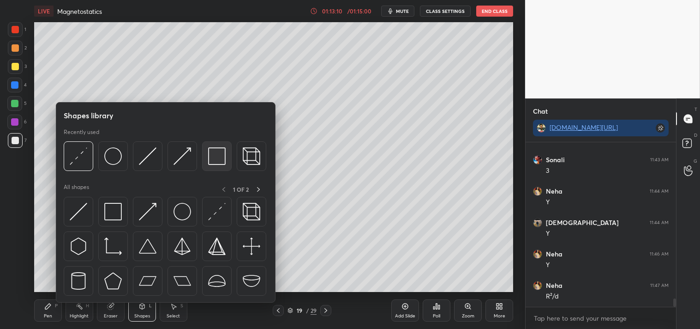
click at [209, 158] on img at bounding box center [217, 156] width 18 height 18
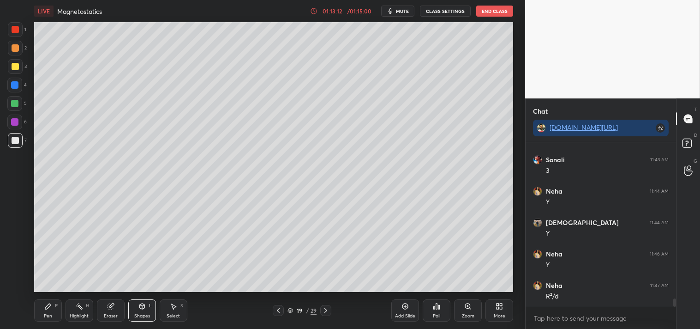
scroll to position [3112, 0]
click at [44, 307] on icon at bounding box center [47, 305] width 7 height 7
click at [51, 314] on div "Pen" at bounding box center [48, 315] width 8 height 5
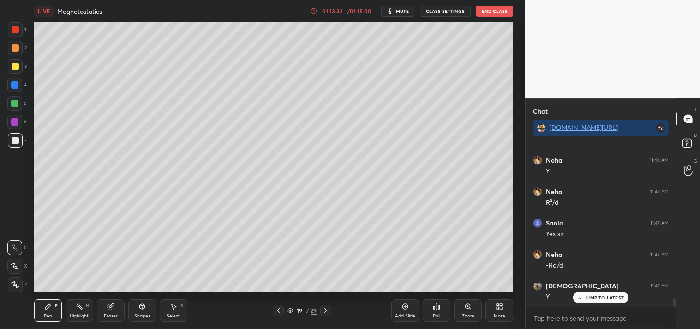
click at [404, 306] on icon at bounding box center [405, 306] width 3 height 3
click at [137, 312] on div "Shapes L" at bounding box center [142, 310] width 28 height 22
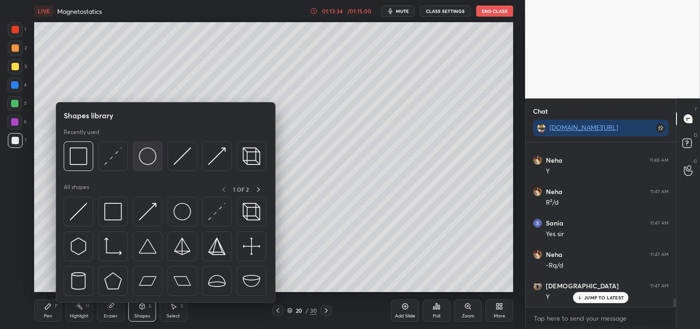
click at [146, 153] on img at bounding box center [148, 156] width 18 height 18
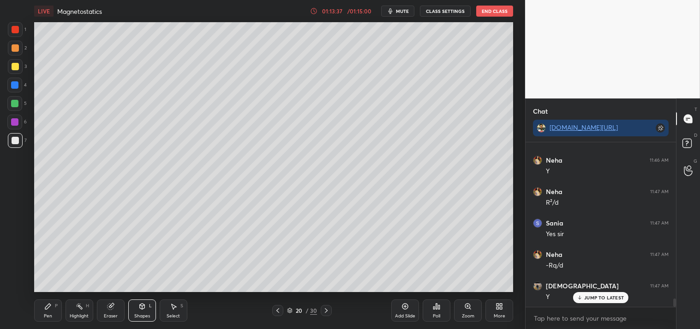
click at [140, 310] on div "Shapes L" at bounding box center [142, 310] width 28 height 22
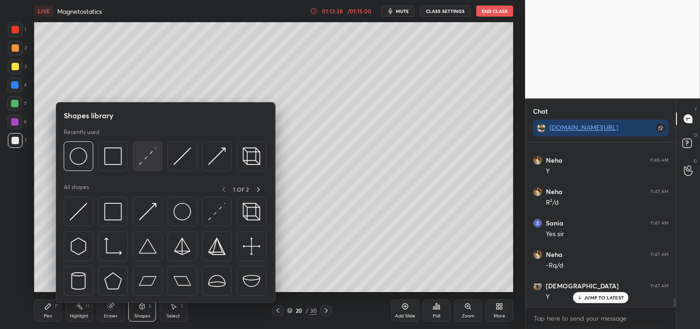
click at [139, 151] on img at bounding box center [148, 156] width 18 height 18
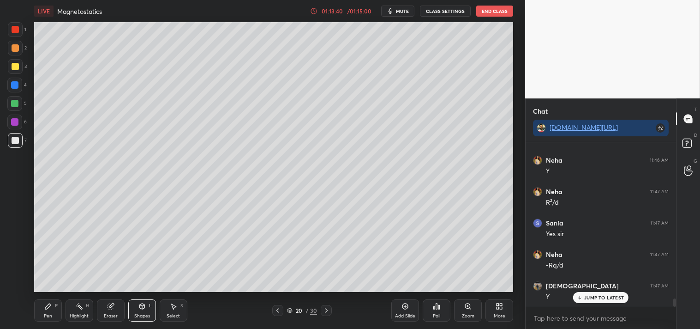
click at [39, 308] on div "Pen P" at bounding box center [48, 310] width 28 height 22
click at [42, 309] on div "Pen P" at bounding box center [48, 310] width 28 height 22
click at [19, 65] on div at bounding box center [15, 66] width 15 height 15
click at [16, 68] on div at bounding box center [15, 66] width 7 height 7
click at [133, 308] on div "Shapes L" at bounding box center [142, 310] width 28 height 22
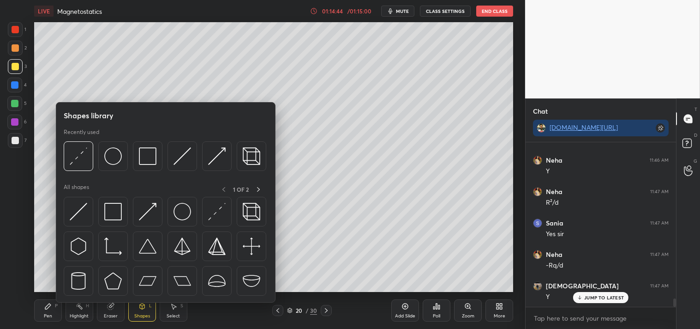
click at [88, 160] on div at bounding box center [79, 156] width 30 height 30
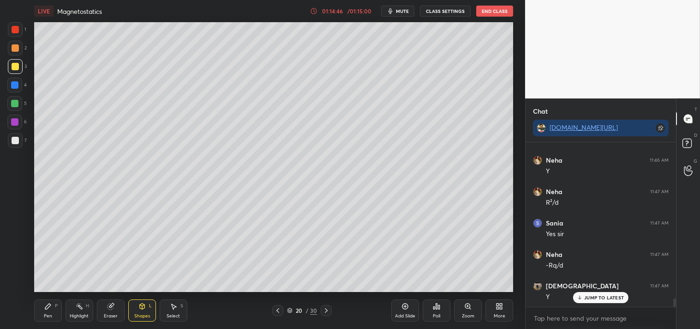
click at [34, 305] on div "Pen P" at bounding box center [48, 310] width 28 height 22
click at [45, 304] on icon at bounding box center [47, 305] width 7 height 7
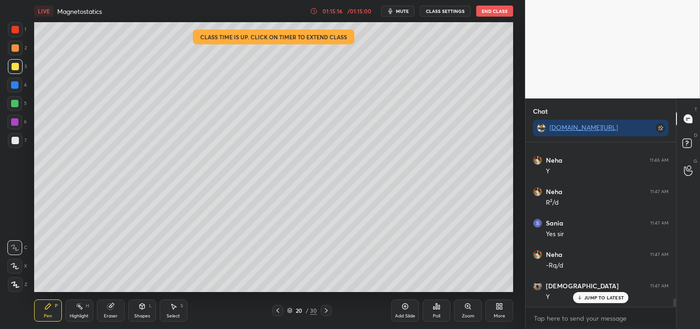
click at [17, 144] on div at bounding box center [15, 140] width 7 height 7
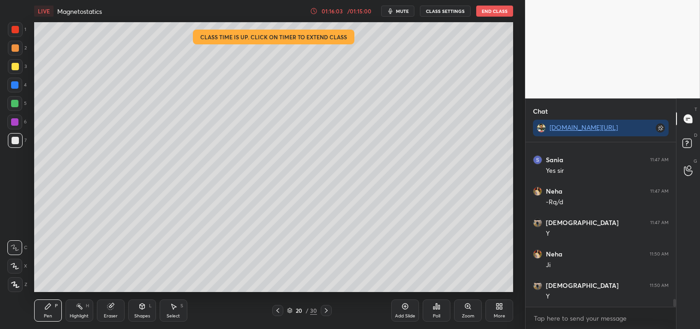
scroll to position [3269, 0]
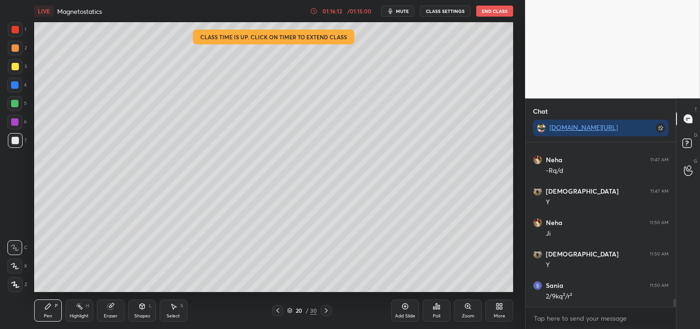
click at [276, 307] on icon at bounding box center [277, 310] width 7 height 7
click at [71, 314] on div "Highlight" at bounding box center [79, 315] width 19 height 5
click at [74, 315] on div "Highlight" at bounding box center [79, 315] width 19 height 5
click at [442, 316] on div "Poll" at bounding box center [437, 310] width 28 height 22
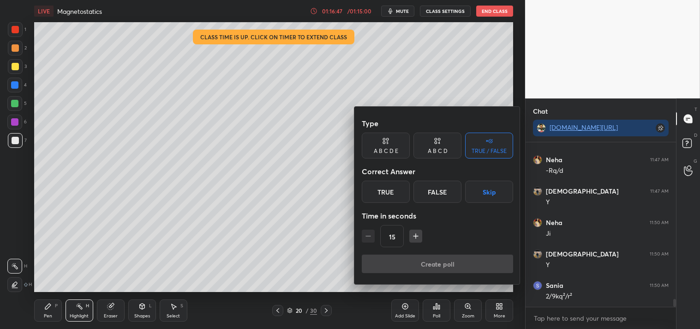
scroll to position [3301, 0]
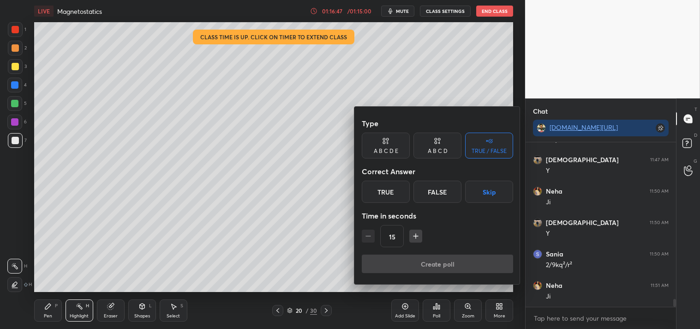
click at [389, 187] on div "True" at bounding box center [386, 191] width 48 height 22
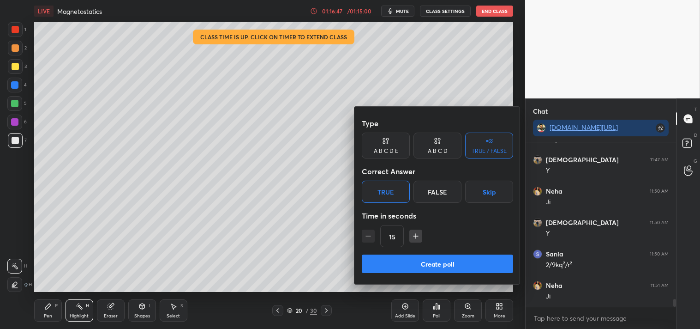
click at [414, 265] on button "Create poll" at bounding box center [437, 263] width 151 height 18
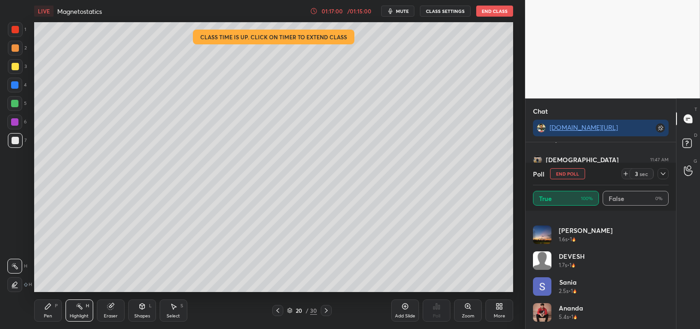
scroll to position [0, 0]
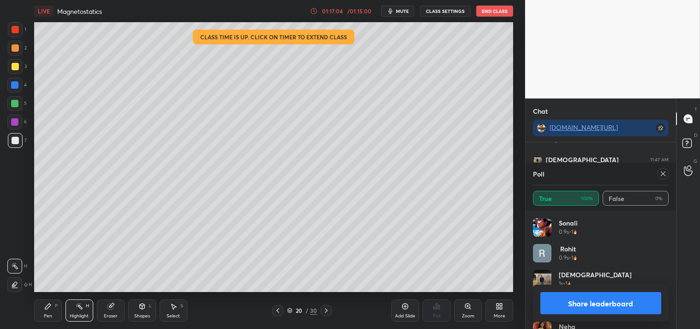
click at [392, 11] on icon "button" at bounding box center [390, 10] width 7 height 7
click at [489, 12] on button "End Class" at bounding box center [494, 11] width 37 height 11
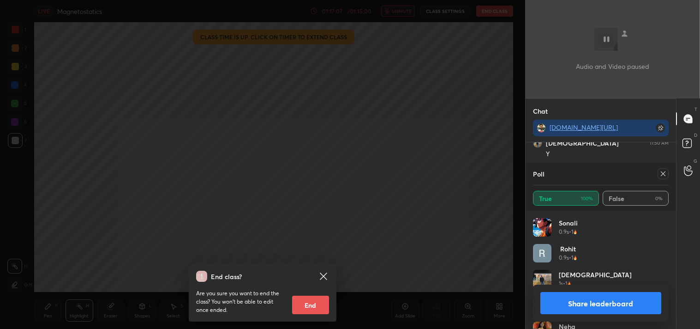
click at [487, 12] on div "End class? Are you sure you want to end the class? You won’t be able to edit on…" at bounding box center [262, 164] width 525 height 329
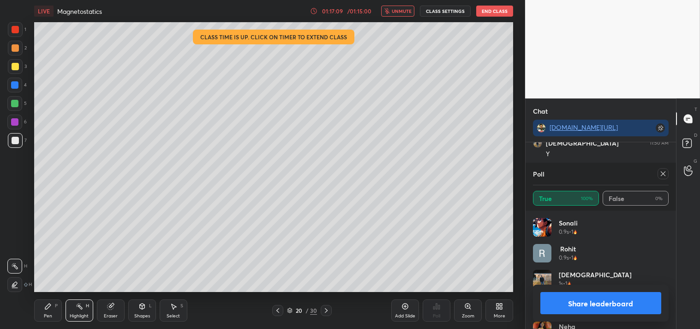
click at [488, 11] on button "End Class" at bounding box center [494, 11] width 37 height 11
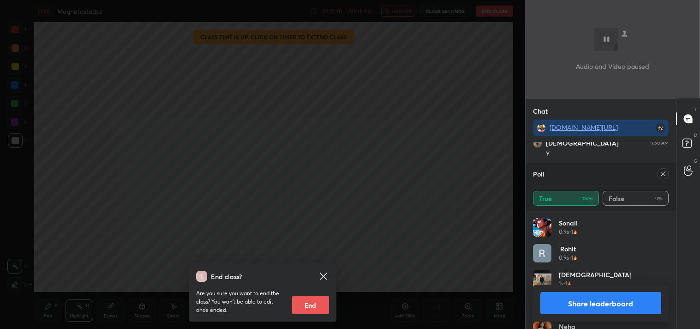
click at [308, 293] on div "Are you sure you want to end the class? You won’t be able to edit once ended. E…" at bounding box center [262, 298] width 133 height 32
click at [310, 301] on button "End" at bounding box center [310, 304] width 37 height 18
type textarea "x"
